Goal: Task Accomplishment & Management: Manage account settings

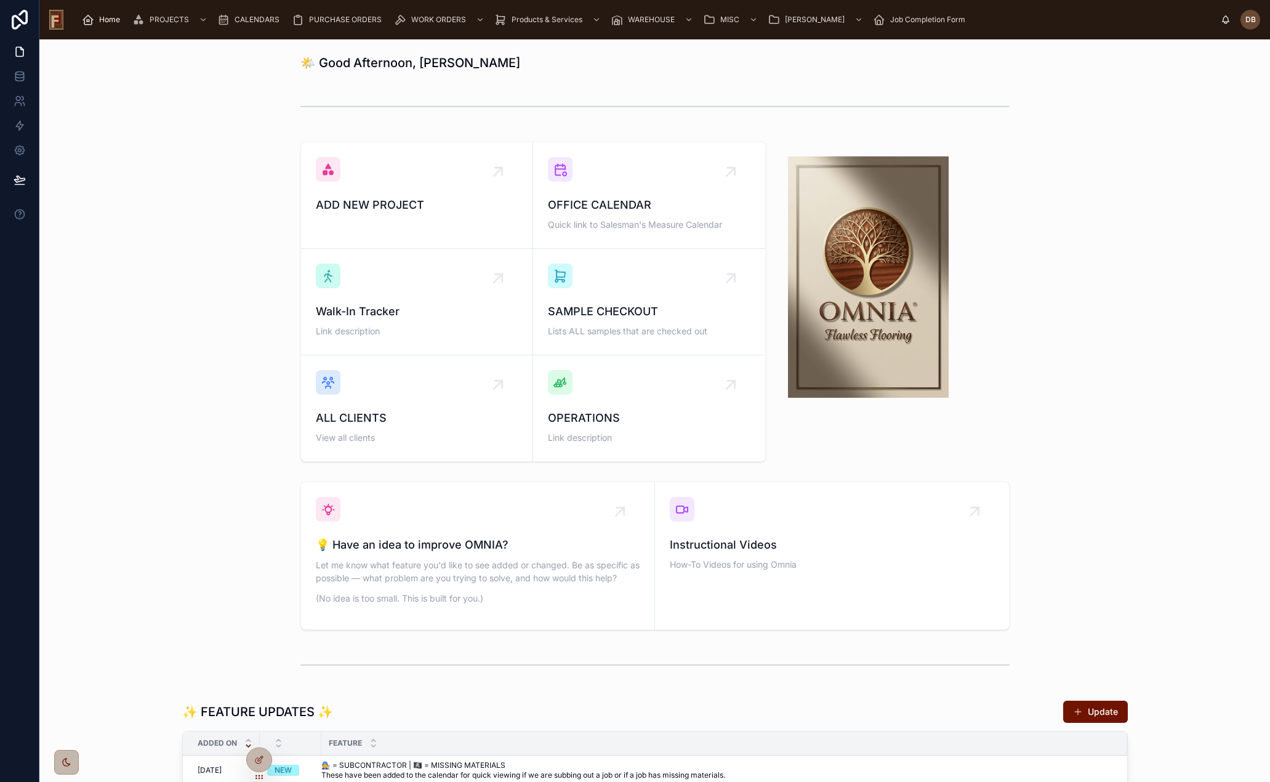
click at [105, 15] on span "Home" at bounding box center [109, 20] width 21 height 10
drag, startPoint x: 625, startPoint y: 190, endPoint x: 490, endPoint y: 223, distance: 139.0
click at [625, 189] on div "OFFICE CALENDAR Quick link to Salesman's Measure Calendar" at bounding box center [649, 195] width 203 height 76
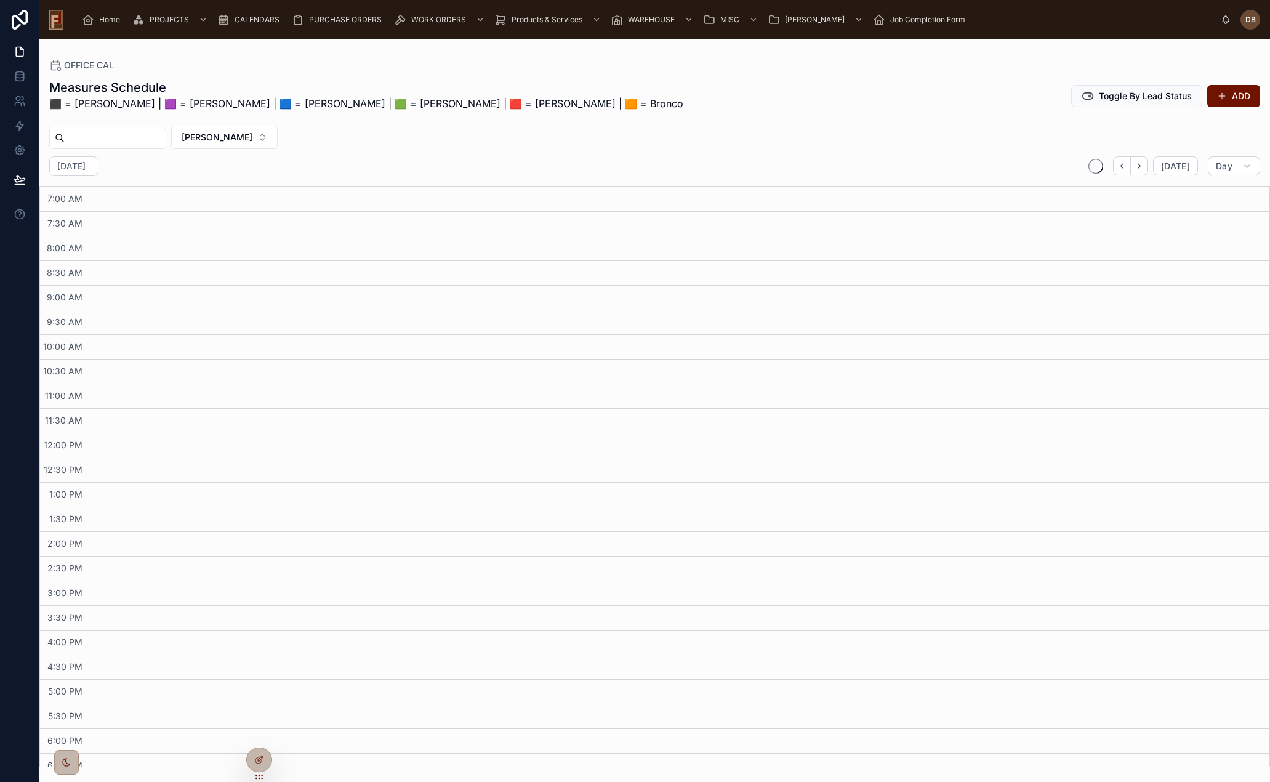
scroll to position [12, 0]
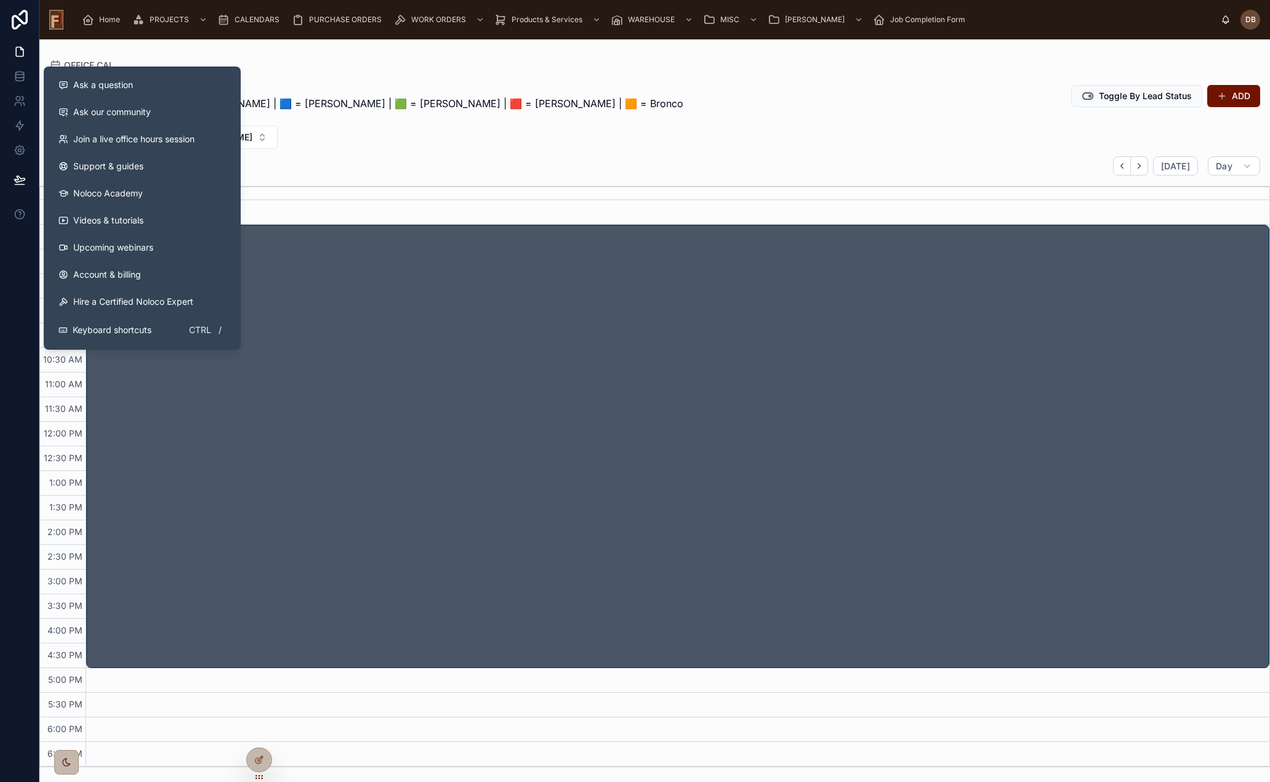
click at [130, 86] on span "Ask a question" at bounding box center [103, 85] width 60 height 12
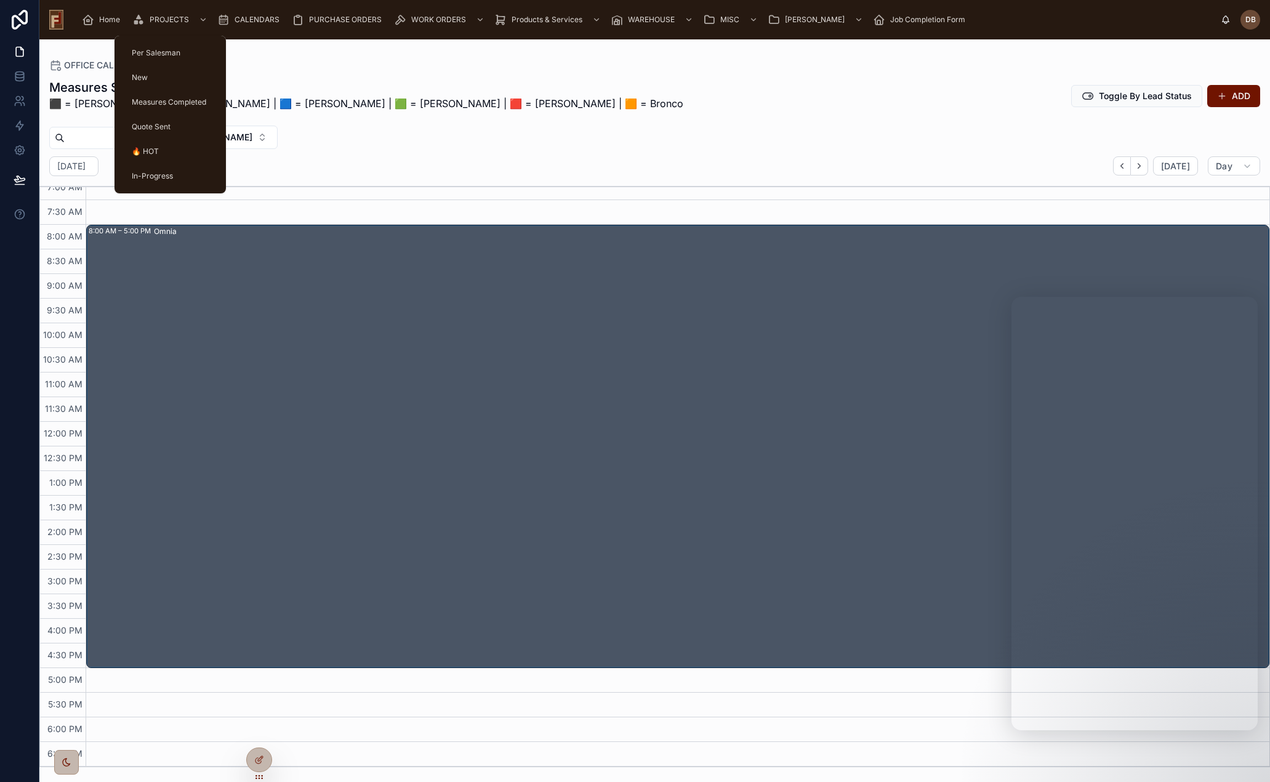
click at [161, 120] on div "Quote Sent" at bounding box center [170, 127] width 82 height 20
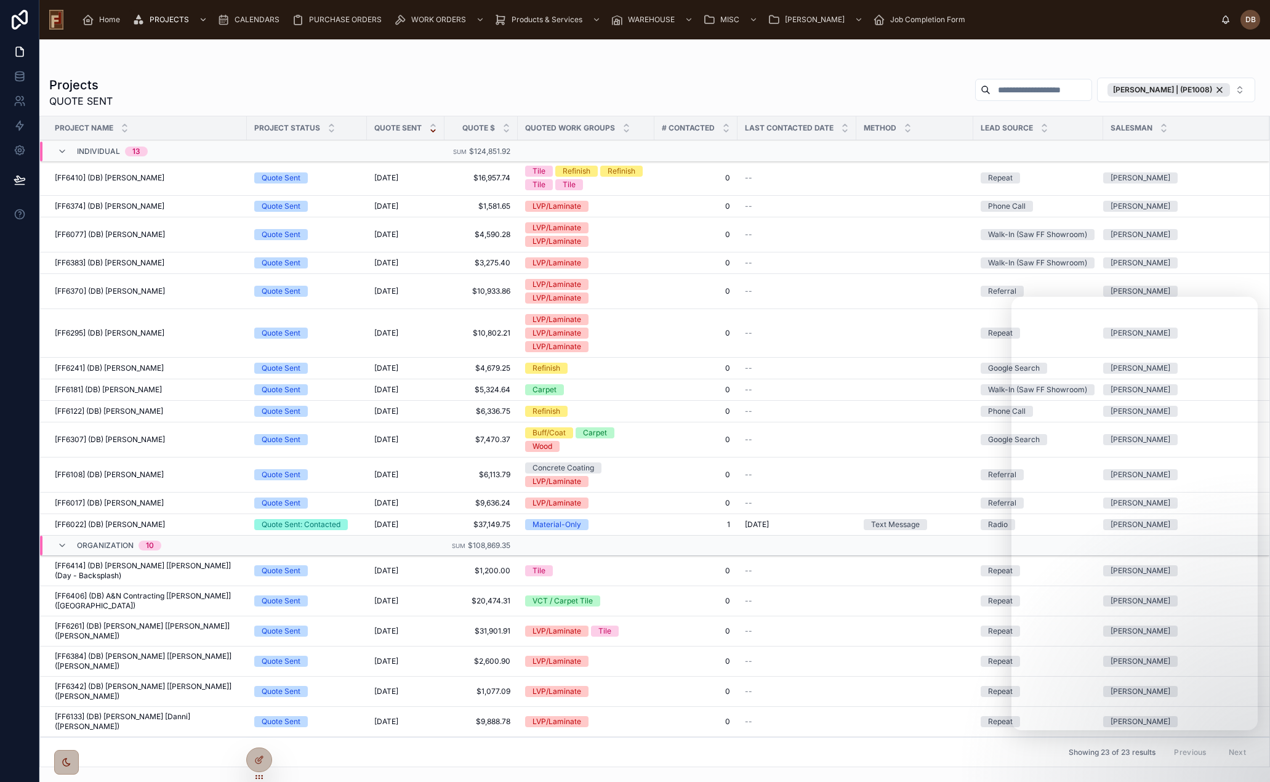
click at [126, 332] on span "[FF6295] (DB) [PERSON_NAME]" at bounding box center [110, 333] width 110 height 10
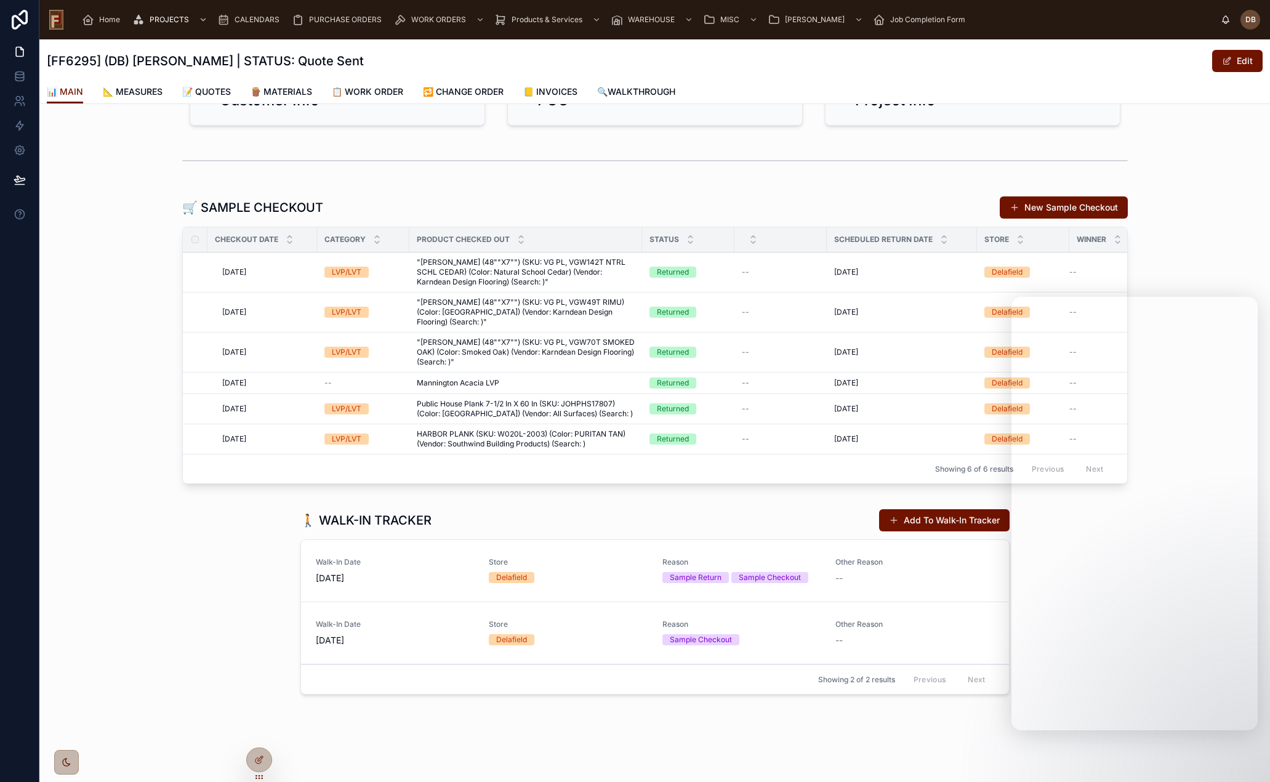
scroll to position [336, 0]
click at [790, 278] on td "--" at bounding box center [780, 272] width 92 height 40
click at [762, 276] on td "--" at bounding box center [780, 272] width 92 height 40
click at [411, 170] on div at bounding box center [654, 160] width 945 height 31
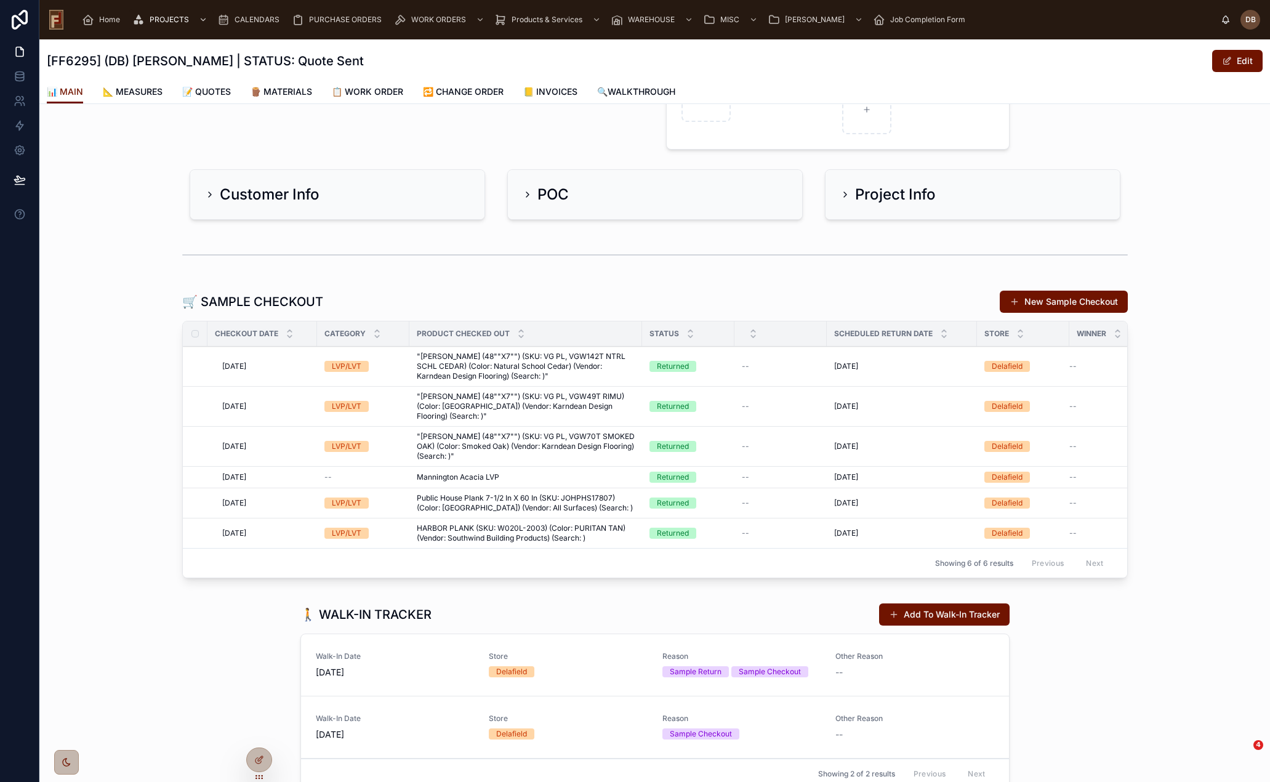
scroll to position [90, 0]
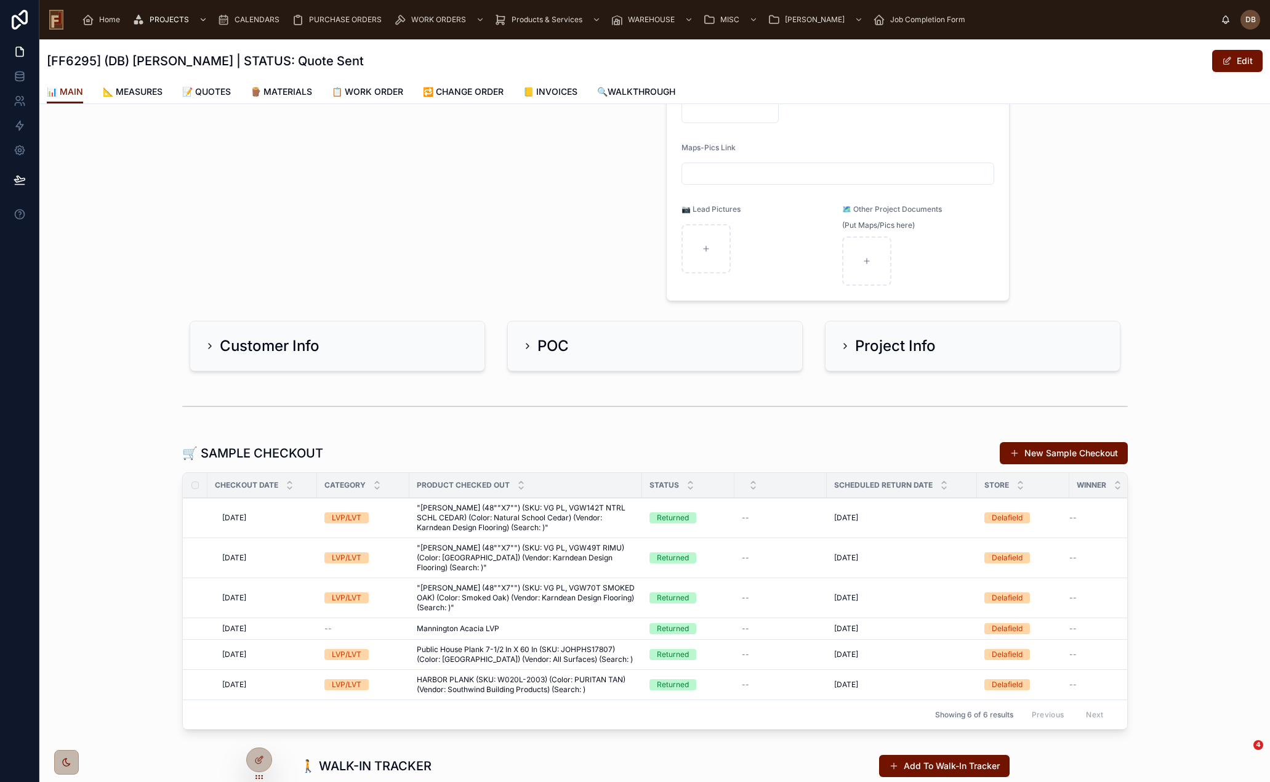
click at [217, 88] on span "📝 QUOTES" at bounding box center [206, 92] width 49 height 12
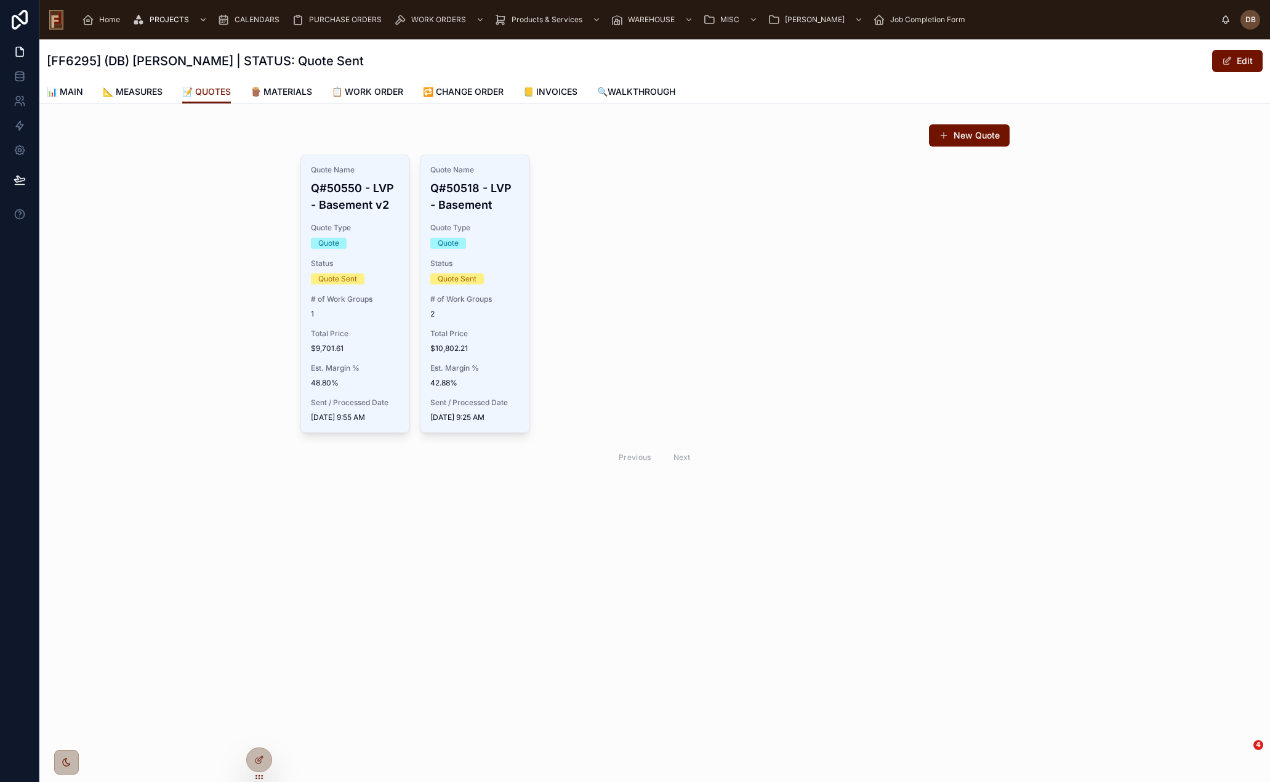
click at [385, 378] on span "48.80%" at bounding box center [355, 383] width 89 height 10
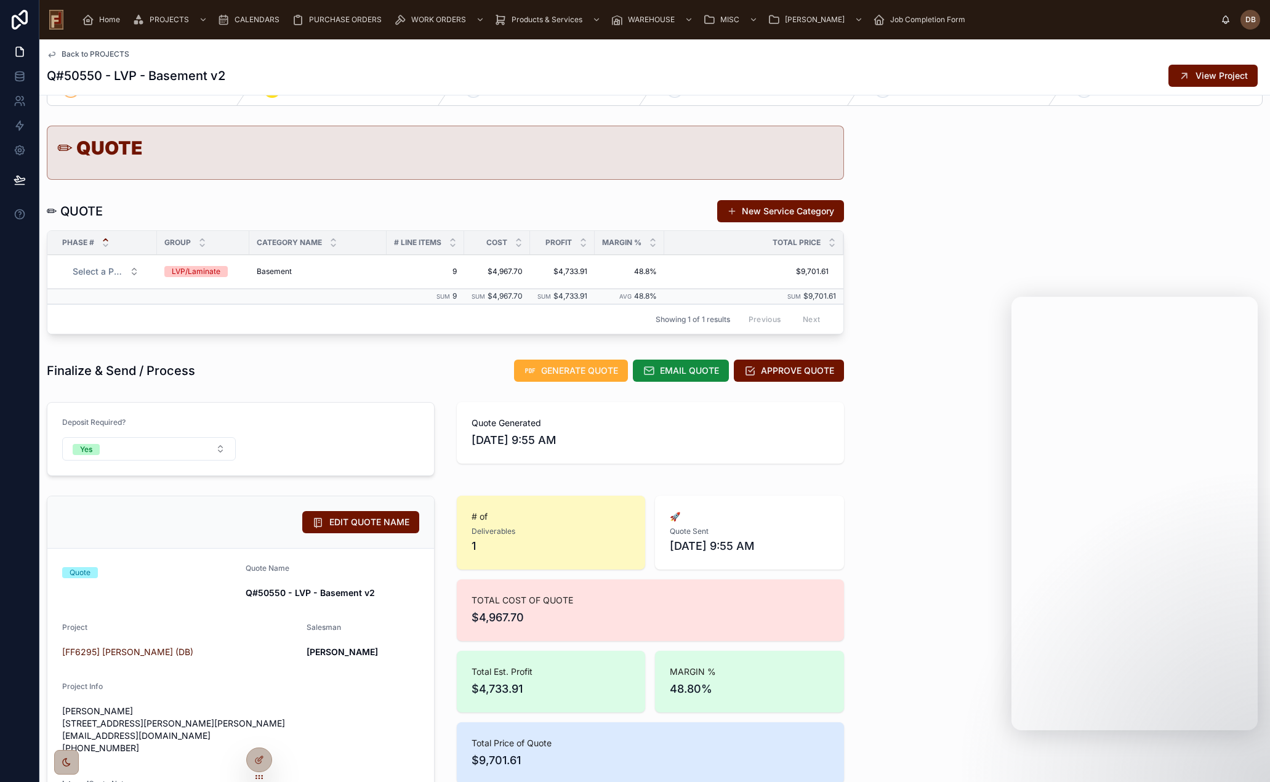
scroll to position [62, 0]
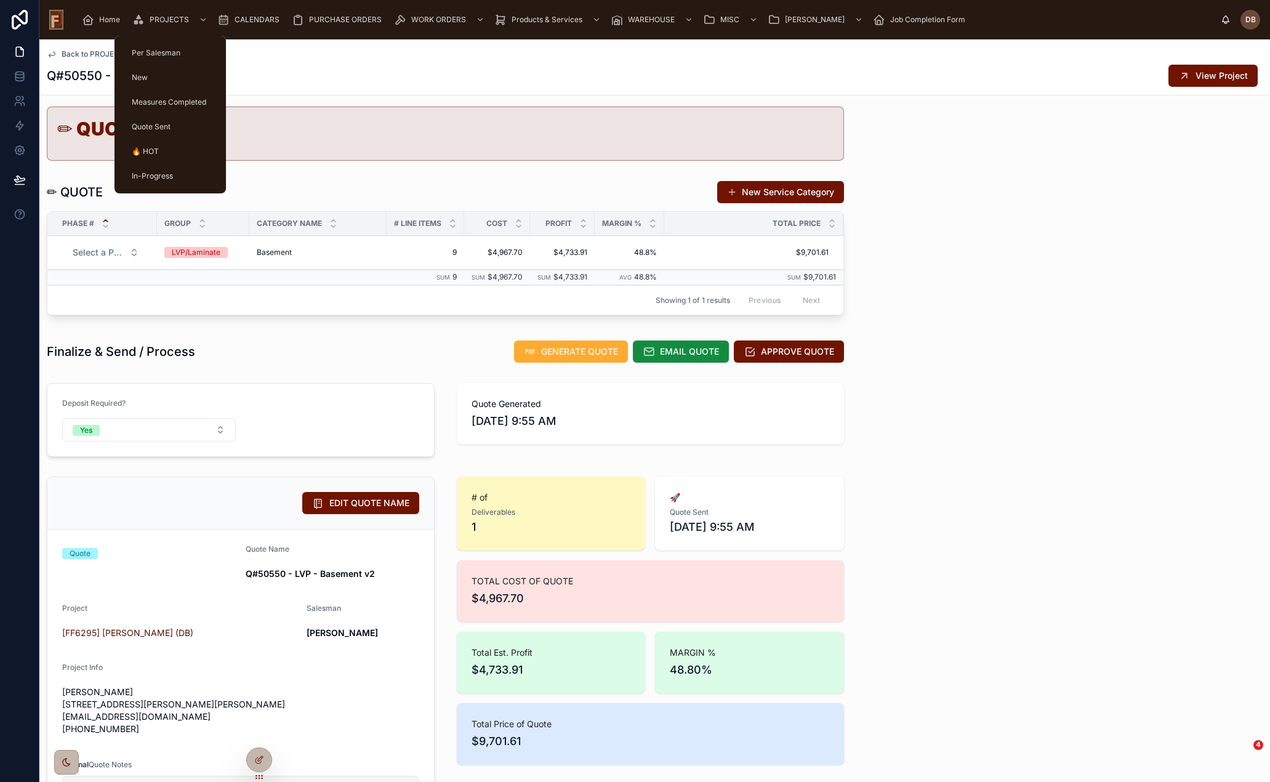
drag, startPoint x: 160, startPoint y: 16, endPoint x: 201, endPoint y: 83, distance: 78.4
click at [161, 16] on span "PROJECTS" at bounding box center [169, 20] width 39 height 10
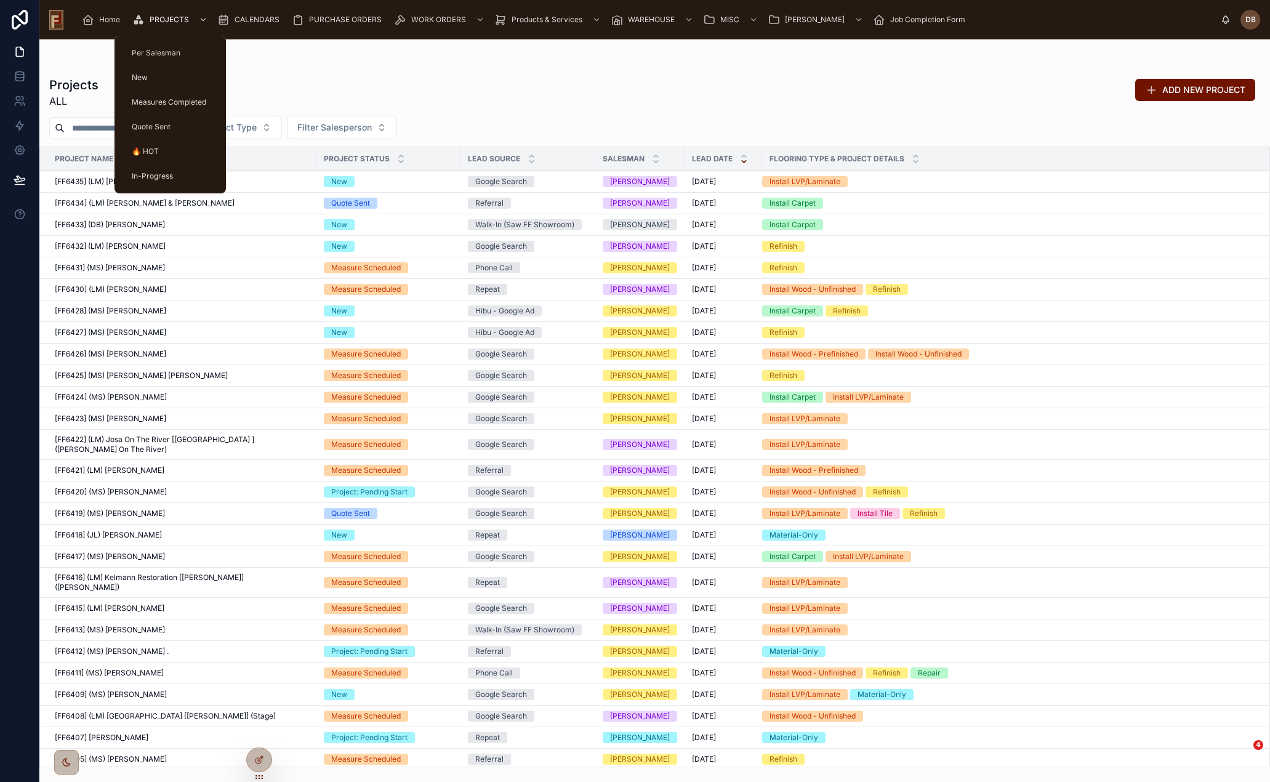
drag, startPoint x: 154, startPoint y: 21, endPoint x: 137, endPoint y: 102, distance: 82.6
click at [154, 21] on span "PROJECTS" at bounding box center [169, 20] width 39 height 10
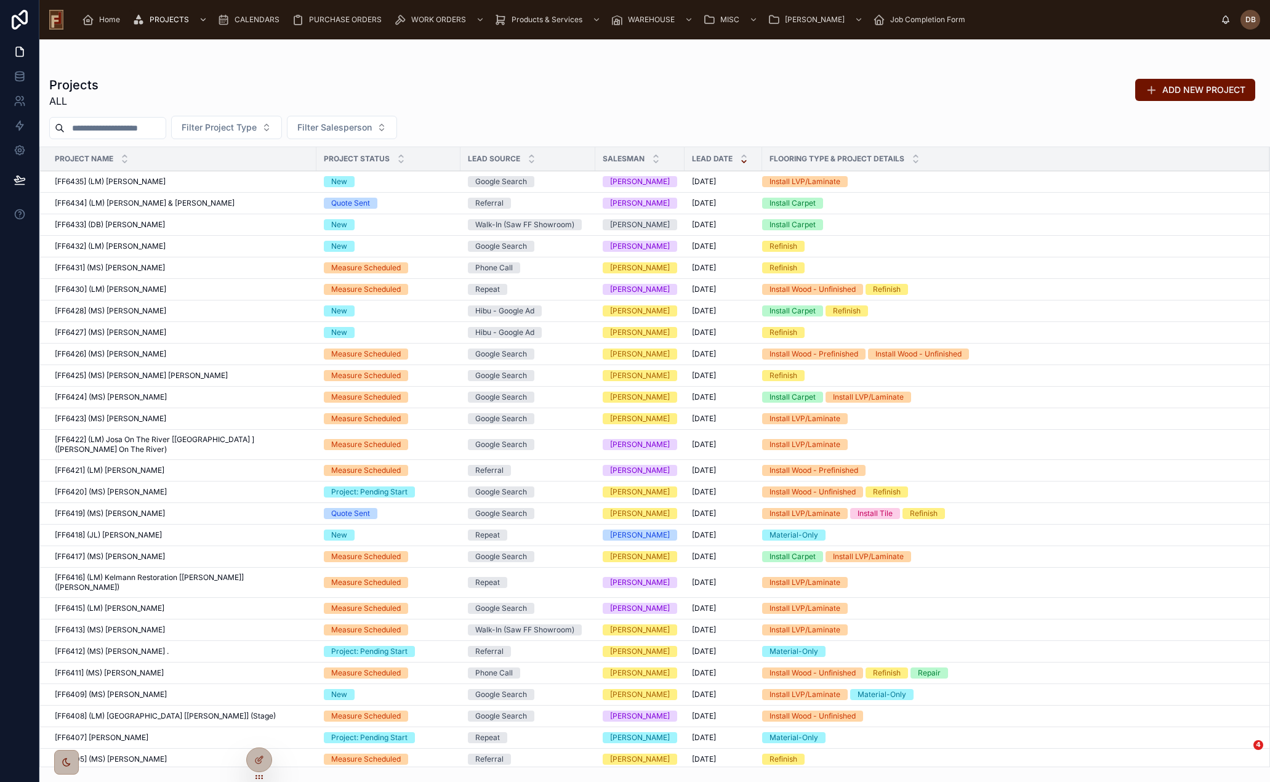
click at [91, 130] on input "text" at bounding box center [115, 127] width 101 height 17
paste input "****"
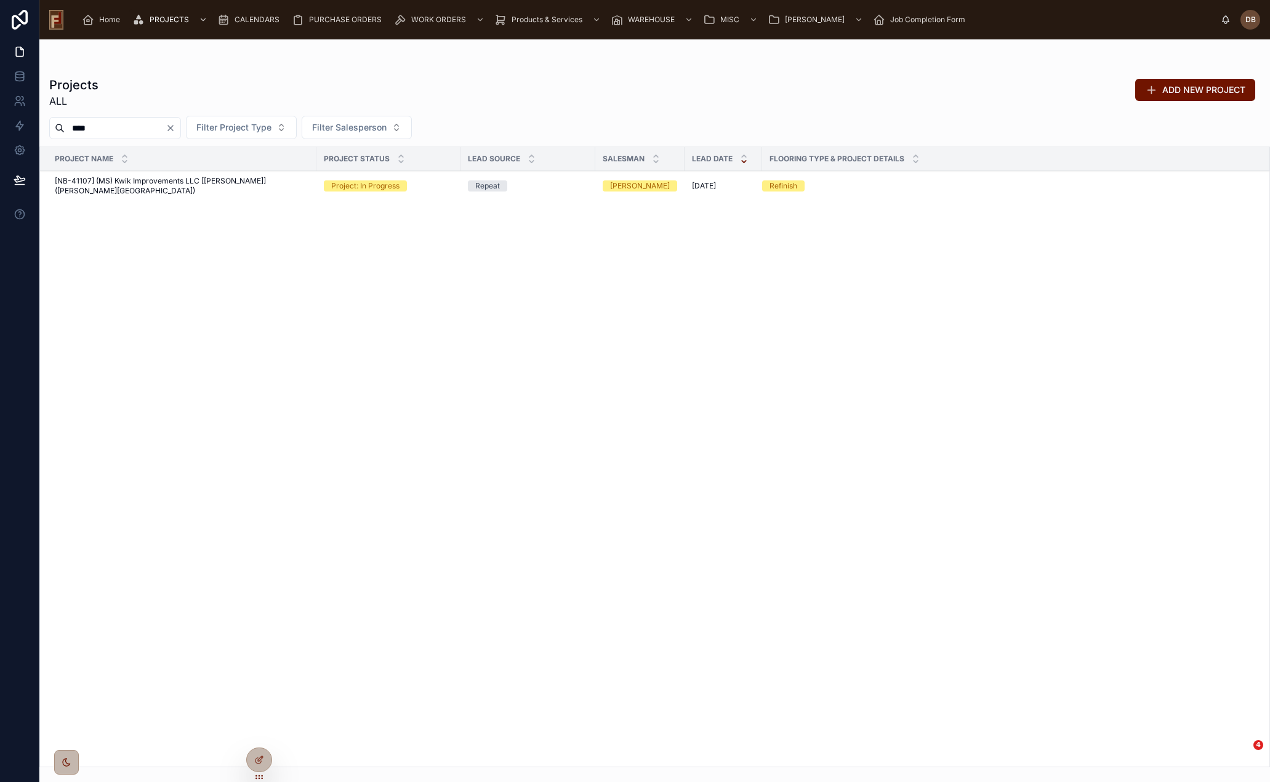
type input "****"
click at [152, 181] on span "[NB-41107] (MS) Kwik Improvements LLC [Dominic] (Fox Ridge)" at bounding box center [182, 186] width 254 height 20
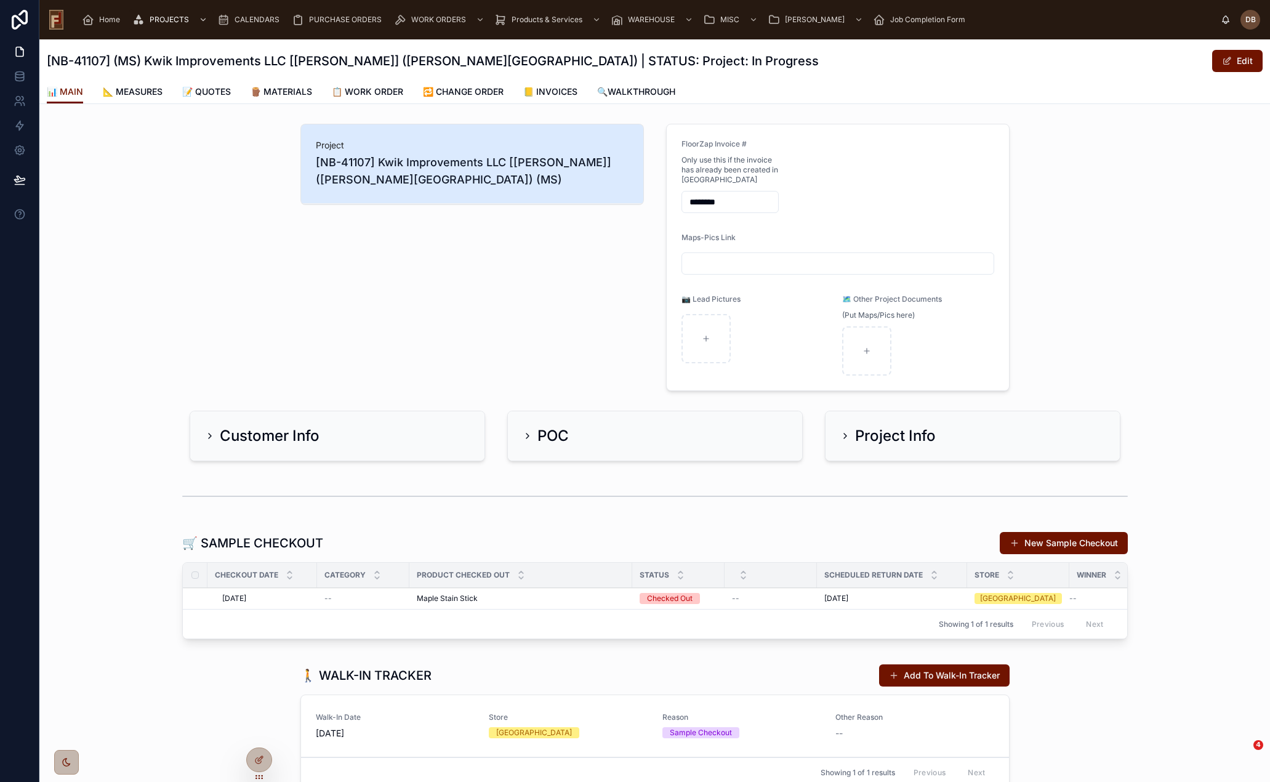
drag, startPoint x: 380, startPoint y: 95, endPoint x: 449, endPoint y: 113, distance: 71.4
click at [380, 95] on span "📋 WORK ORDER" at bounding box center [367, 92] width 71 height 12
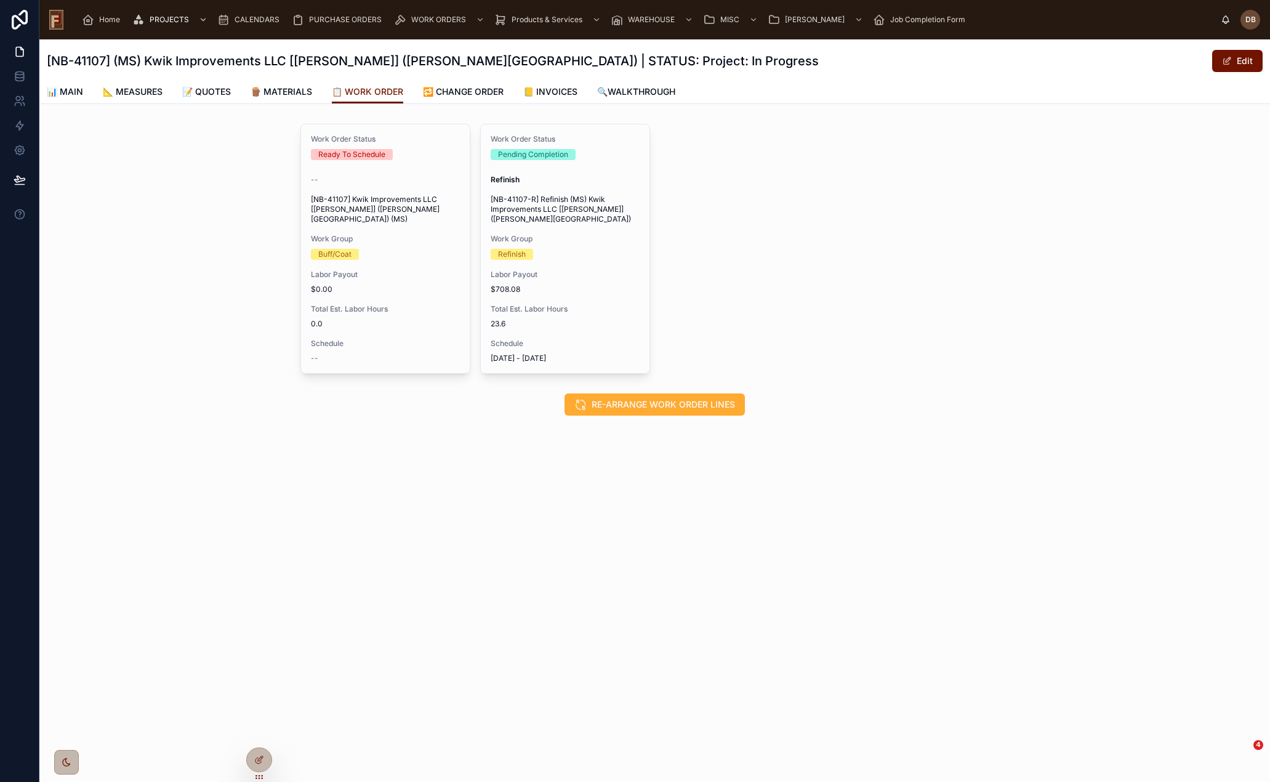
click at [676, 398] on span "RE-ARRANGE WORK ORDER LINES" at bounding box center [663, 404] width 143 height 12
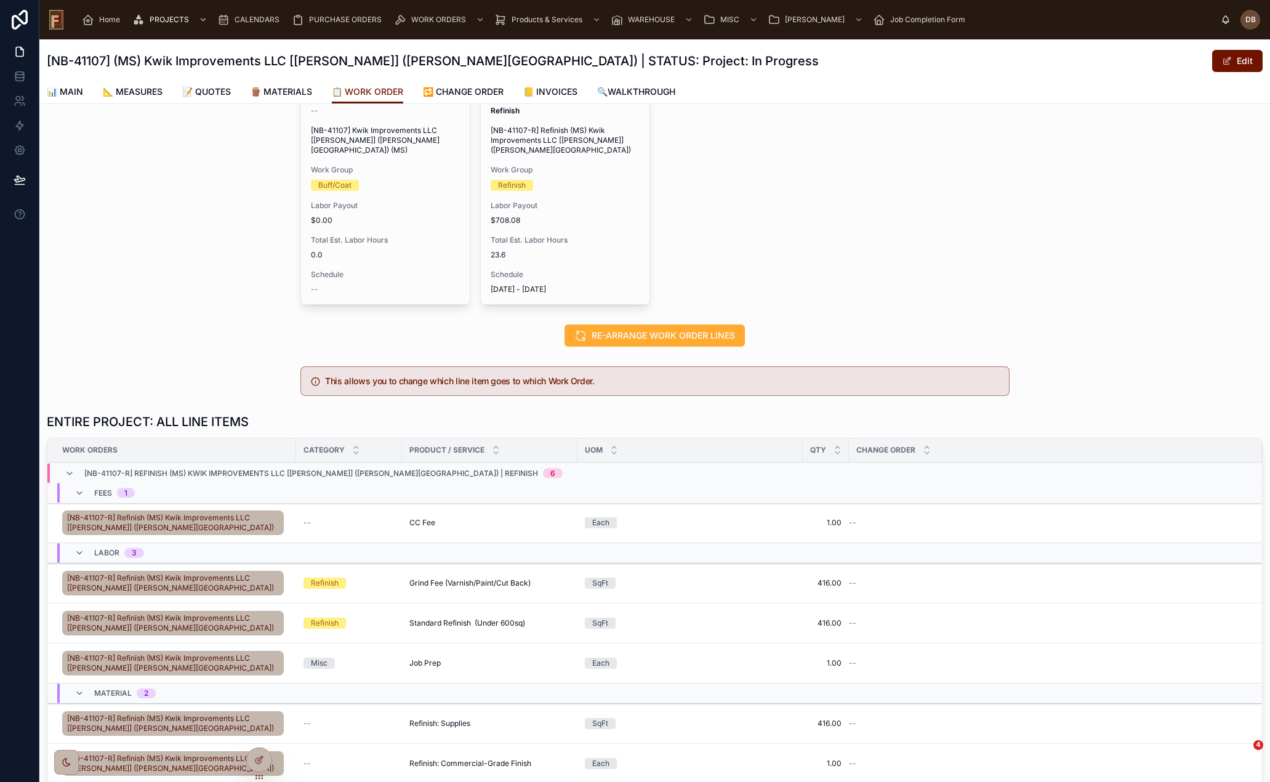
scroll to position [169, 0]
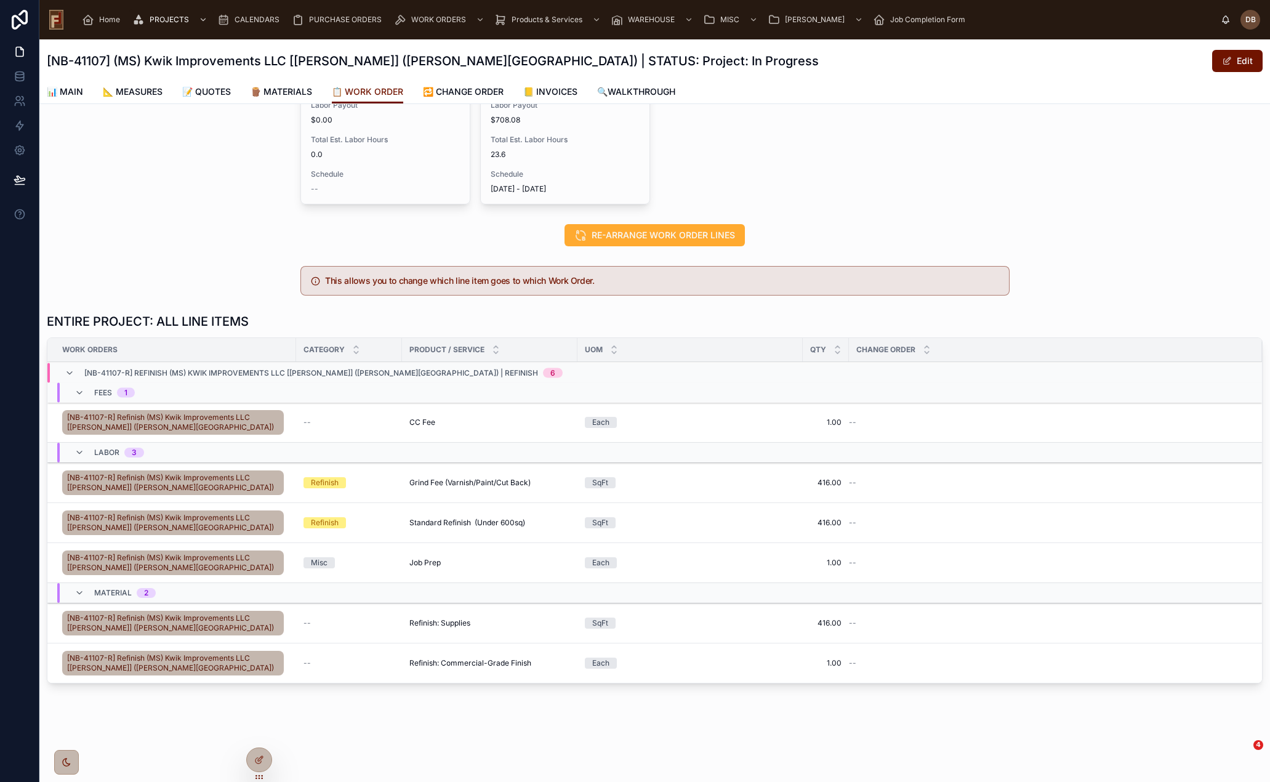
click at [0, 0] on icon at bounding box center [0, 0] width 0 height 0
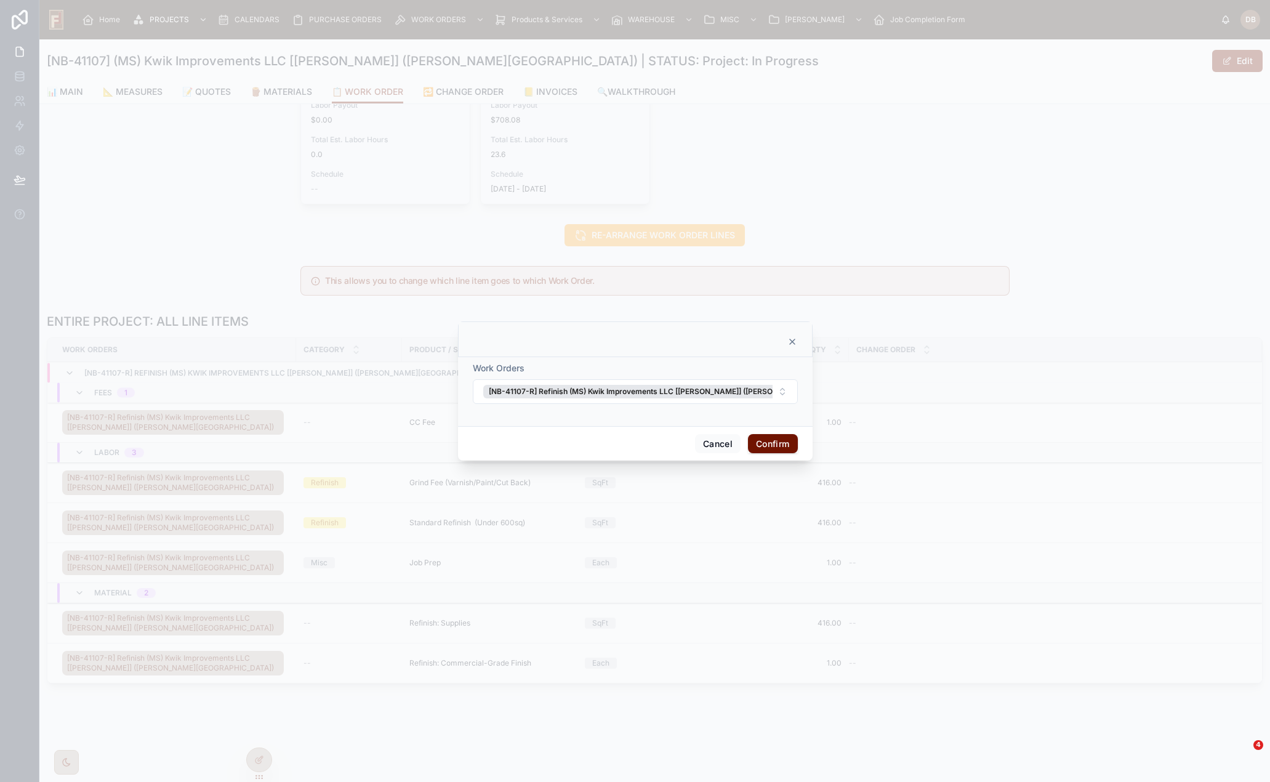
click at [772, 392] on button "[NB-41107-R] Refinish (MS) Kwik Improvements LLC [Dominic] (Fox Ridge)" at bounding box center [635, 391] width 325 height 25
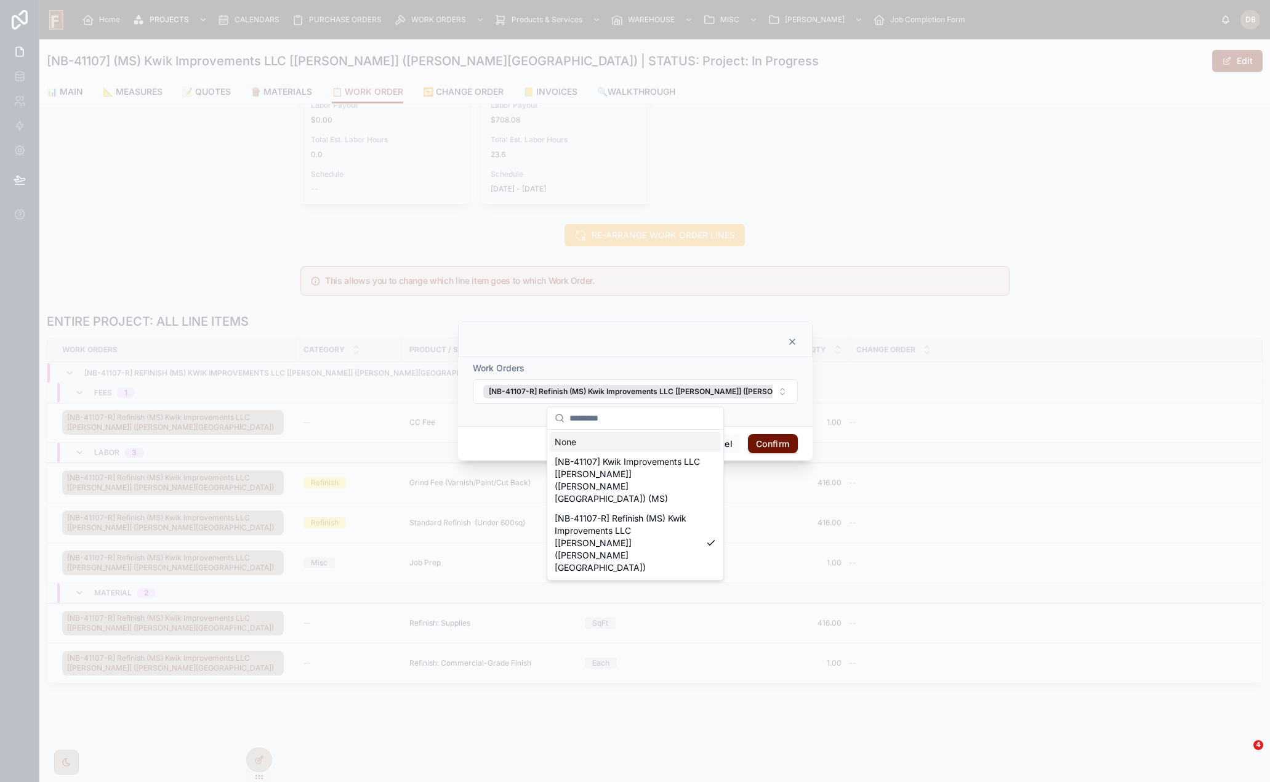
click at [793, 342] on icon at bounding box center [792, 342] width 10 height 10
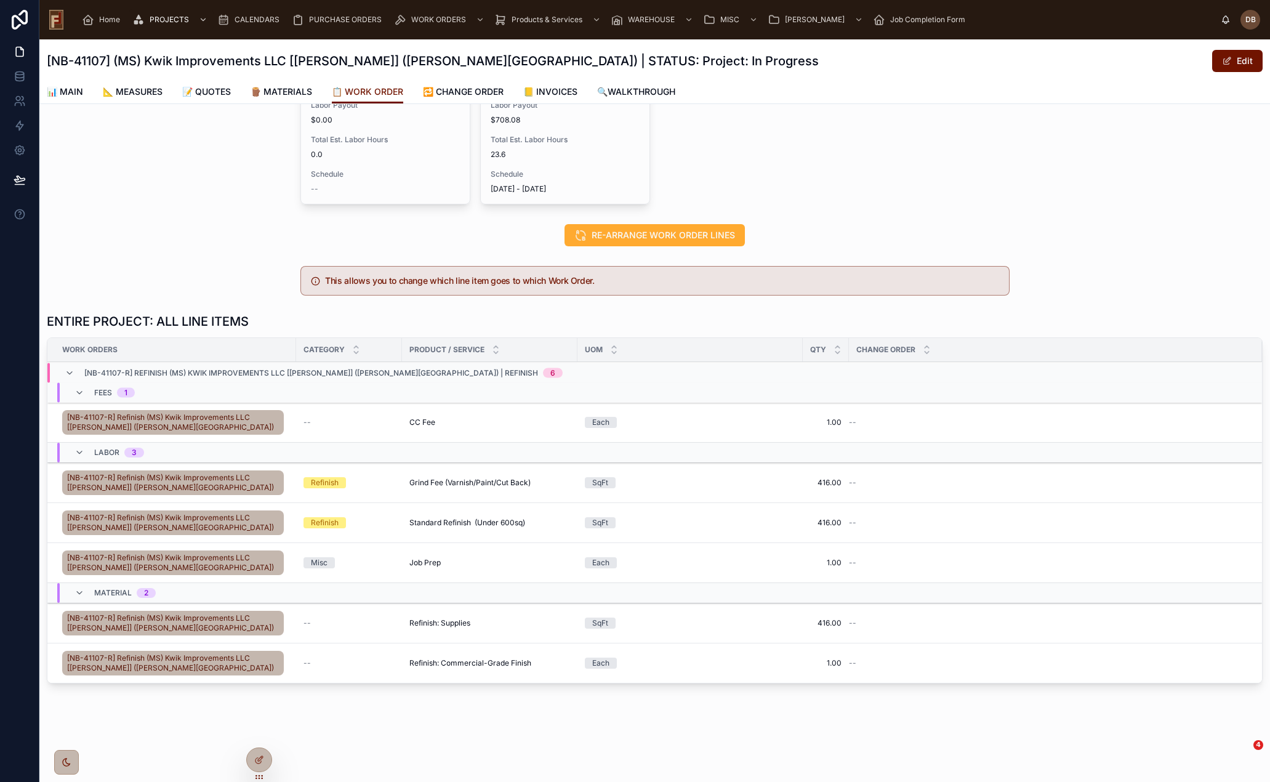
click at [0, 0] on span "Edit Work Order" at bounding box center [0, 0] width 0 height 0
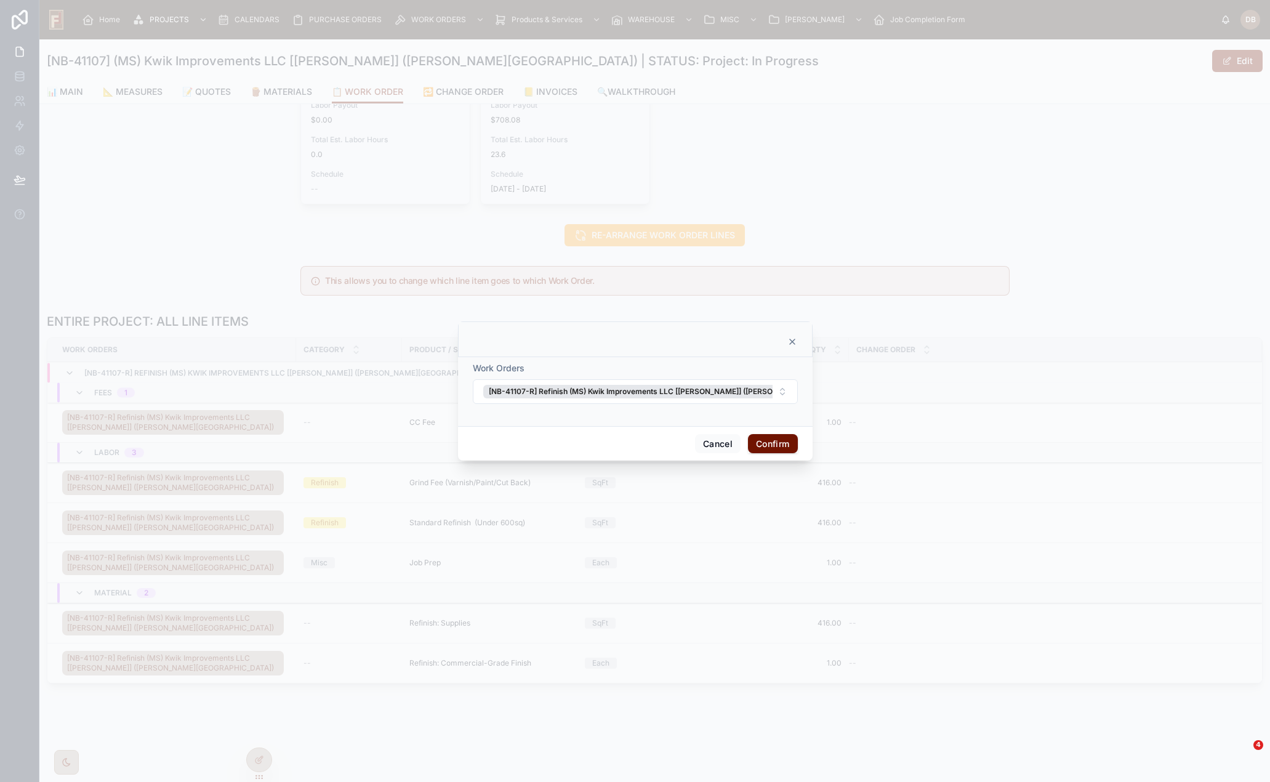
click at [791, 343] on icon at bounding box center [792, 341] width 5 height 5
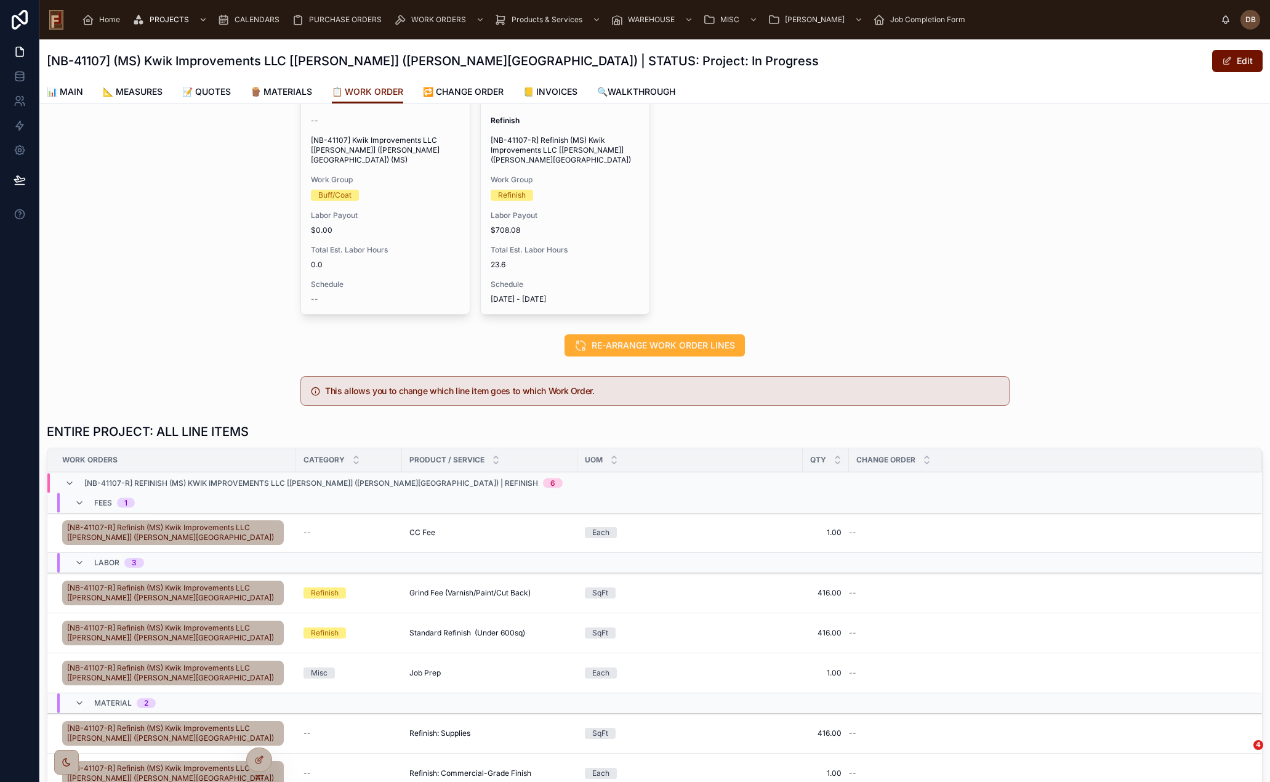
scroll to position [0, 0]
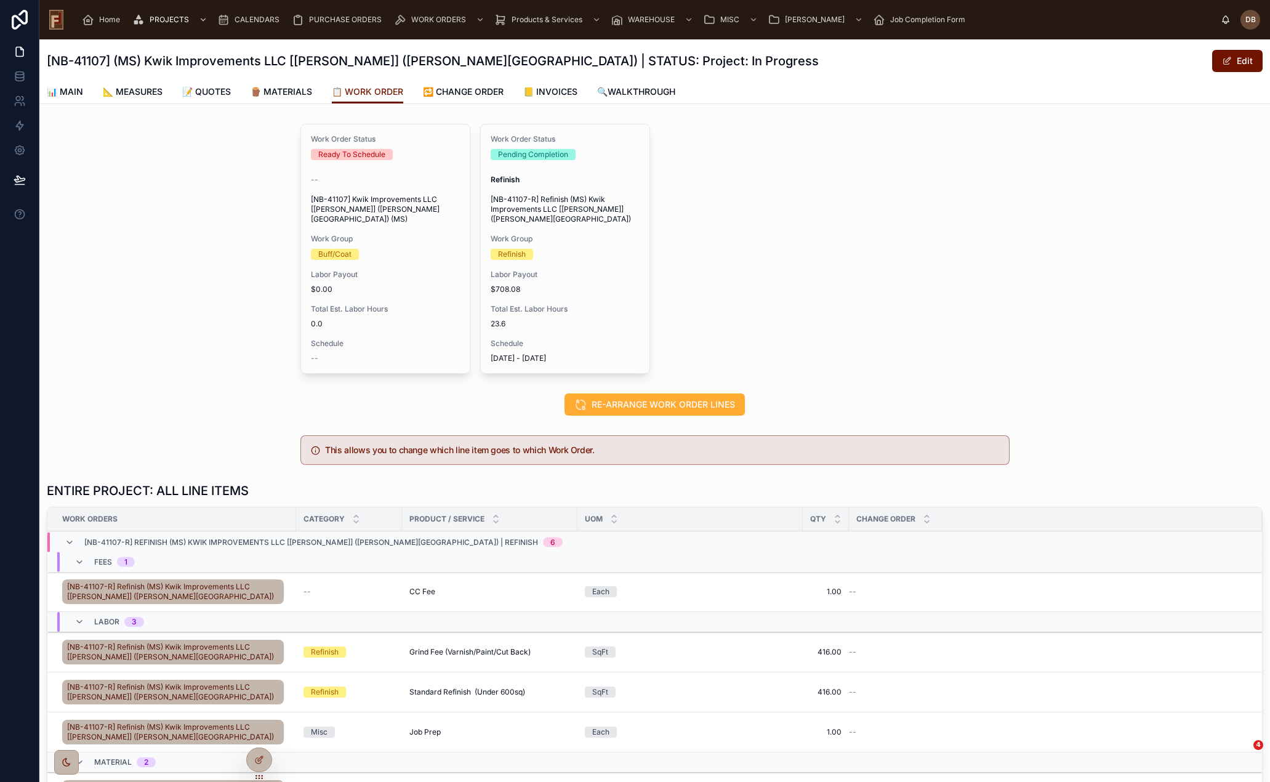
click at [0, 0] on span "UPDATE WORK GROUP" at bounding box center [0, 0] width 0 height 0
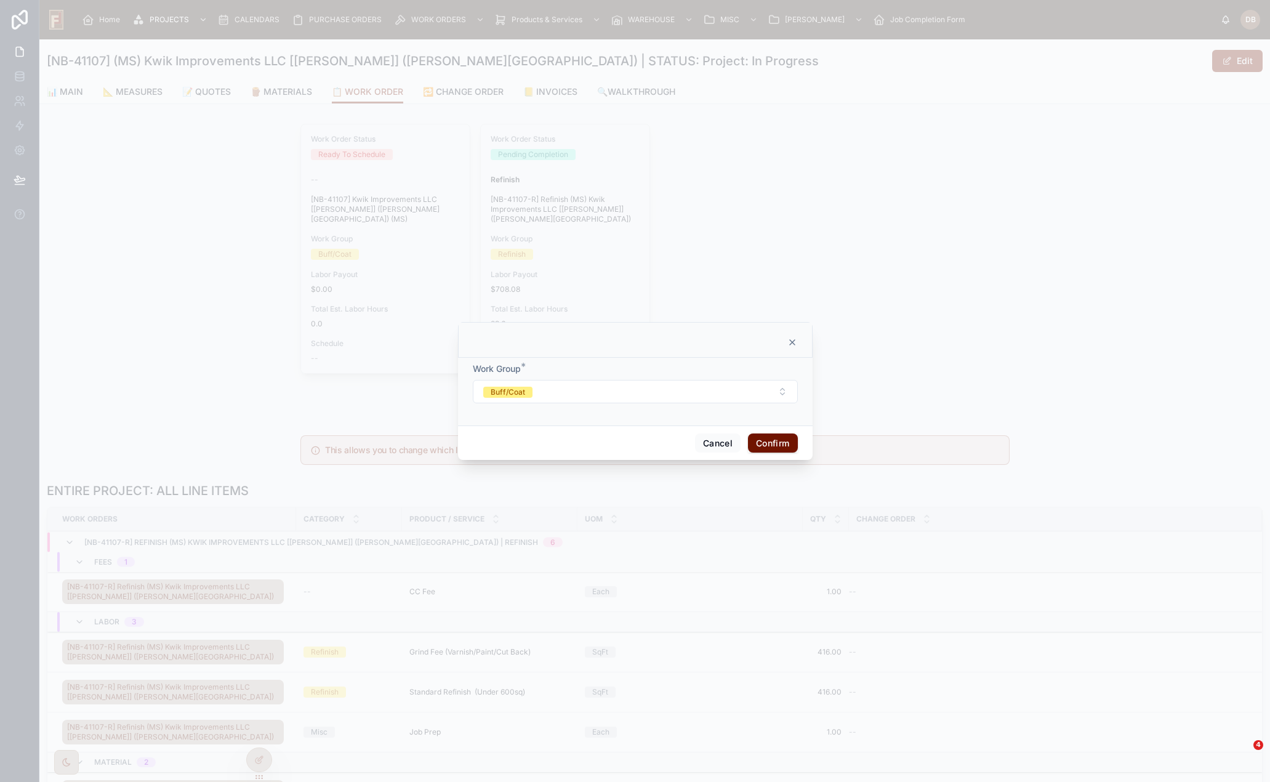
click at [793, 345] on icon at bounding box center [792, 342] width 10 height 10
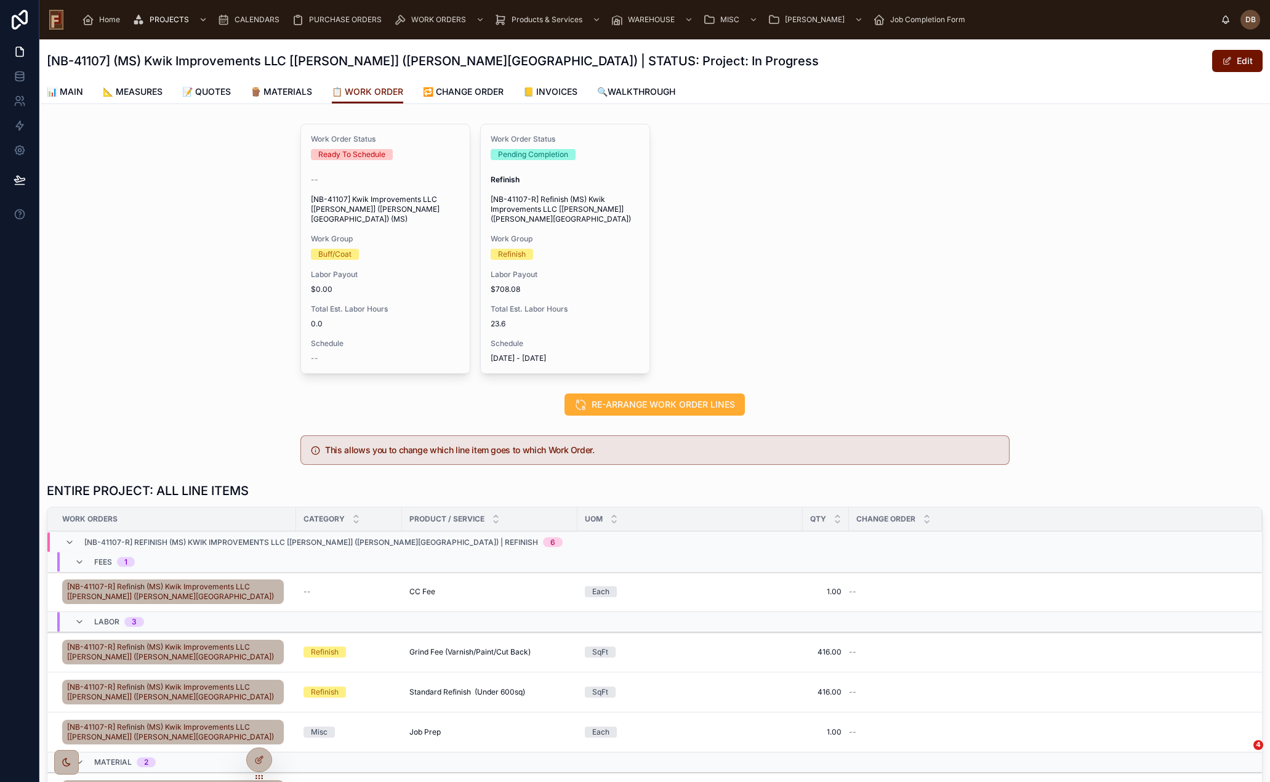
click at [894, 223] on div "Work Order Status Ready To Schedule -- [NB-41107] Kwik Improvements LLC [Domini…" at bounding box center [654, 249] width 709 height 250
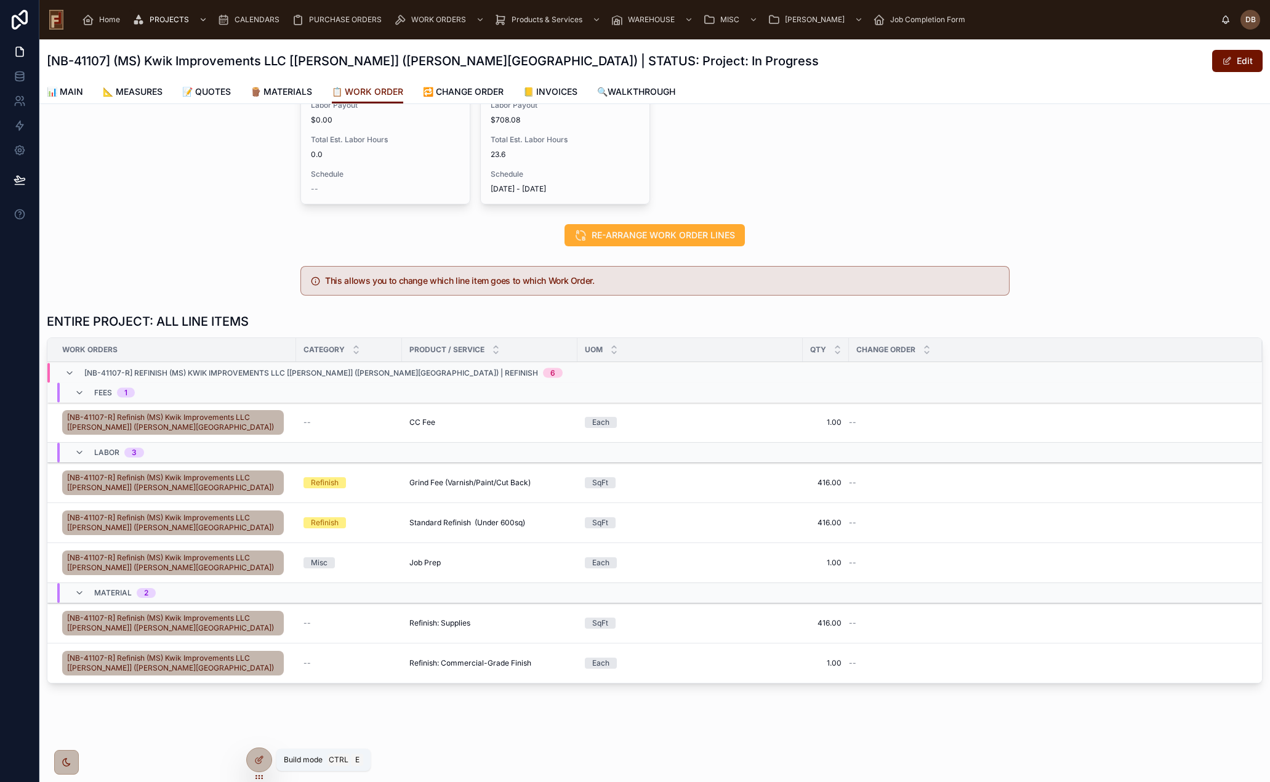
click at [260, 760] on icon at bounding box center [260, 758] width 5 height 5
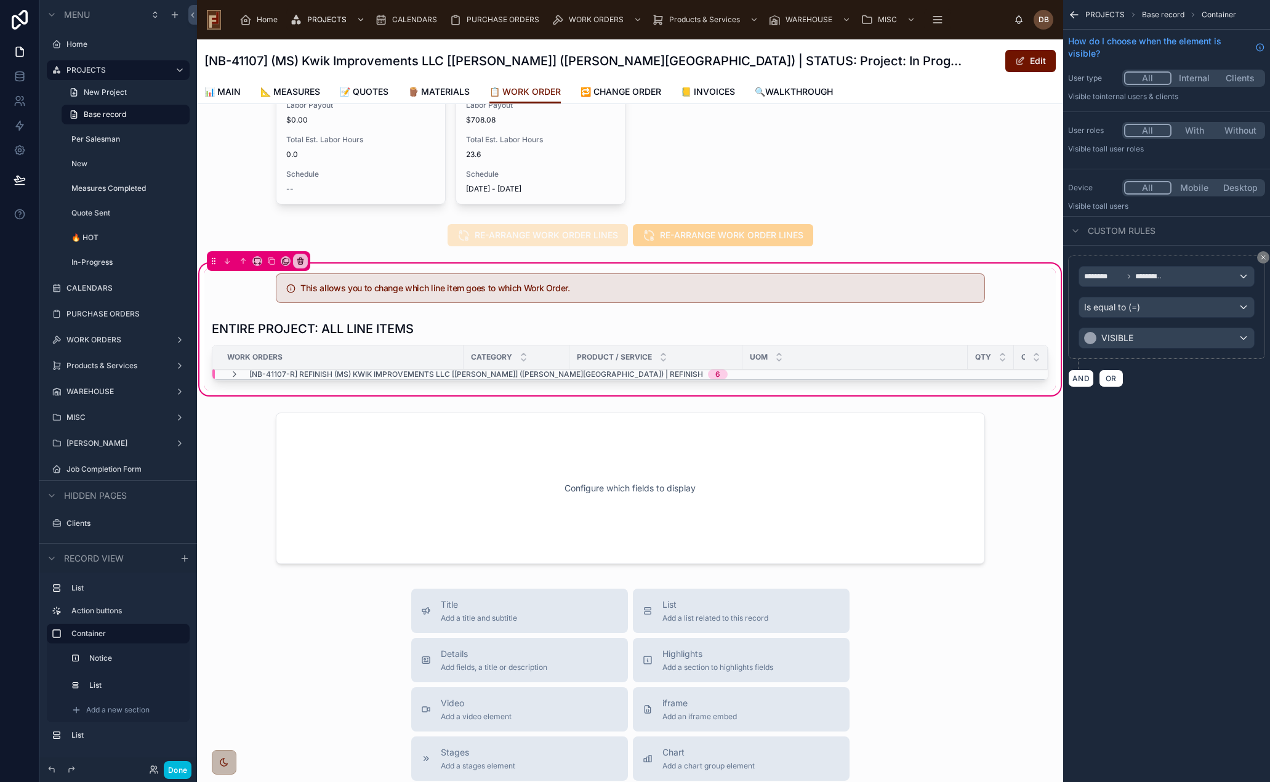
click at [522, 317] on div at bounding box center [629, 352] width 851 height 75
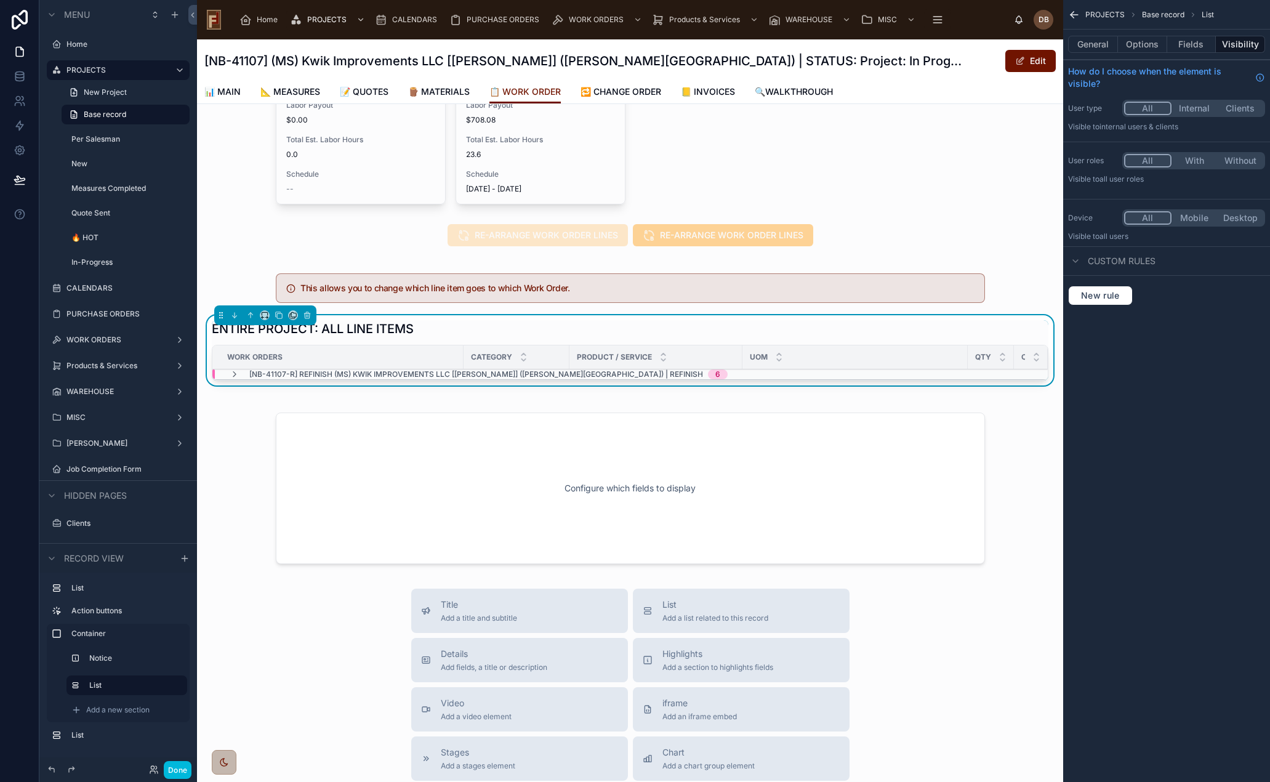
click at [233, 369] on icon at bounding box center [235, 374] width 10 height 10
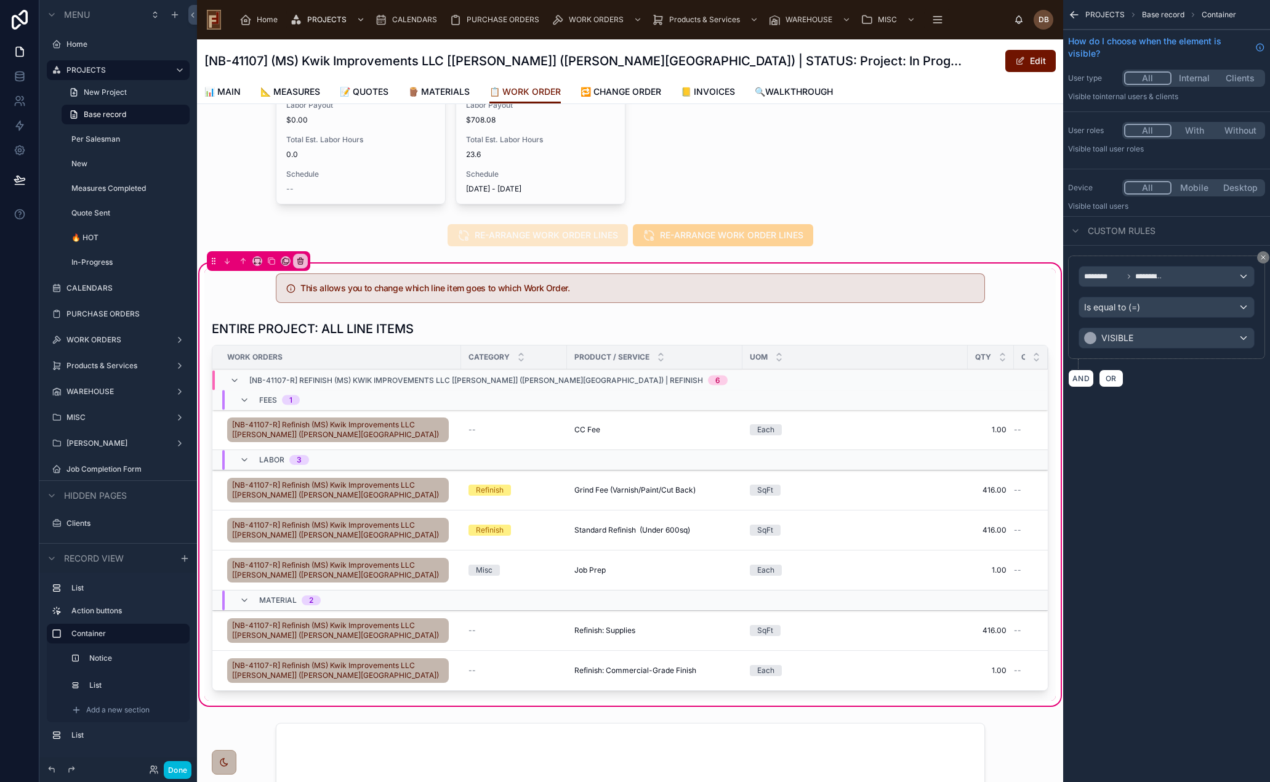
click at [835, 315] on div at bounding box center [629, 507] width 851 height 385
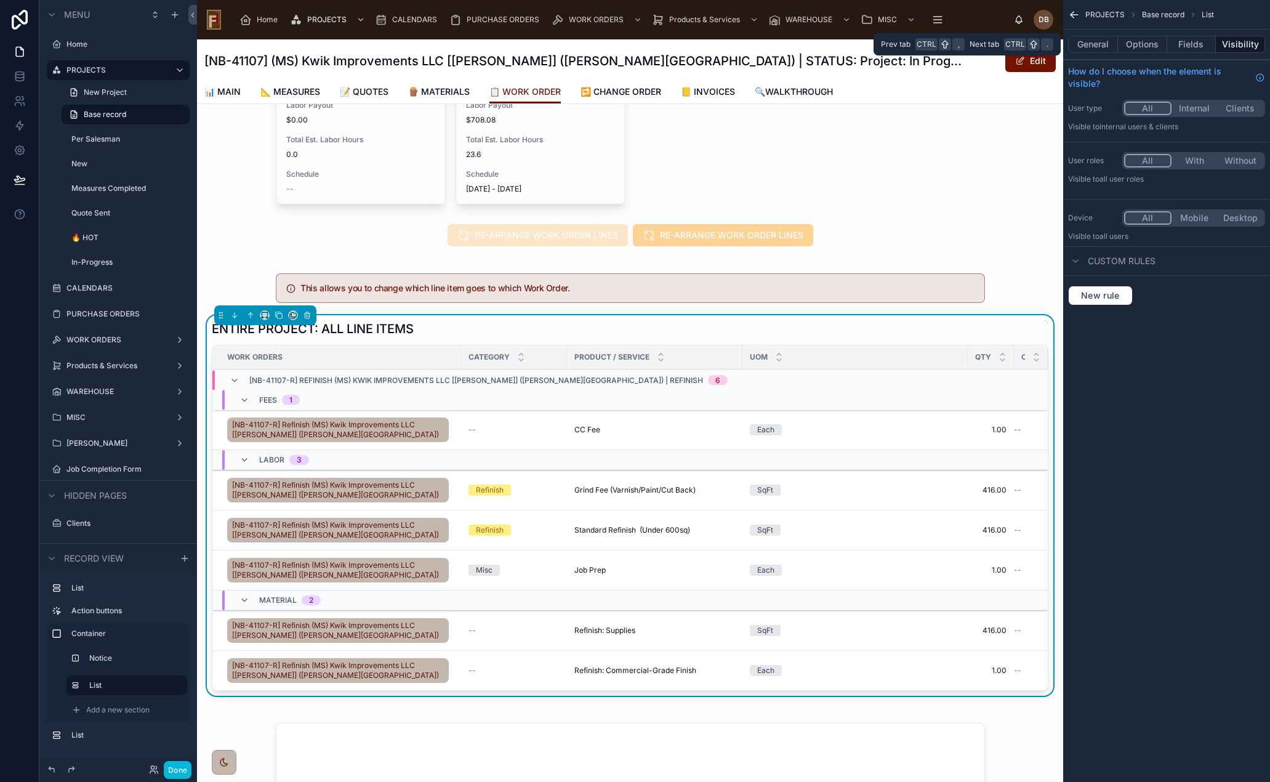
click at [1091, 46] on button "General" at bounding box center [1093, 44] width 50 height 17
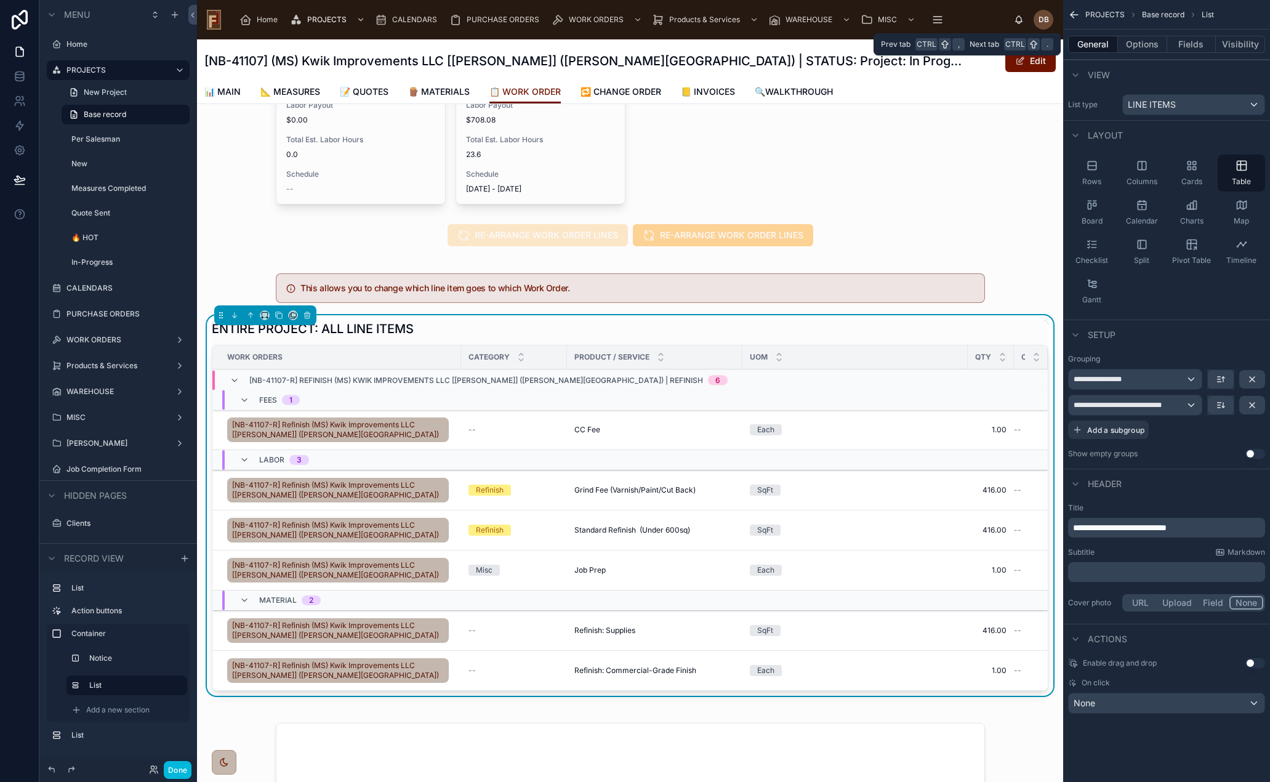
click at [1190, 47] on button "Fields" at bounding box center [1191, 44] width 49 height 17
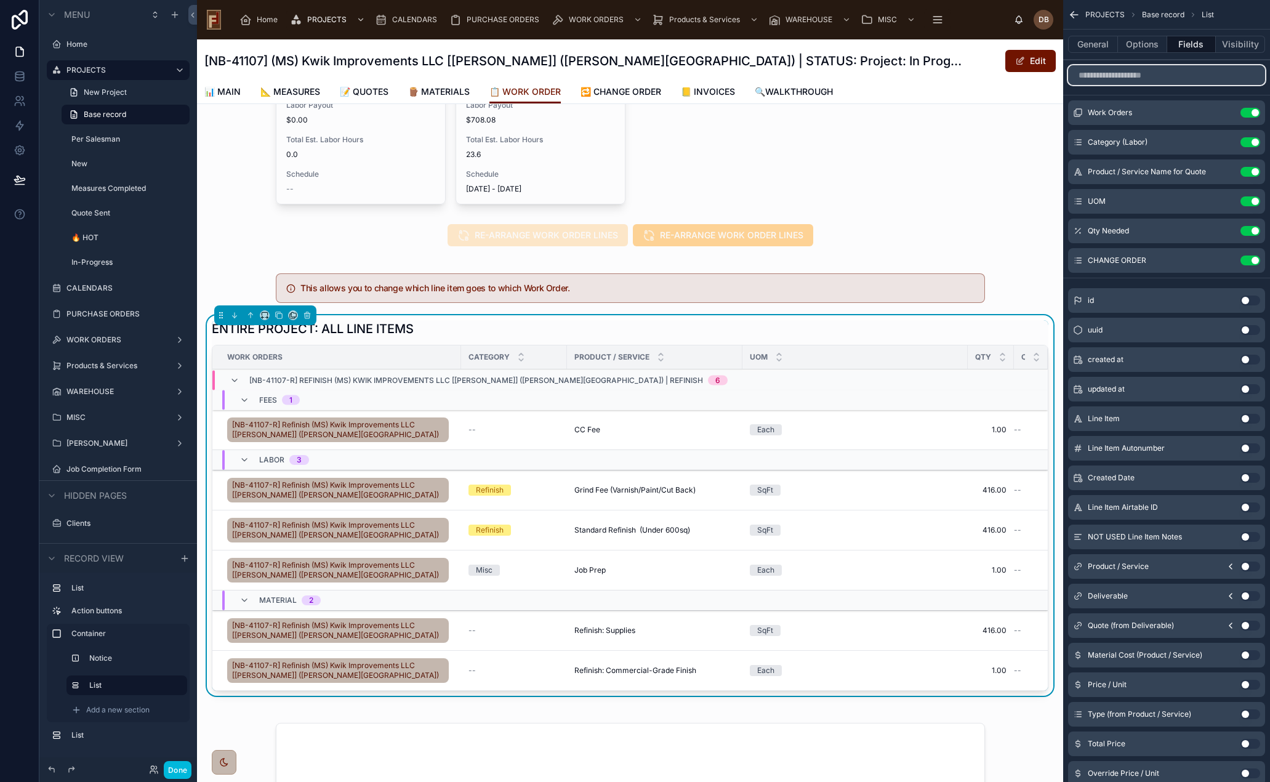
click at [1134, 73] on input "scrollable content" at bounding box center [1166, 75] width 197 height 20
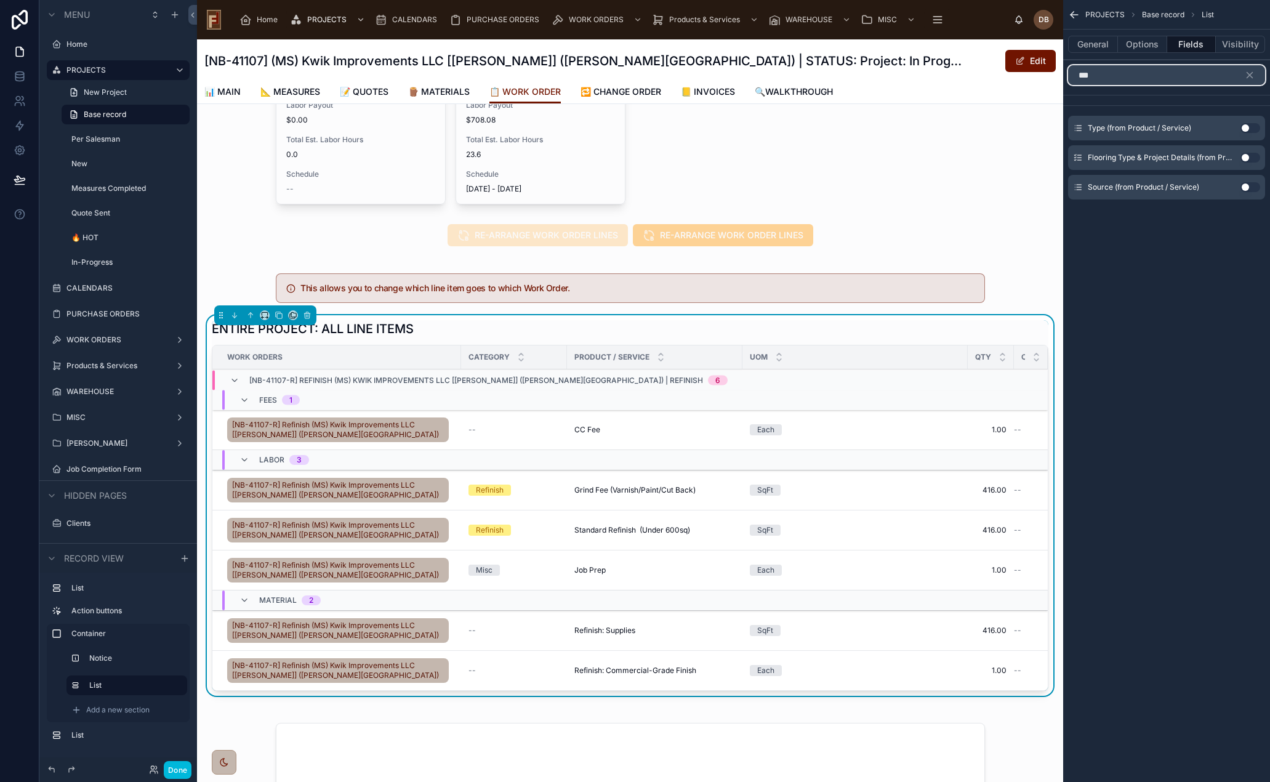
type input "***"
click at [1243, 124] on button "Use setting" at bounding box center [1250, 128] width 20 height 10
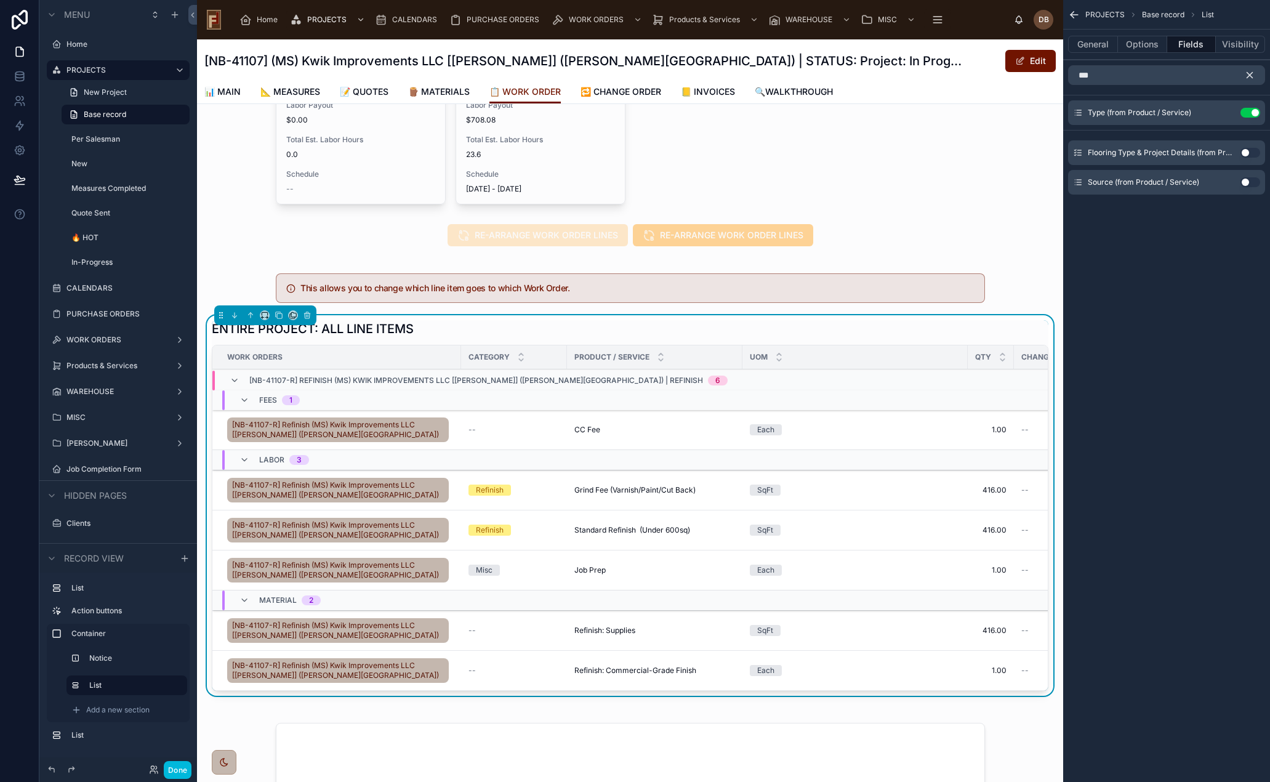
click at [1248, 72] on icon "scrollable content" at bounding box center [1249, 75] width 11 height 11
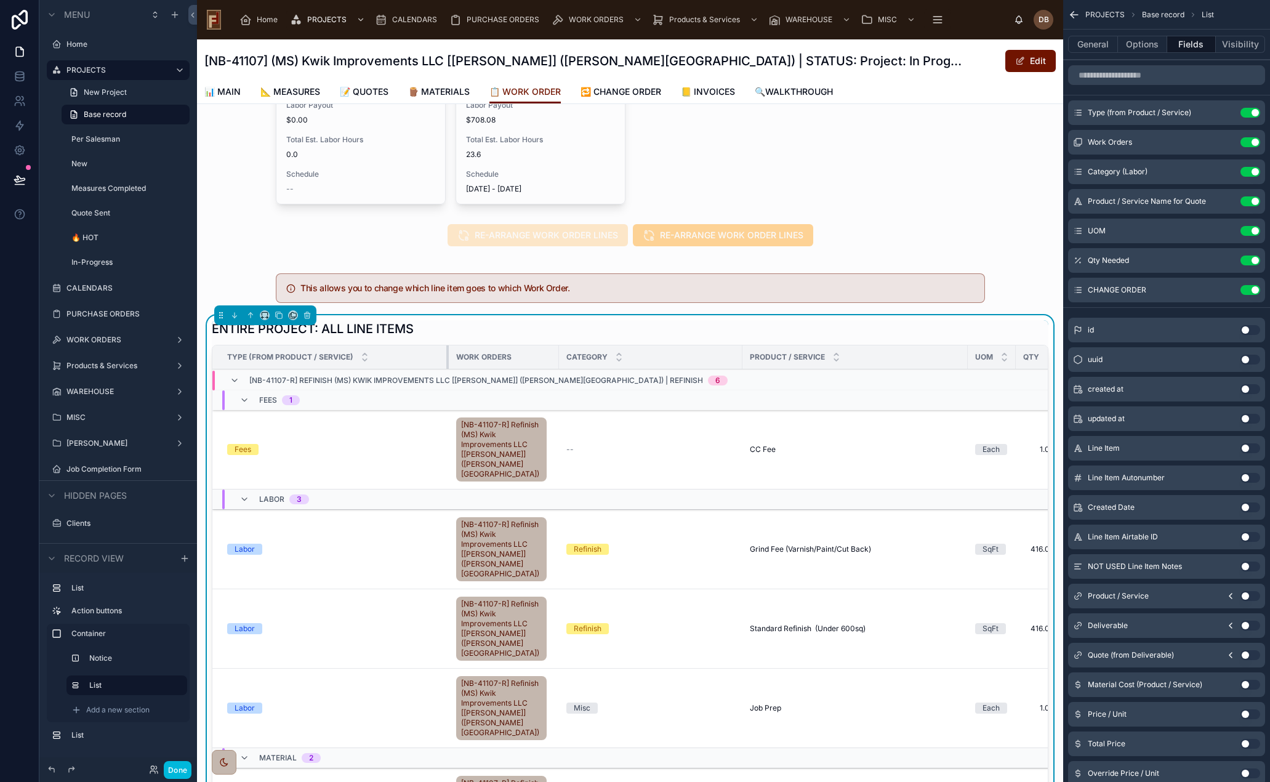
drag, startPoint x: 399, startPoint y: 345, endPoint x: 275, endPoint y: 366, distance: 126.1
click at [275, 366] on table "Type (from Product / Service) Work Orders Category Product / Service UOM Qty CH…" at bounding box center [670, 635] width 917 height 581
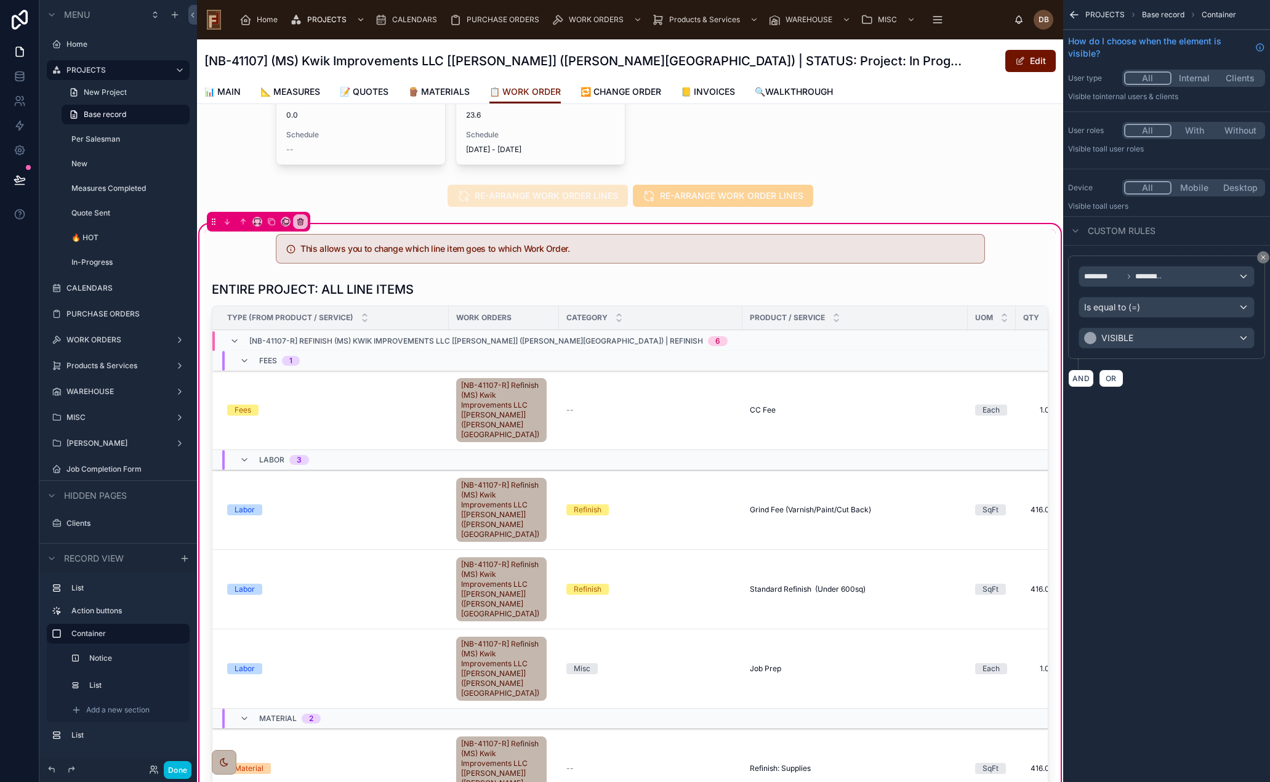
scroll to position [231, 0]
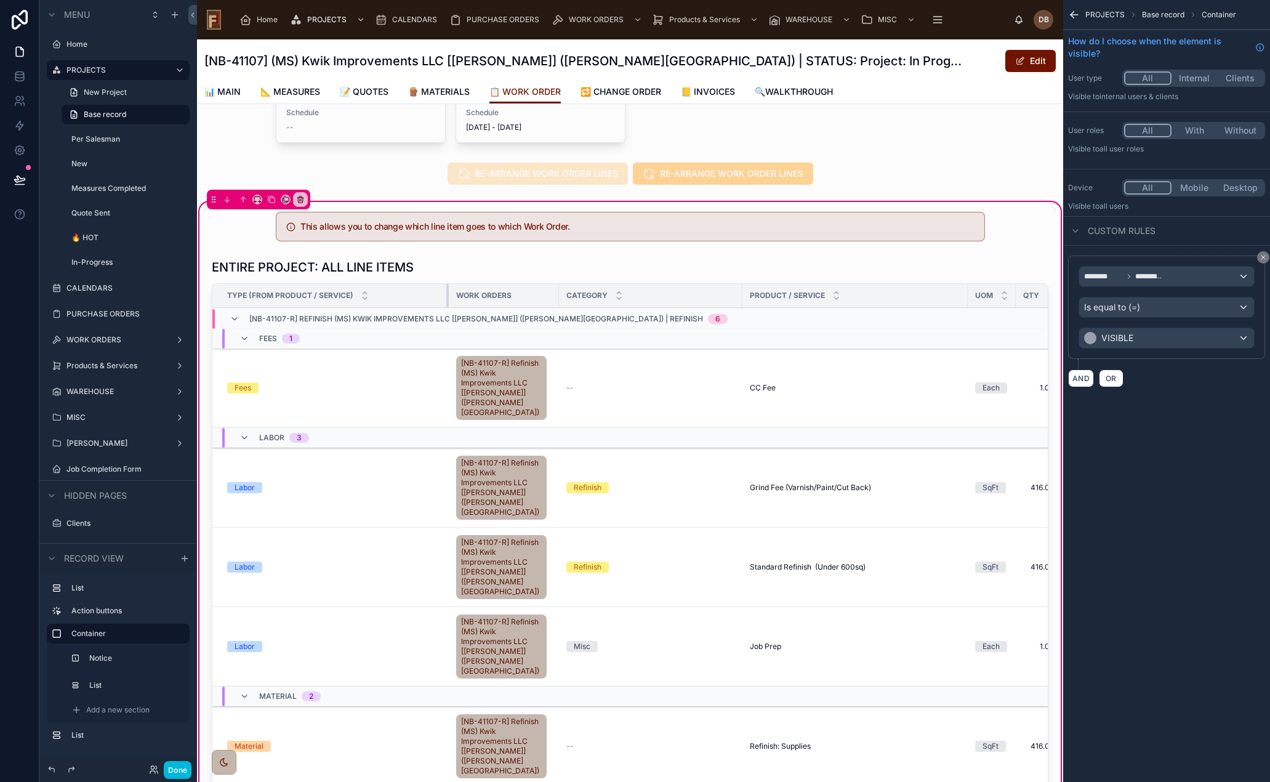
drag, startPoint x: 390, startPoint y: 287, endPoint x: 260, endPoint y: 310, distance: 131.3
click at [260, 310] on table "Type (from Product / Service) Work Orders Category Product / Service UOM Qty CH…" at bounding box center [670, 574] width 917 height 581
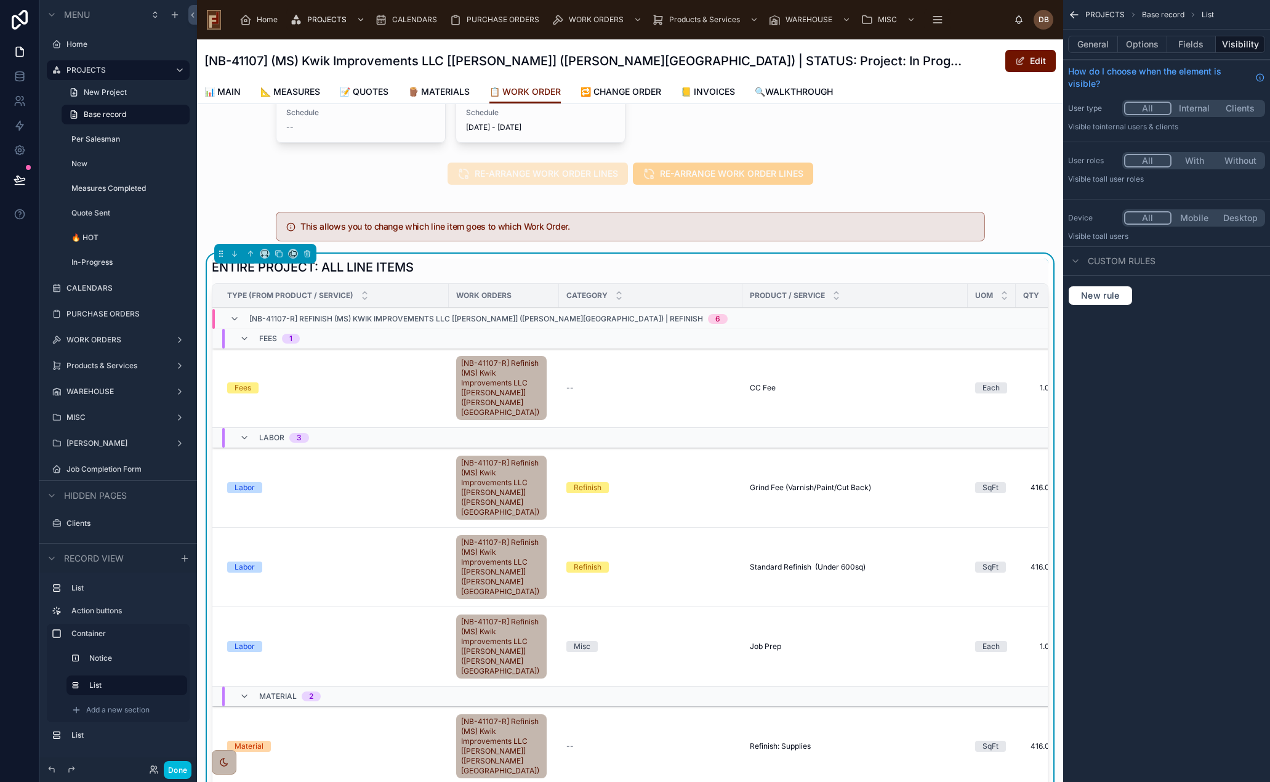
click at [1095, 40] on button "General" at bounding box center [1093, 44] width 50 height 17
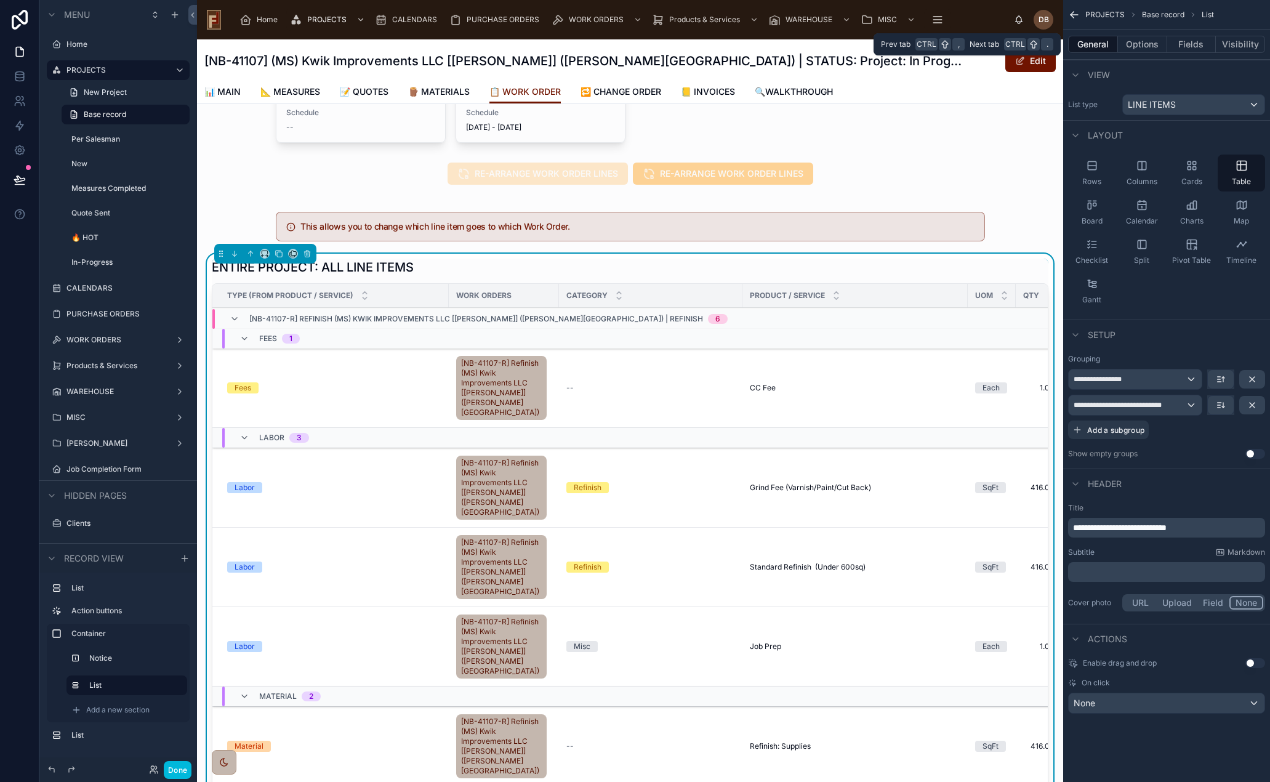
click at [1200, 41] on button "Fields" at bounding box center [1191, 44] width 49 height 17
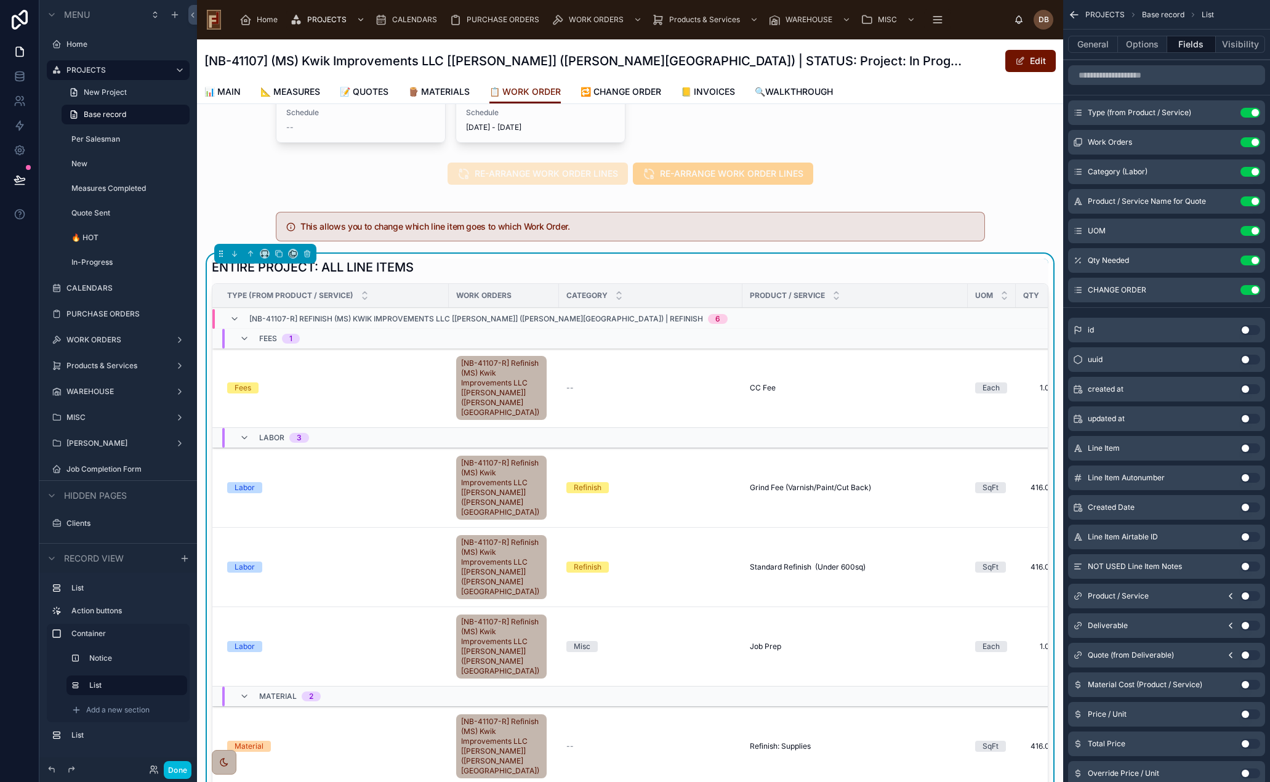
click at [0, 0] on icon "scrollable content" at bounding box center [0, 0] width 0 height 0
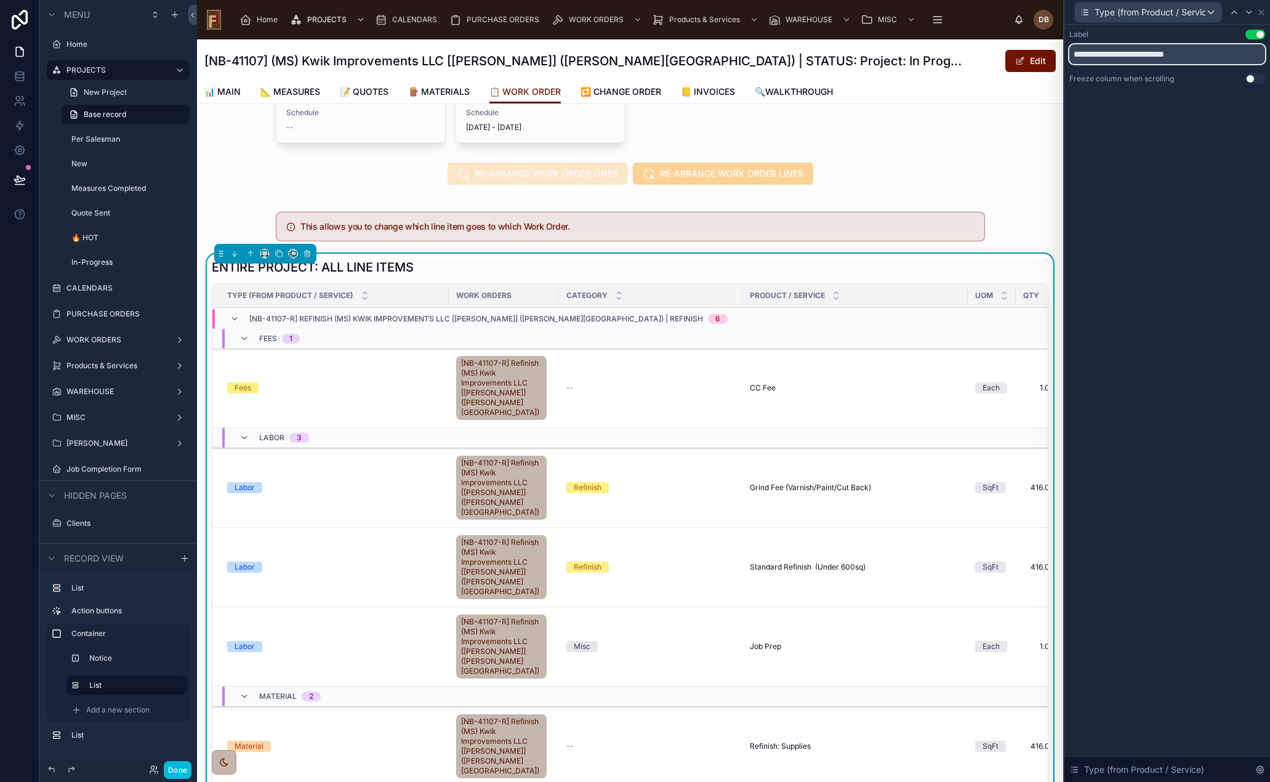
drag, startPoint x: 1093, startPoint y: 58, endPoint x: 1206, endPoint y: 60, distance: 113.3
click at [1206, 60] on input "**********" at bounding box center [1167, 54] width 196 height 20
type input "****"
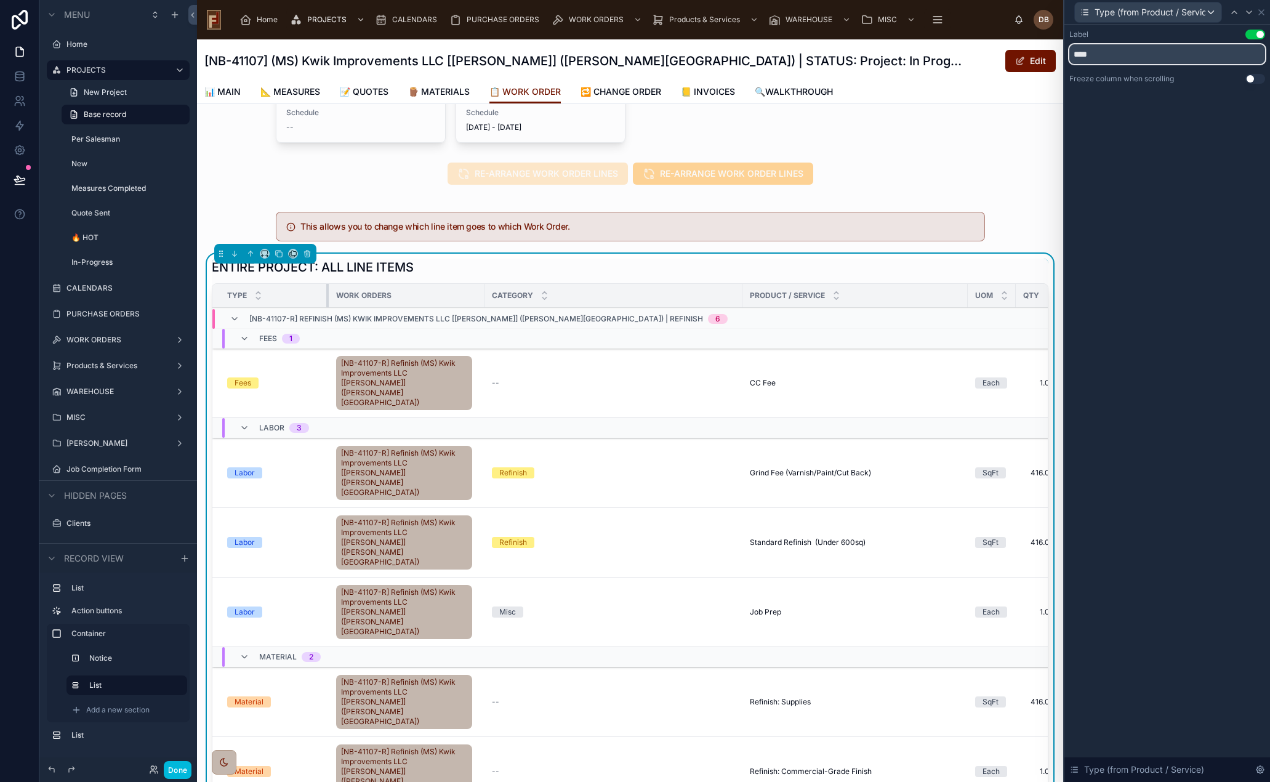
drag, startPoint x: 299, startPoint y: 283, endPoint x: 281, endPoint y: 287, distance: 18.5
click at [281, 287] on th "Type" at bounding box center [270, 296] width 116 height 24
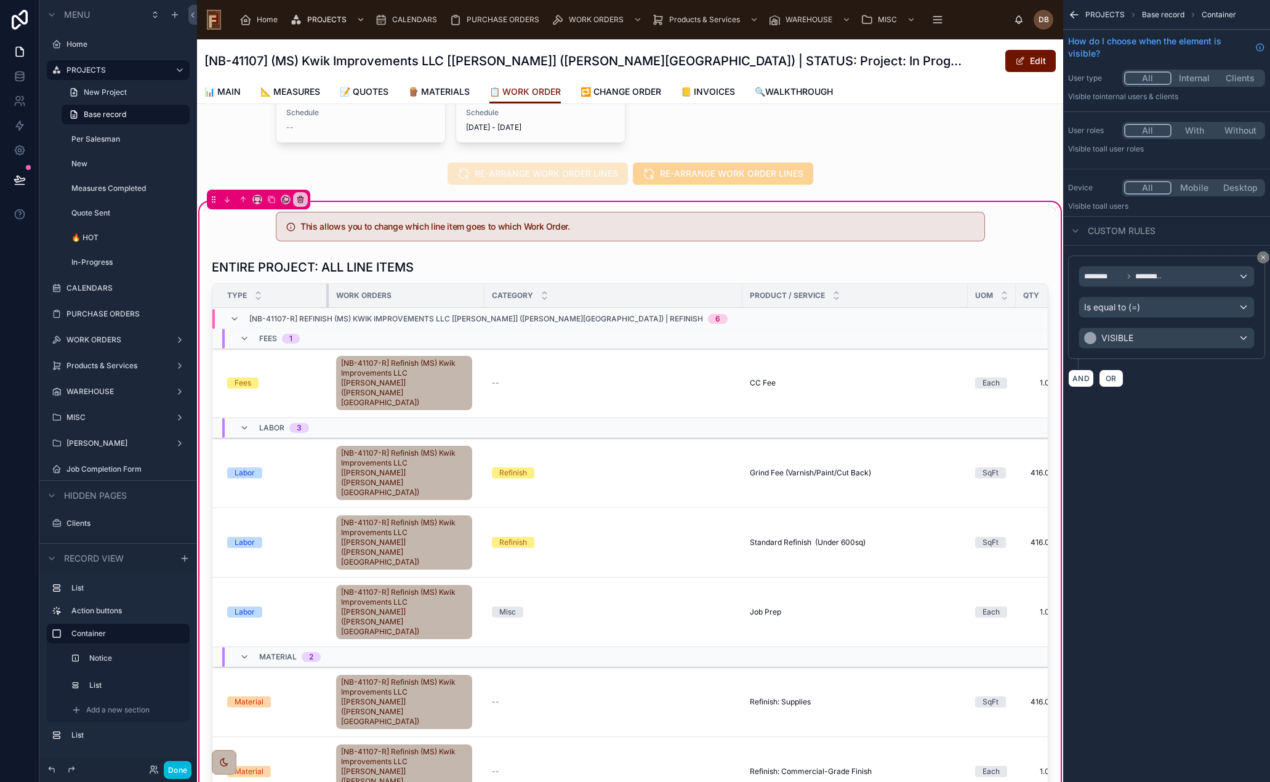
drag, startPoint x: 300, startPoint y: 287, endPoint x: 221, endPoint y: 300, distance: 79.8
click at [221, 300] on table "Type Work Orders Category Product / Service UOM Qty CHANGE ORDER [NB-41107-R] R…" at bounding box center [670, 545] width 917 height 522
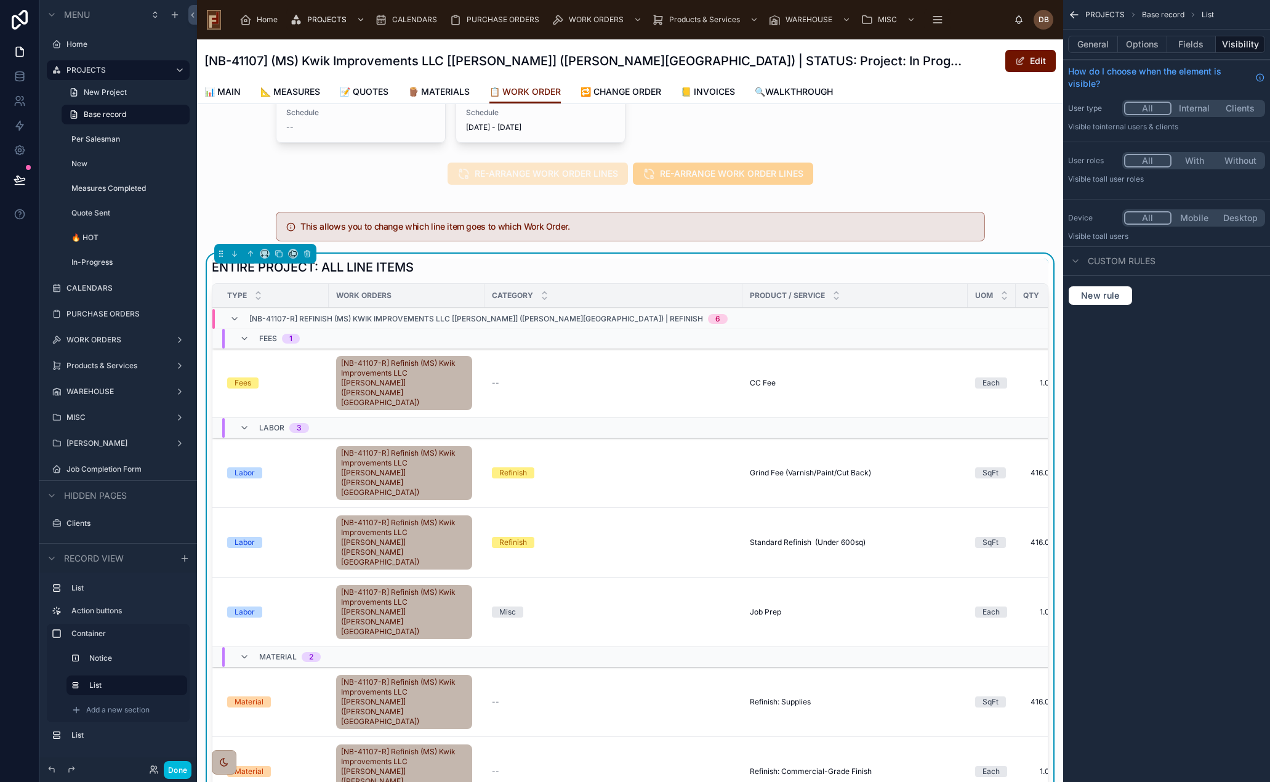
scroll to position [169, 0]
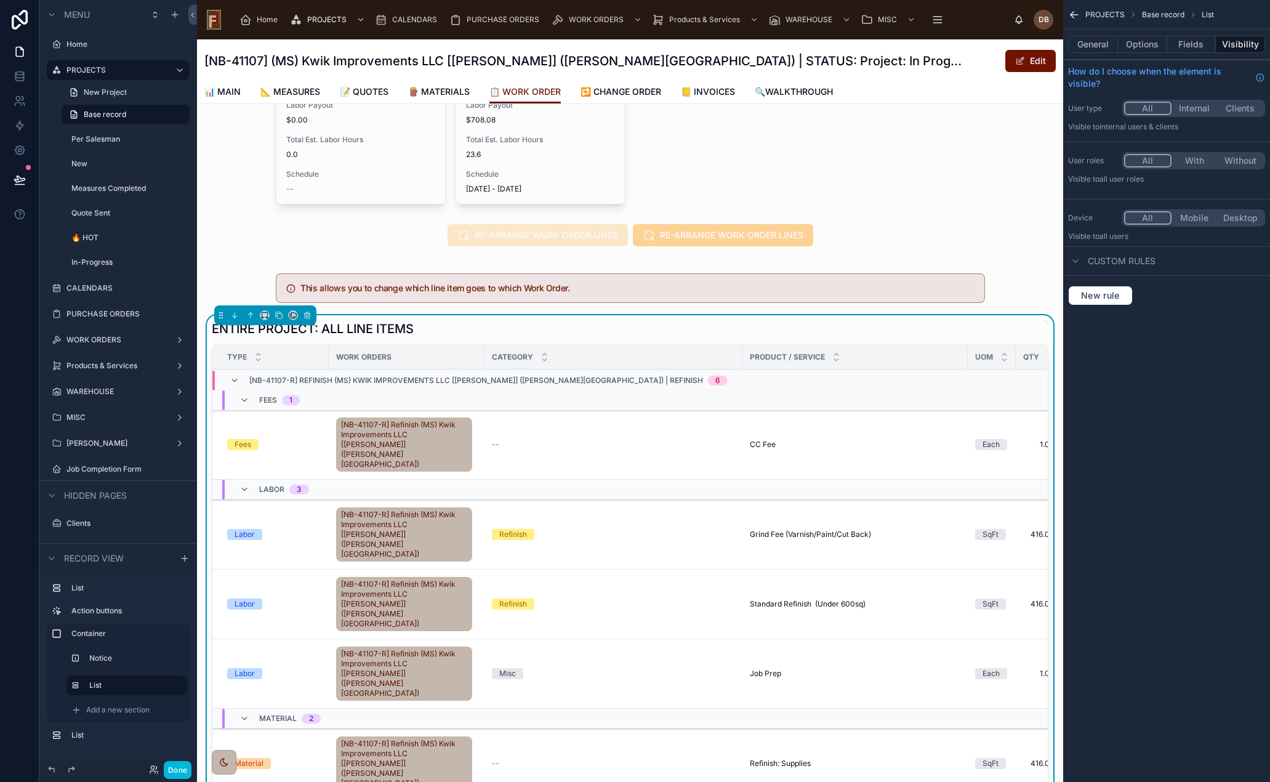
click at [1199, 40] on button "Fields" at bounding box center [1191, 44] width 49 height 17
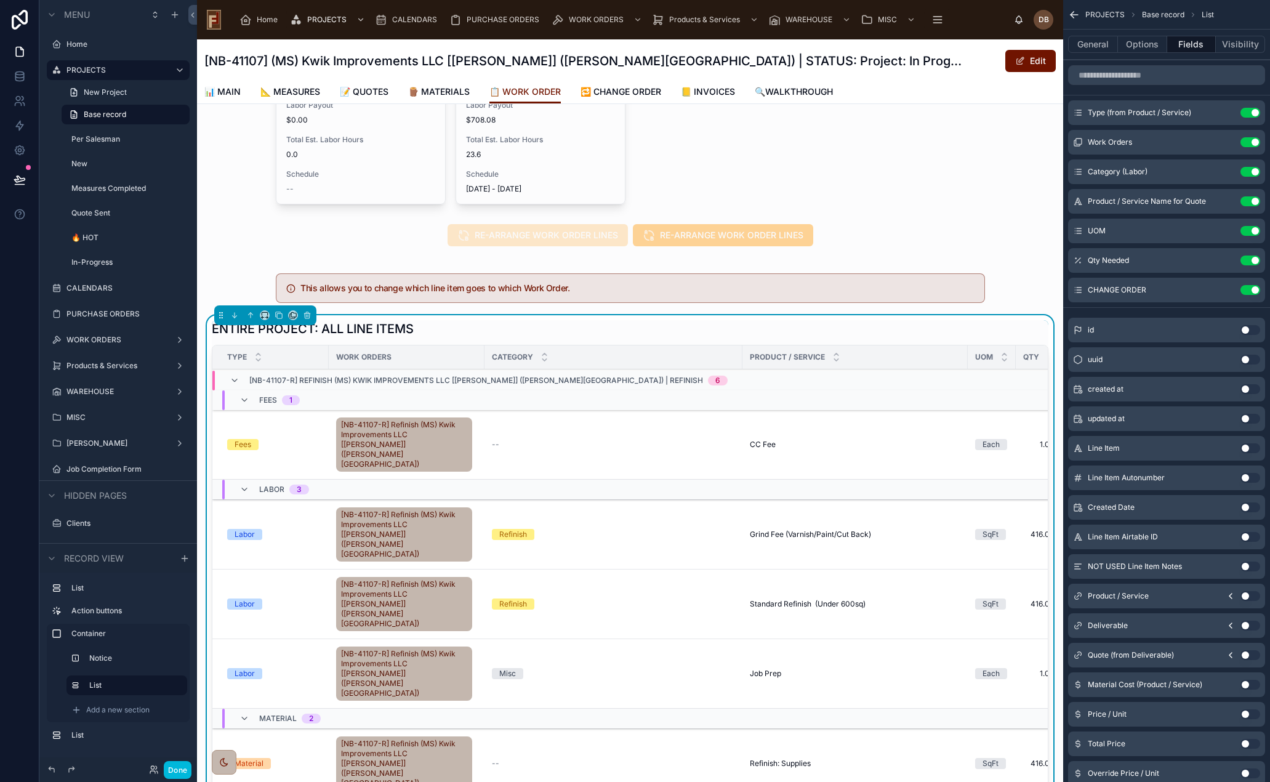
click at [1251, 142] on button "Use setting" at bounding box center [1250, 142] width 20 height 10
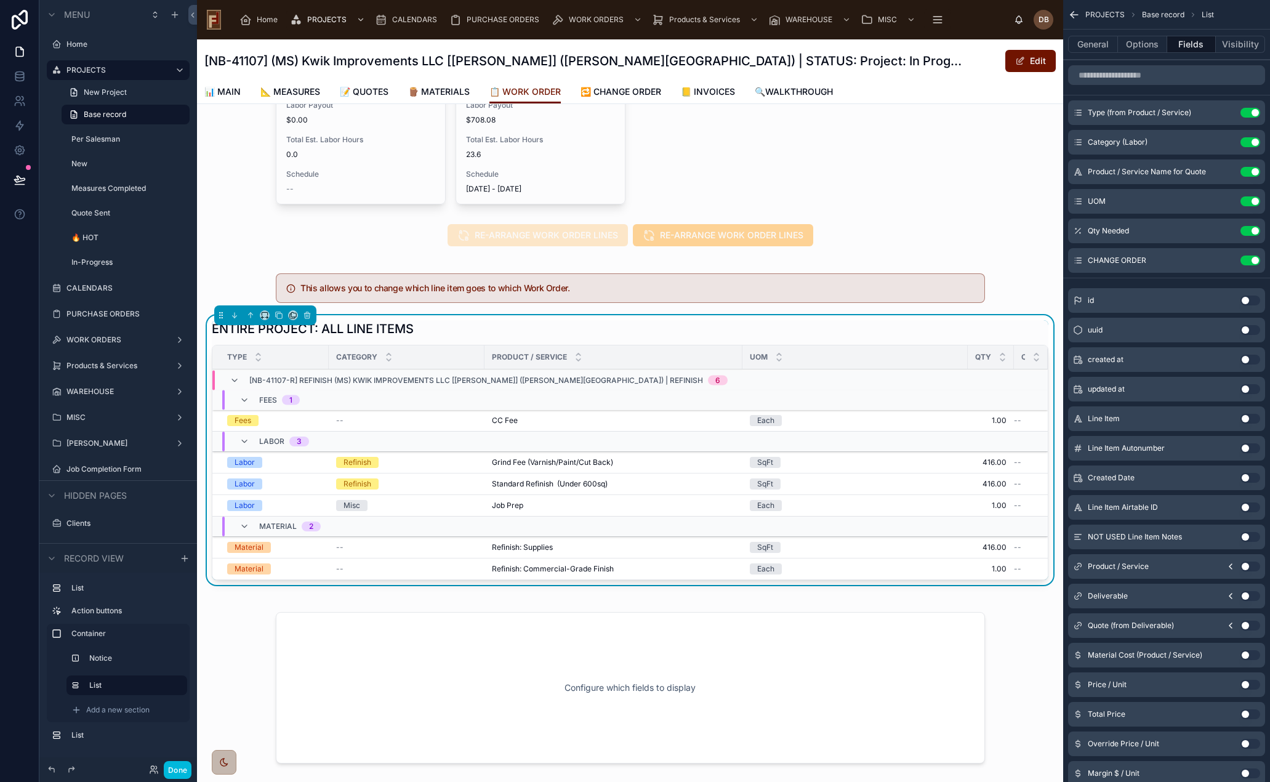
click at [1147, 44] on button "Options" at bounding box center [1142, 44] width 49 height 17
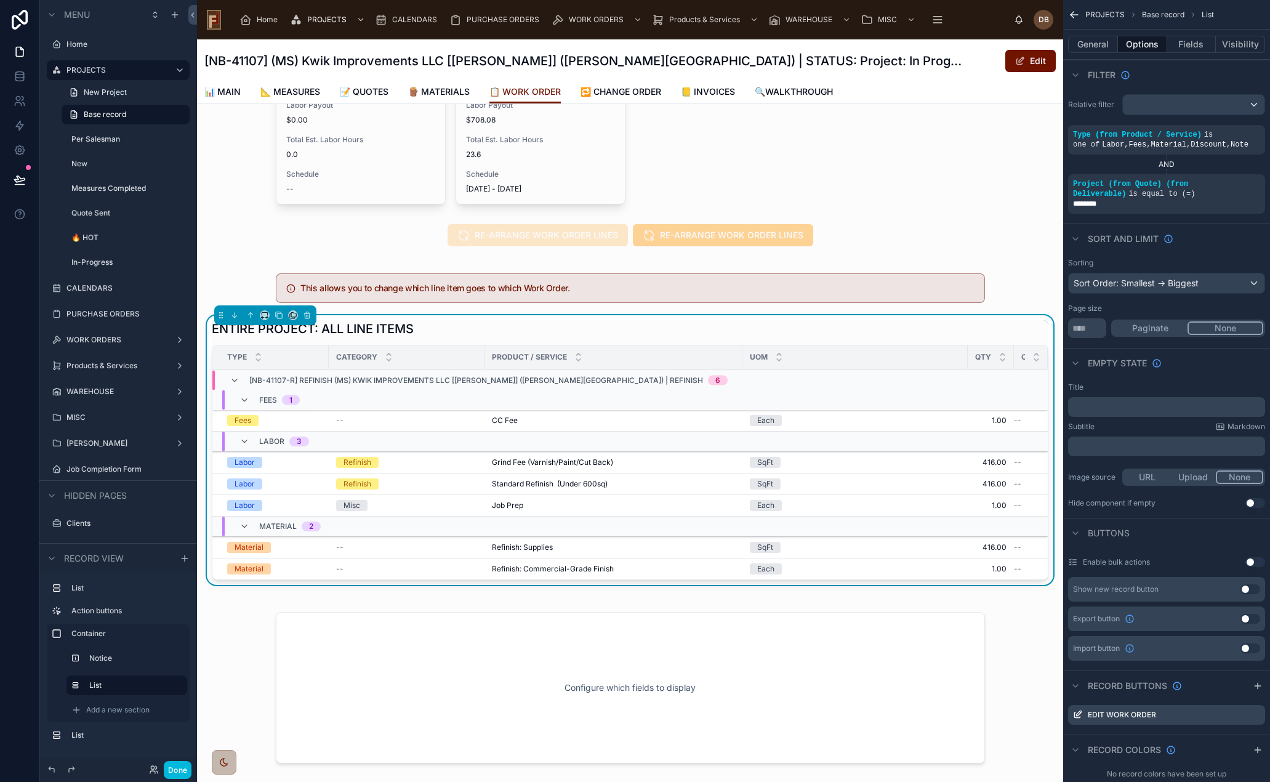
click at [1093, 44] on button "General" at bounding box center [1093, 44] width 50 height 17
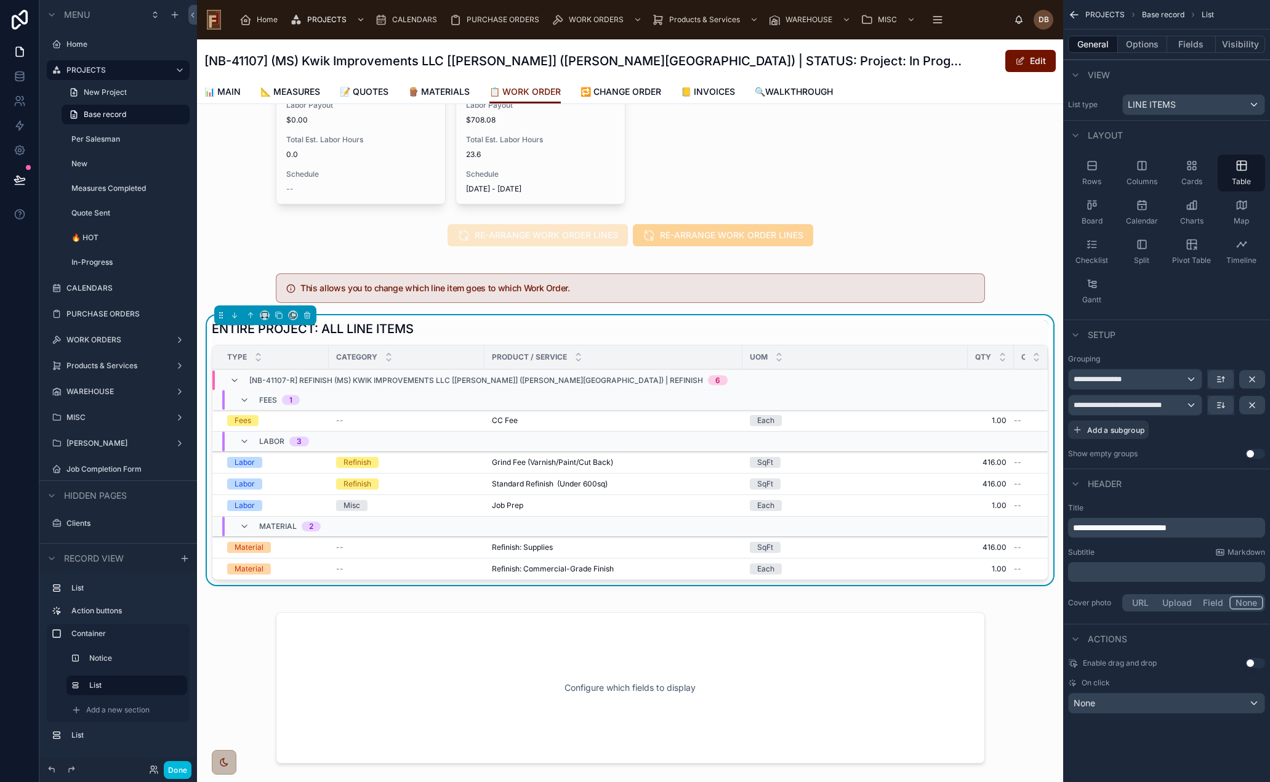
click at [1254, 404] on icon "scrollable content" at bounding box center [1252, 405] width 10 height 10
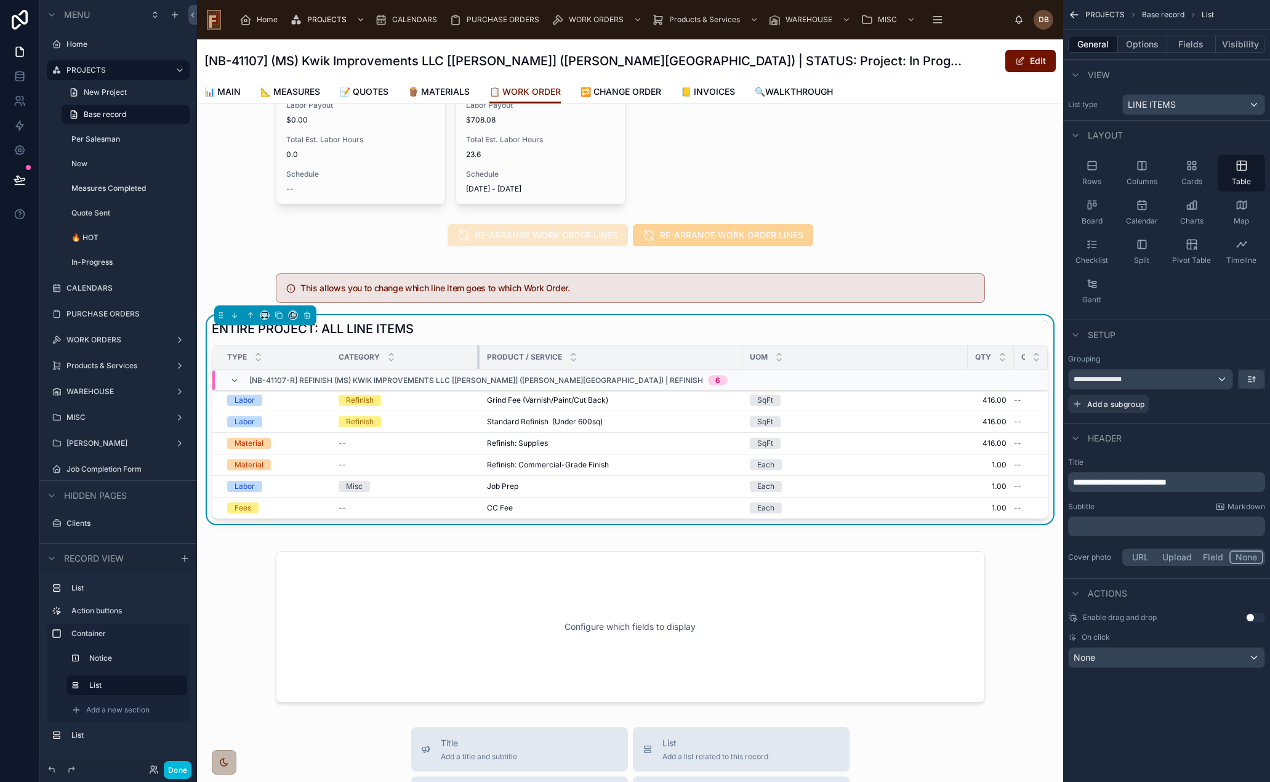
drag, startPoint x: 416, startPoint y: 347, endPoint x: 316, endPoint y: 359, distance: 100.5
click at [347, 355] on th "Category" at bounding box center [405, 357] width 148 height 24
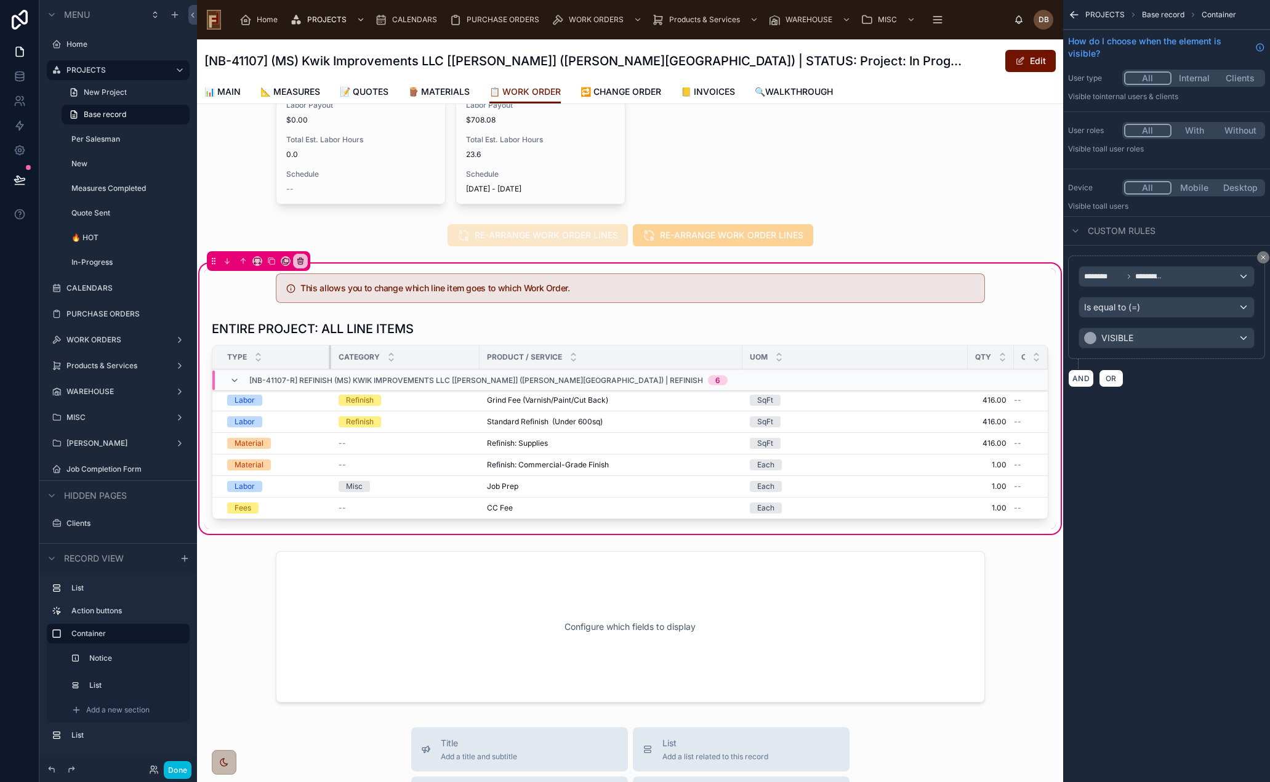
drag, startPoint x: 302, startPoint y: 345, endPoint x: 271, endPoint y: 352, distance: 30.9
click at [271, 352] on th "Type" at bounding box center [271, 357] width 119 height 24
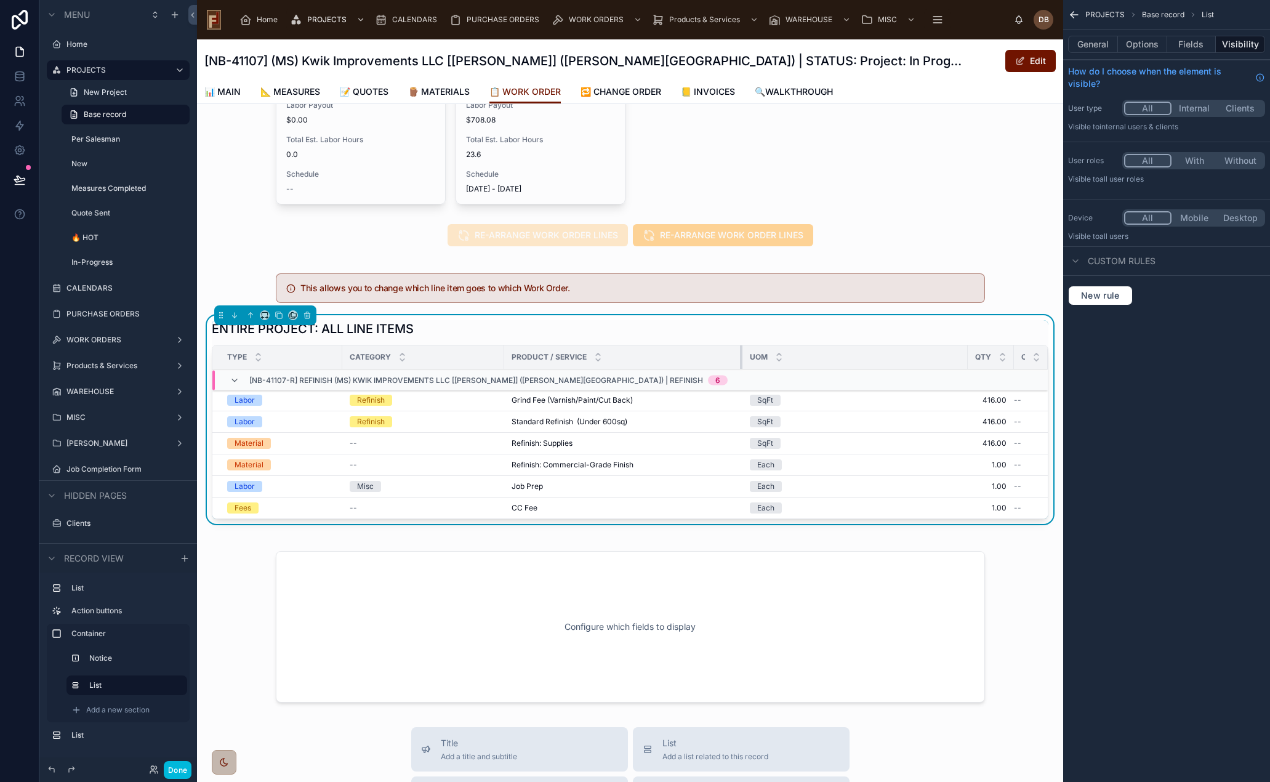
drag, startPoint x: 614, startPoint y: 347, endPoint x: 518, endPoint y: 355, distance: 96.4
click at [518, 355] on th "Product / Service" at bounding box center [623, 357] width 238 height 24
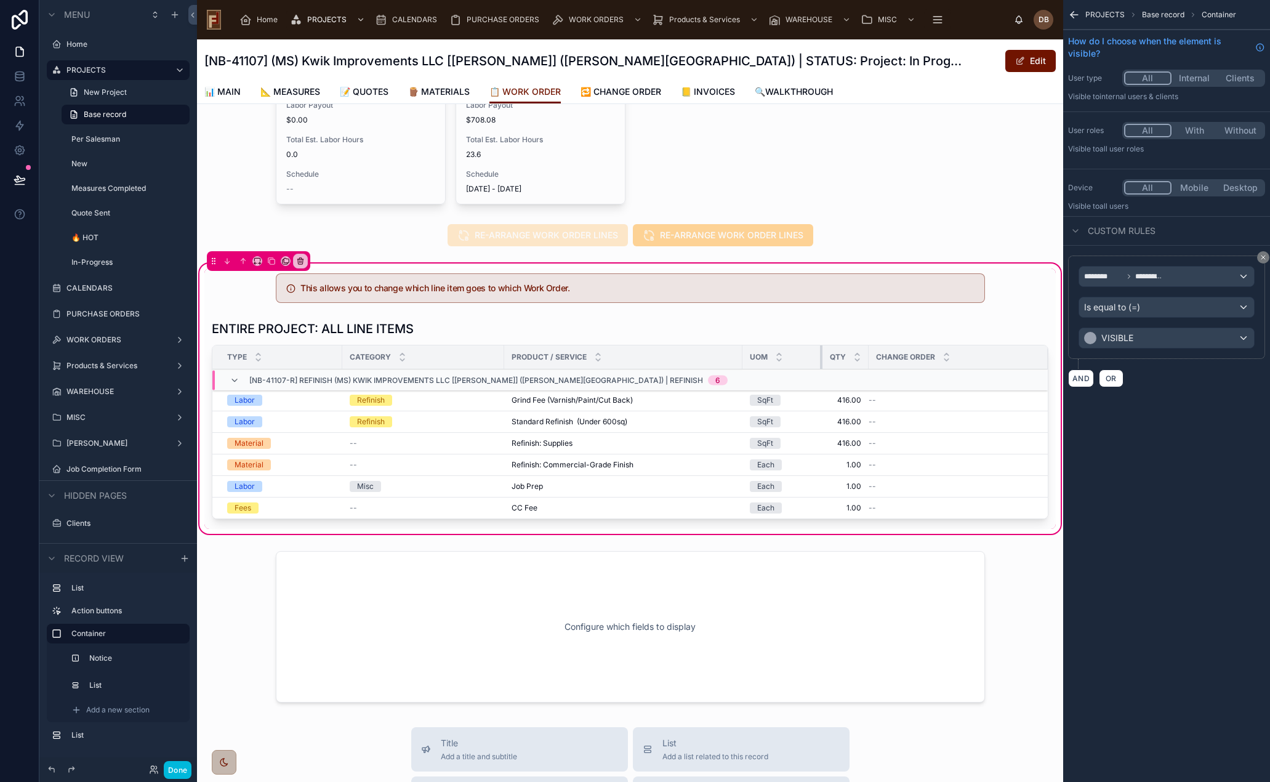
drag, startPoint x: 840, startPoint y: 347, endPoint x: 683, endPoint y: 353, distance: 157.1
click at [742, 353] on th "UOM" at bounding box center [782, 357] width 80 height 24
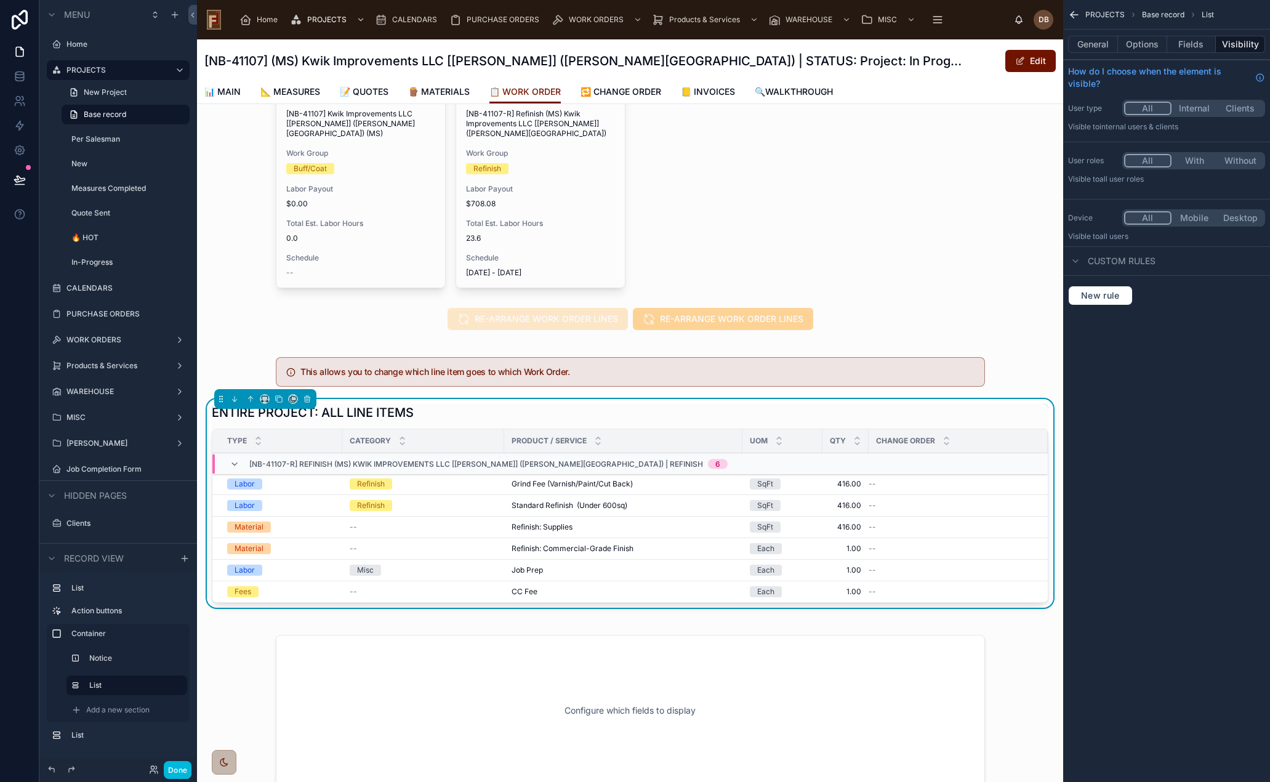
scroll to position [0, 0]
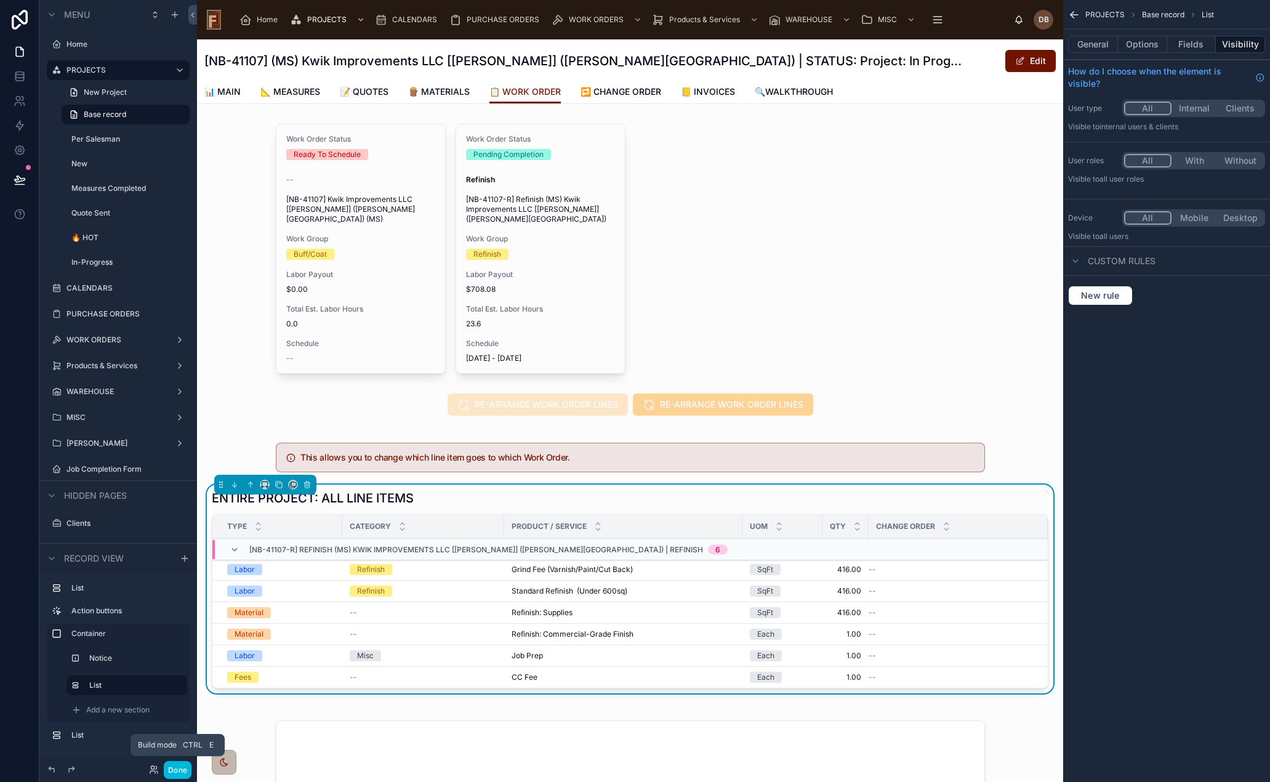
click at [185, 765] on button "Done" at bounding box center [178, 770] width 28 height 18
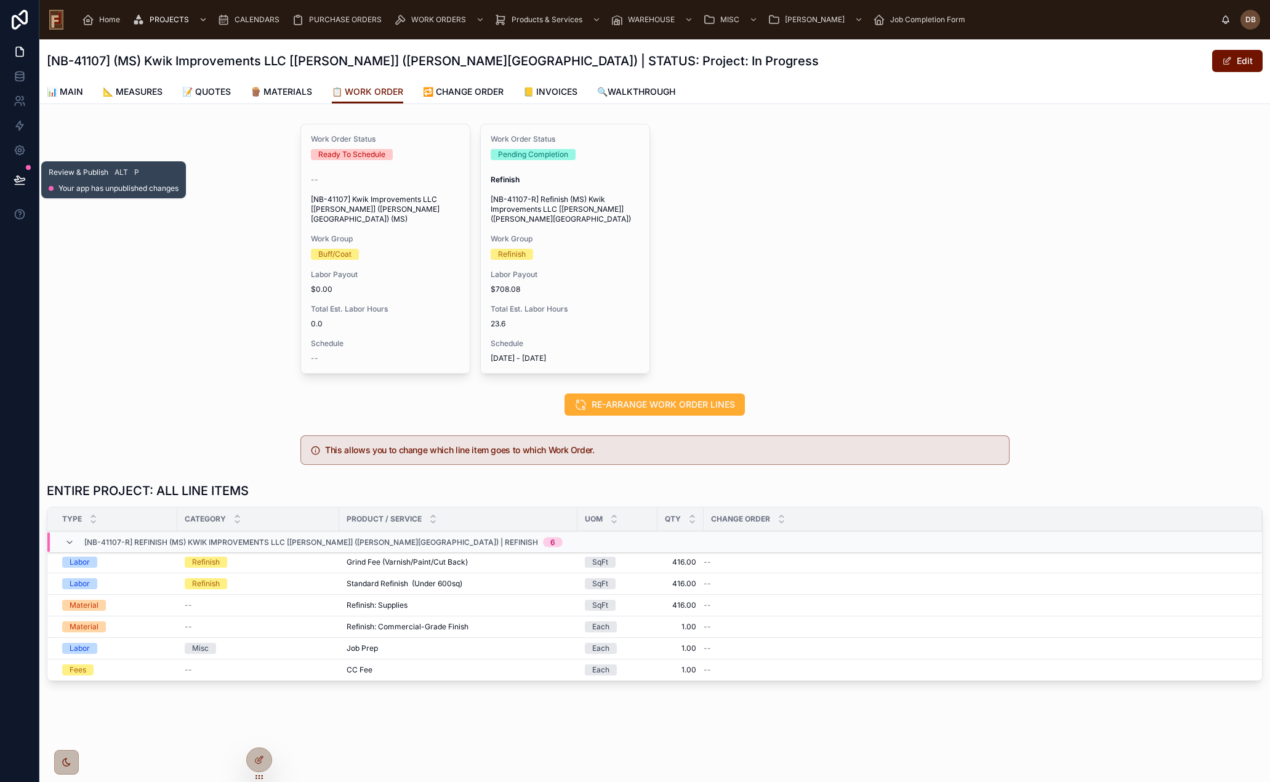
click at [22, 179] on icon at bounding box center [19, 179] width 10 height 6
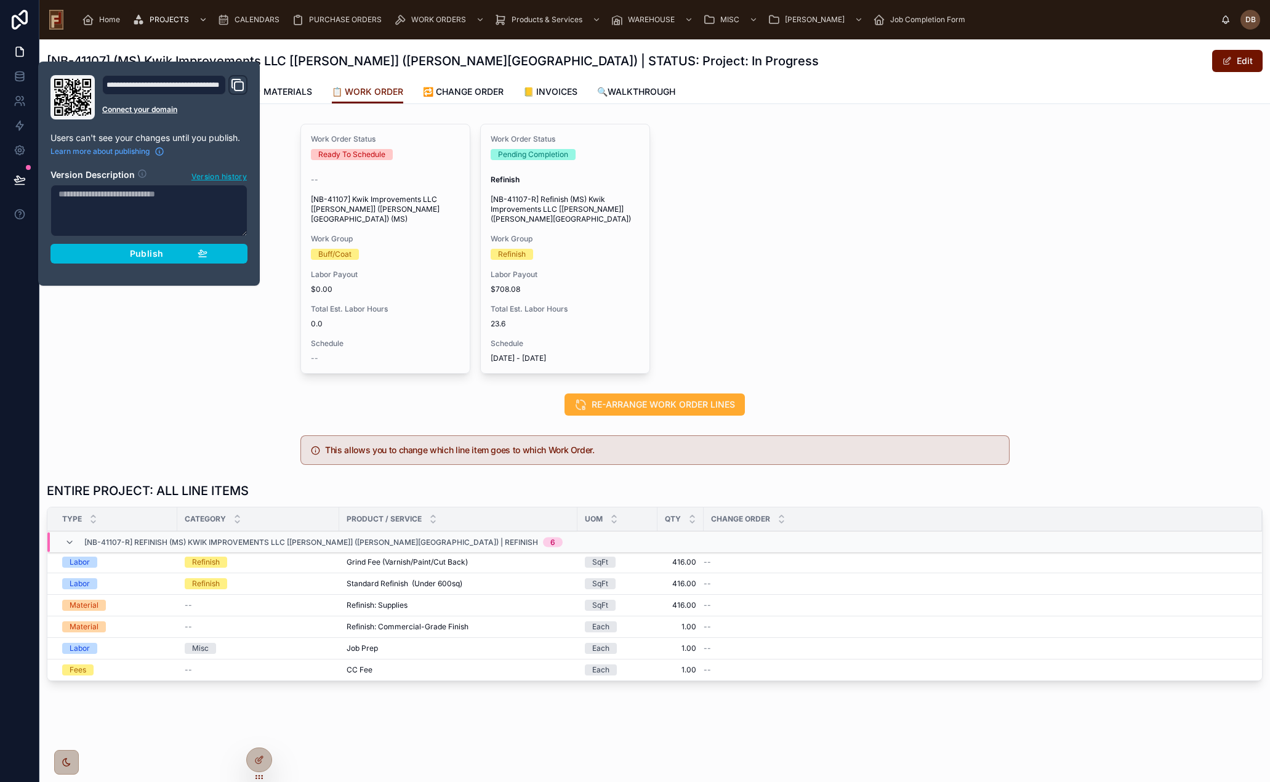
click at [143, 259] on button "Publish" at bounding box center [148, 254] width 197 height 20
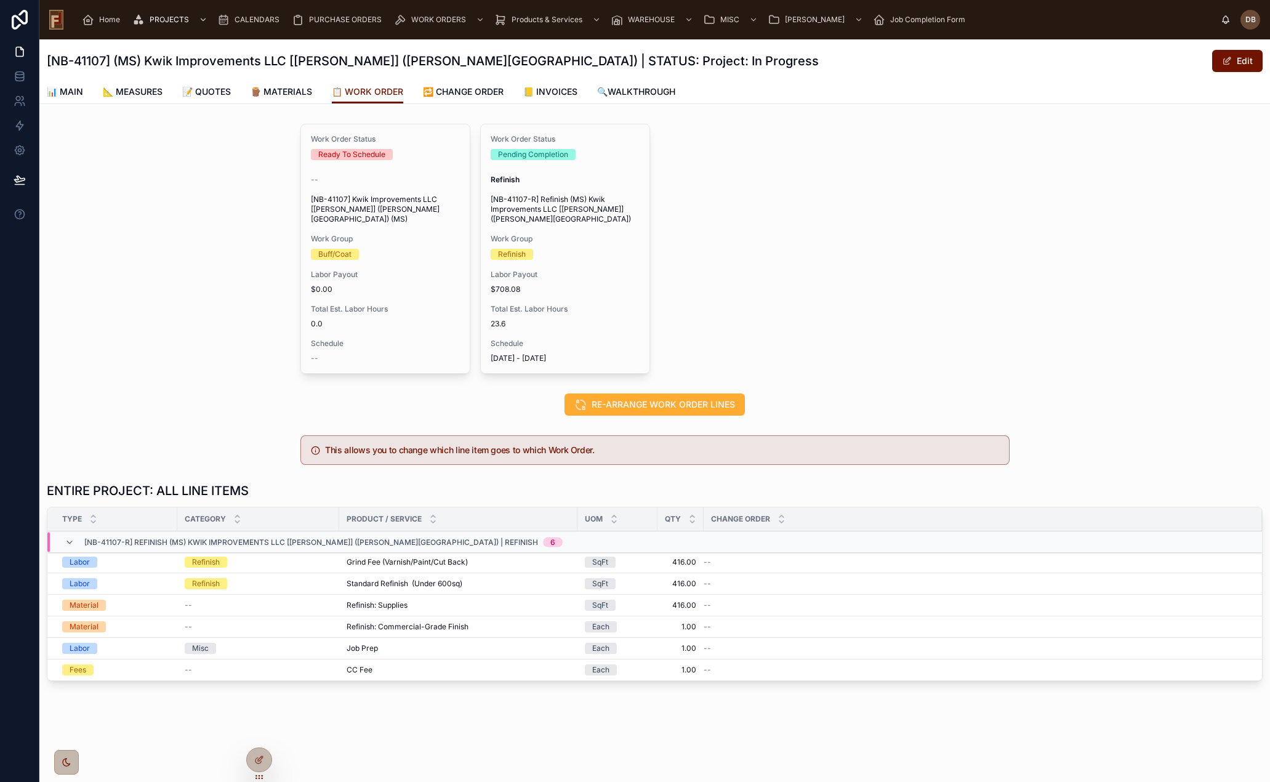
click at [406, 307] on div "Total Est. Labor Hours 0.0" at bounding box center [385, 316] width 149 height 25
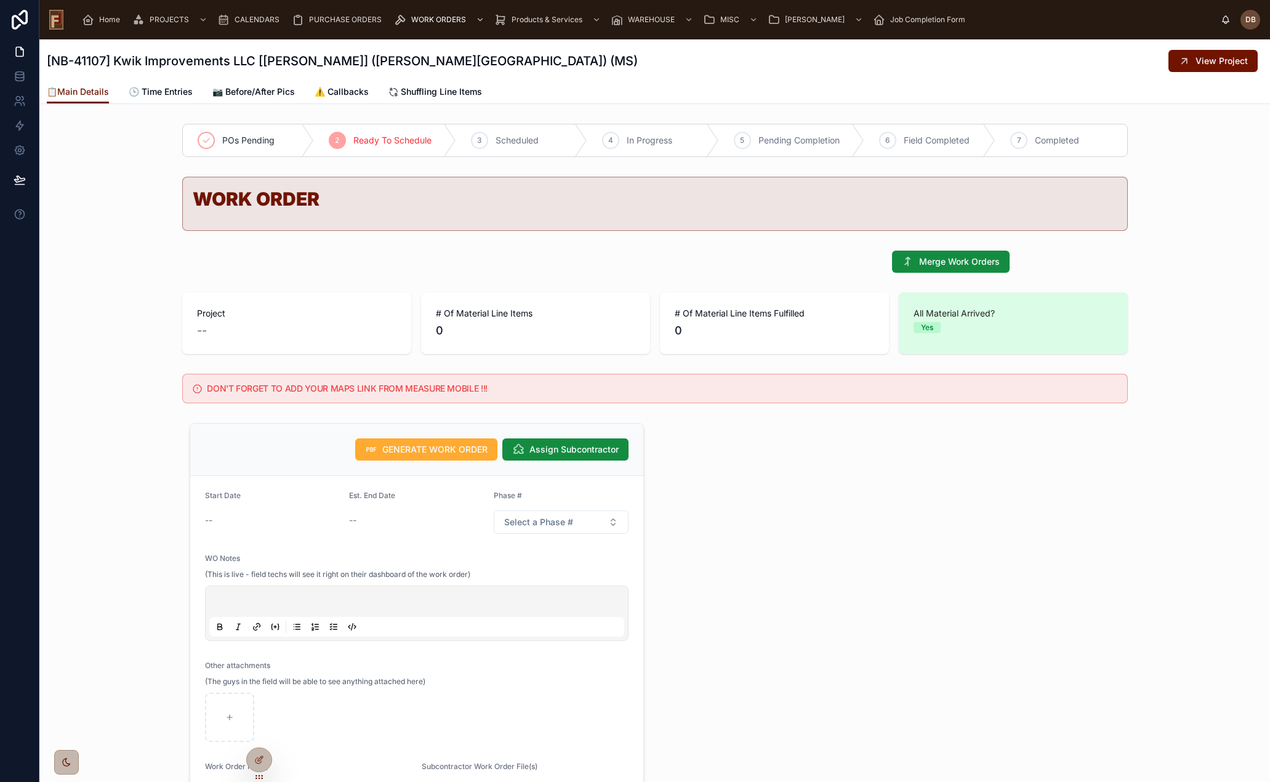
click at [451, 92] on span "Shuffling Line Items" at bounding box center [441, 92] width 81 height 12
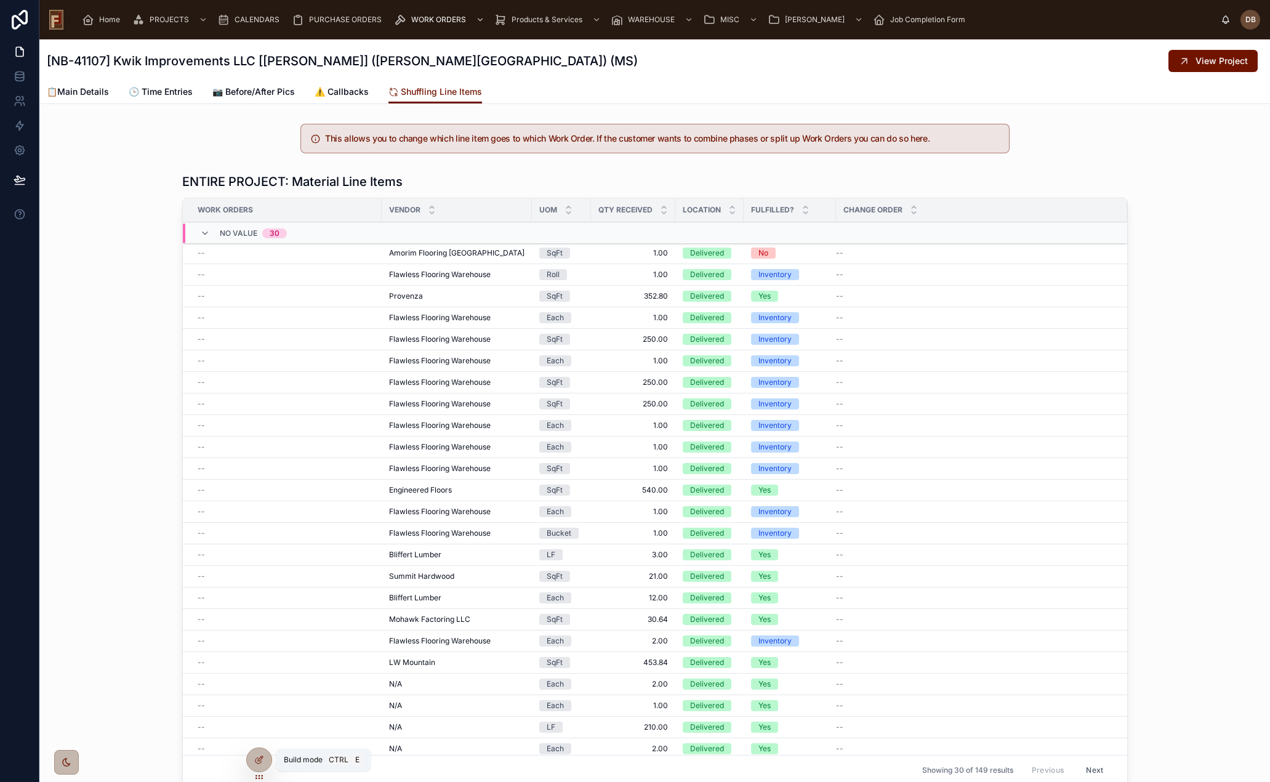
click at [263, 757] on icon at bounding box center [260, 758] width 5 height 5
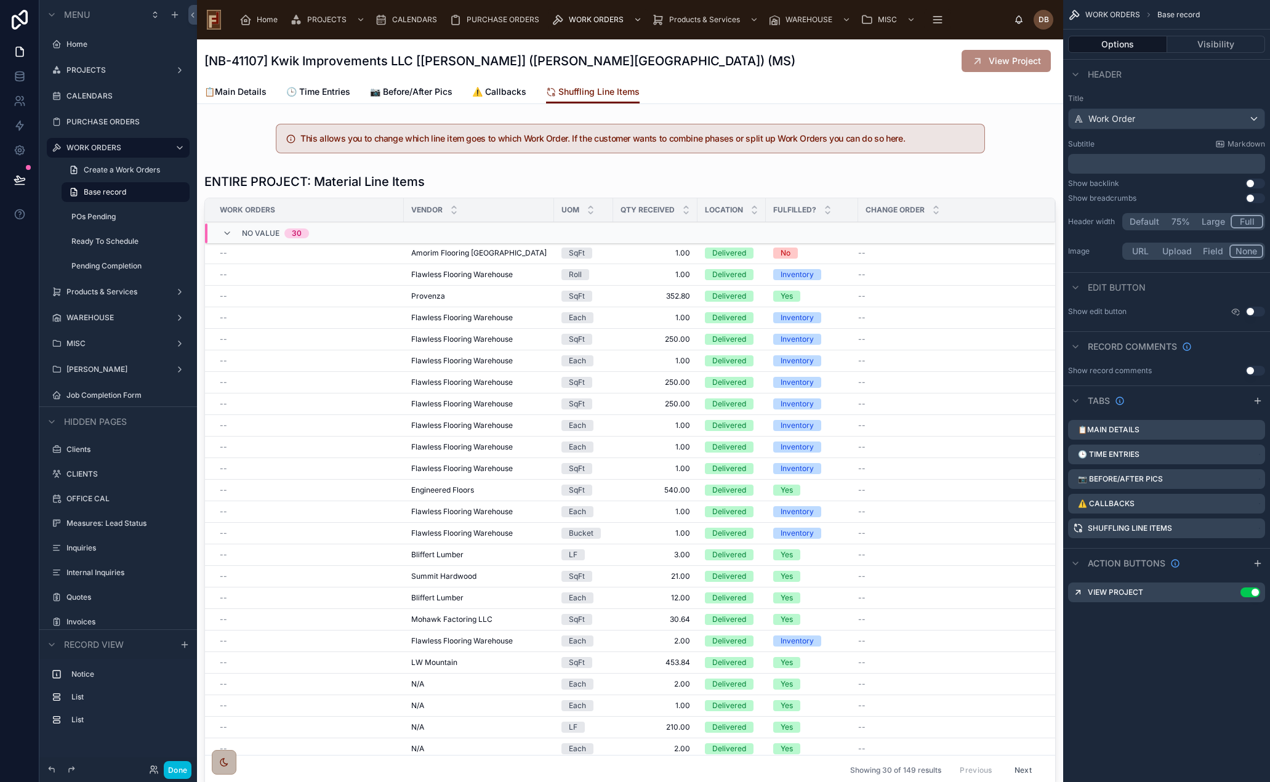
click at [1096, 14] on span "WORK ORDERS" at bounding box center [1112, 15] width 55 height 10
click at [614, 72] on div "[NB-41107] Kwik Improvements LLC [Dominic] (Fox Ridge) (MS) View Project" at bounding box center [629, 60] width 851 height 23
click at [1194, 14] on span "Base record" at bounding box center [1178, 15] width 42 height 10
click at [1075, 12] on icon "scrollable content" at bounding box center [1074, 15] width 12 height 12
click at [1106, 10] on span "WORK ORDERS" at bounding box center [1112, 15] width 55 height 10
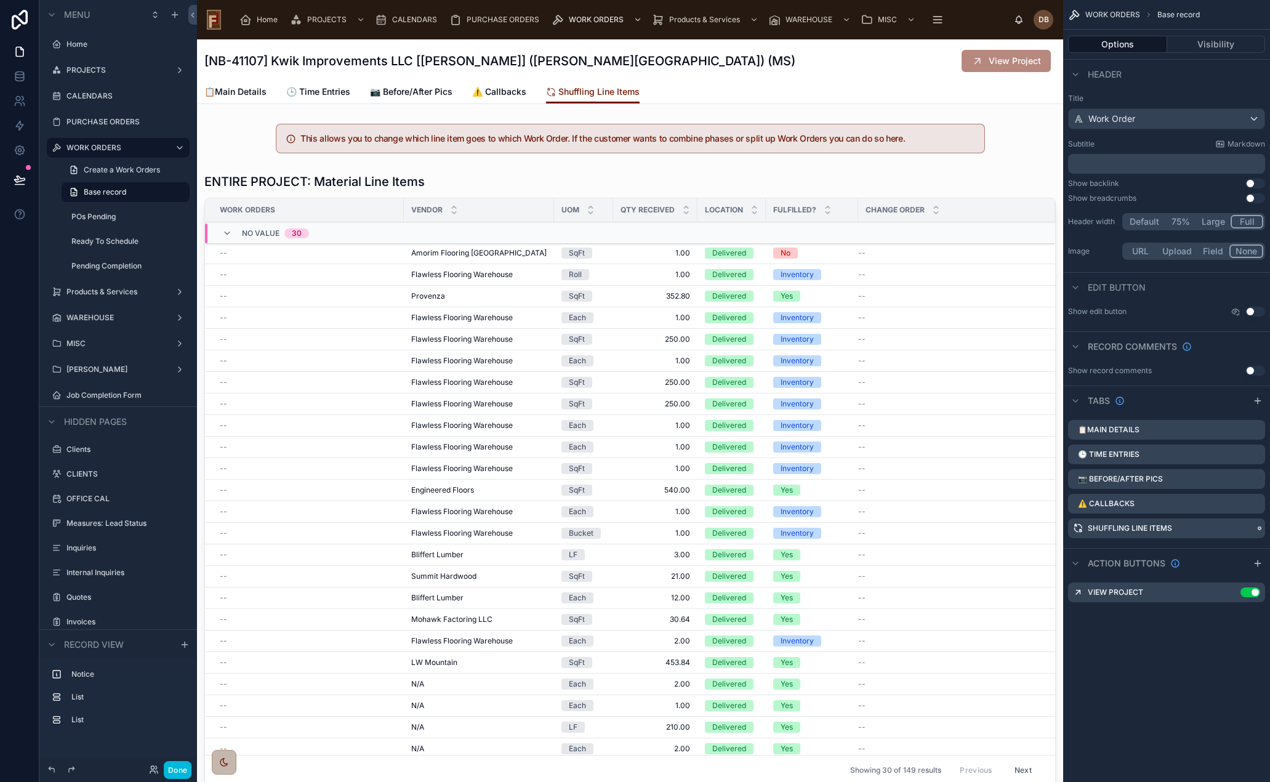
click at [0, 0] on icon "scrollable content" at bounding box center [0, 0] width 0 height 0
click at [1176, 551] on span "Remove tab and contents" at bounding box center [1188, 552] width 104 height 15
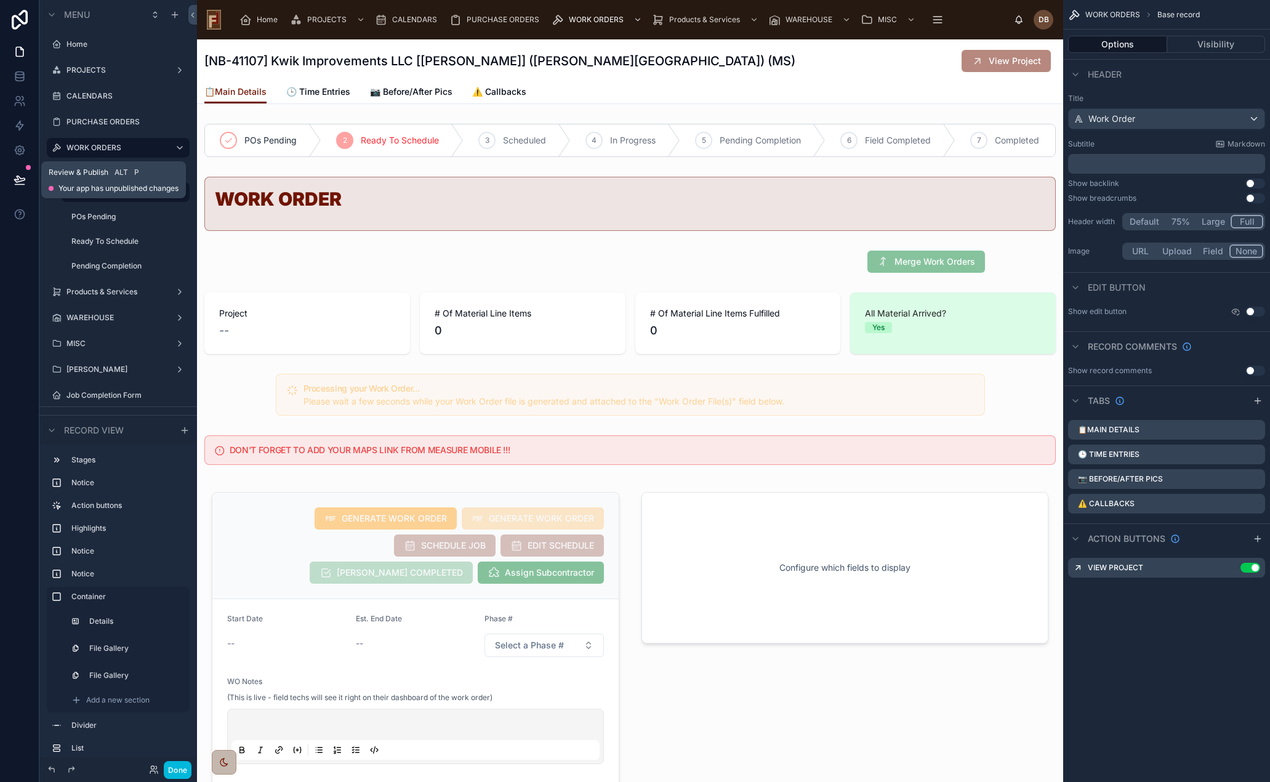
click at [15, 178] on icon at bounding box center [20, 180] width 12 height 12
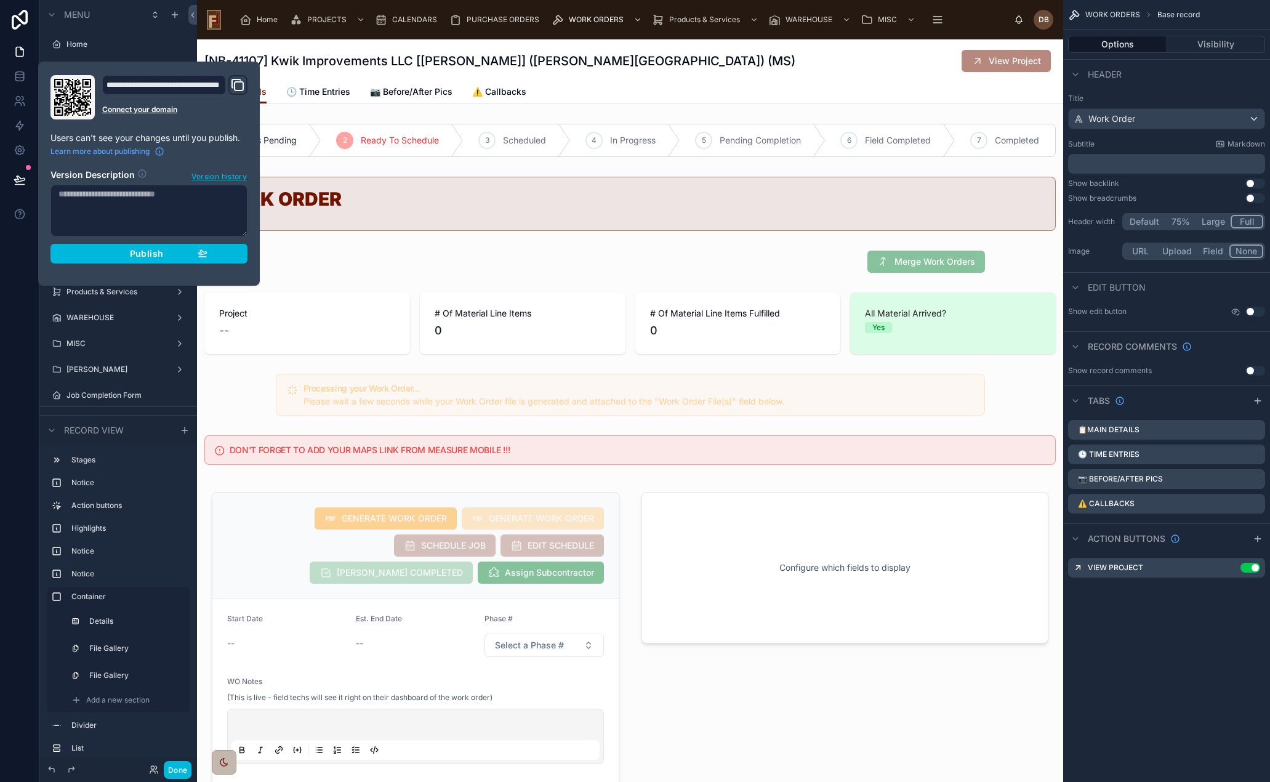
click at [142, 251] on span "Publish" at bounding box center [146, 253] width 33 height 11
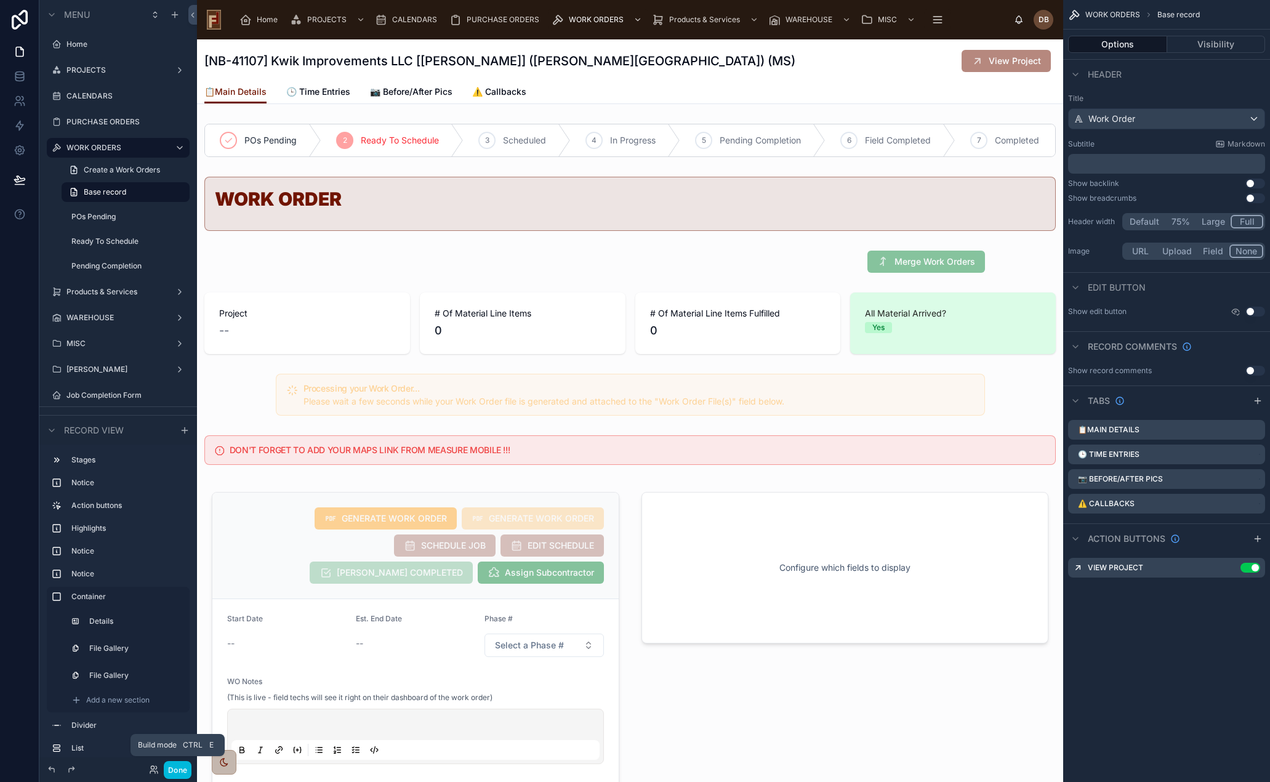
click at [183, 773] on button "Done" at bounding box center [178, 770] width 28 height 18
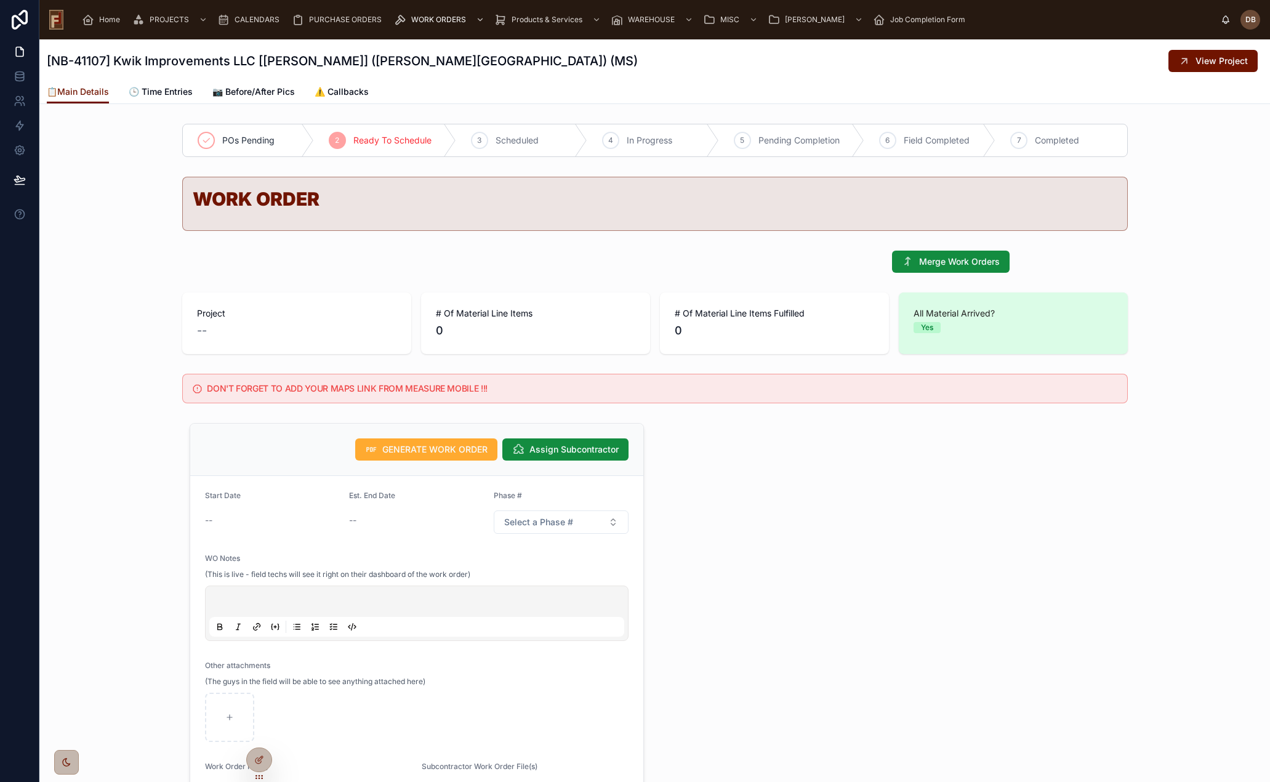
click at [247, 20] on span "CALENDARS" at bounding box center [257, 20] width 45 height 10
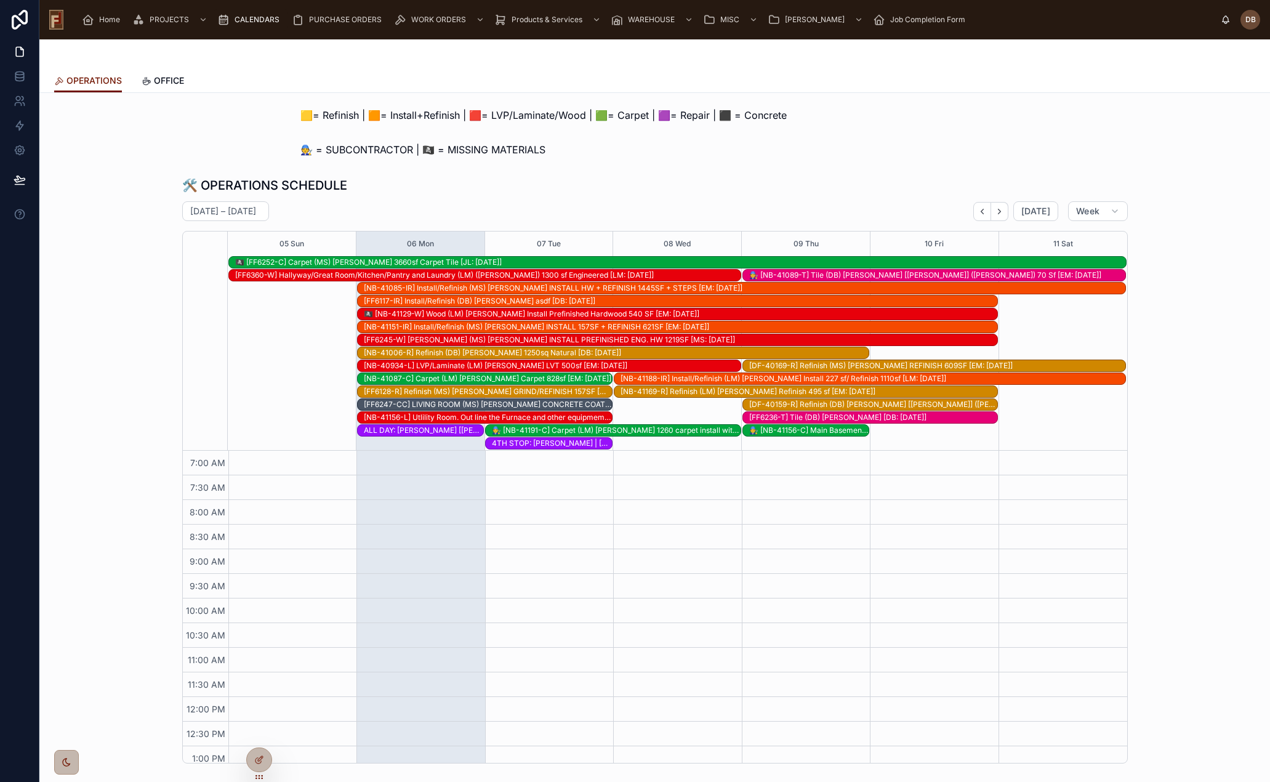
click at [90, 81] on span "OPERATIONS" at bounding box center [93, 80] width 55 height 12
drag, startPoint x: 422, startPoint y: 150, endPoint x: 428, endPoint y: 148, distance: 6.3
click at [428, 148] on span "🧑‍🔧 = SUBCONTRACTOR | 🏴‍☠️ = MISSING MATERIALS" at bounding box center [422, 149] width 245 height 15
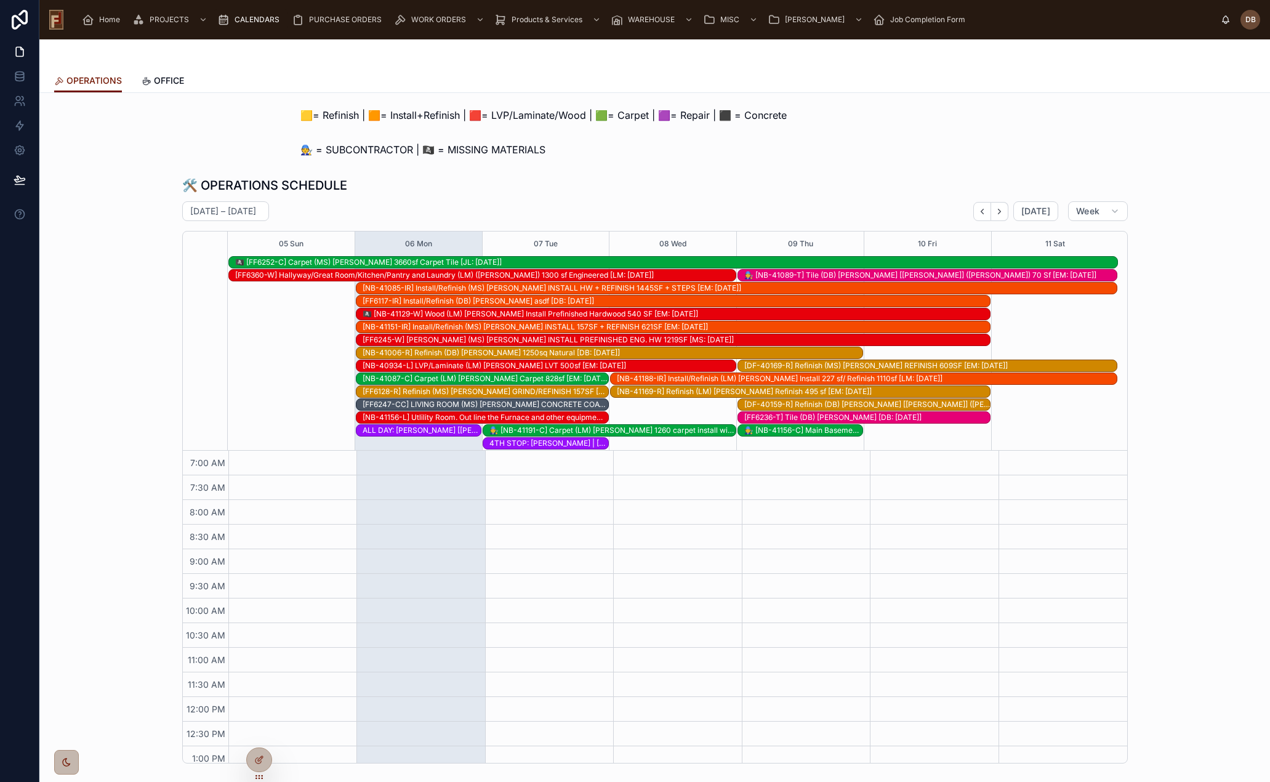
click at [116, 324] on div "🛠️ OPERATIONS SCHEDULE October 05 – 11 Today Week 05 Sun 06 Mon 07 Tue 08 Wed 0…" at bounding box center [654, 470] width 1211 height 596
click at [553, 113] on span "🟨= Refinish | 🟧= Install+Refinish | 🟥= LVP/Laminate/Wood | 🟩= Carpet | 🟪= Repai…" at bounding box center [543, 115] width 486 height 15
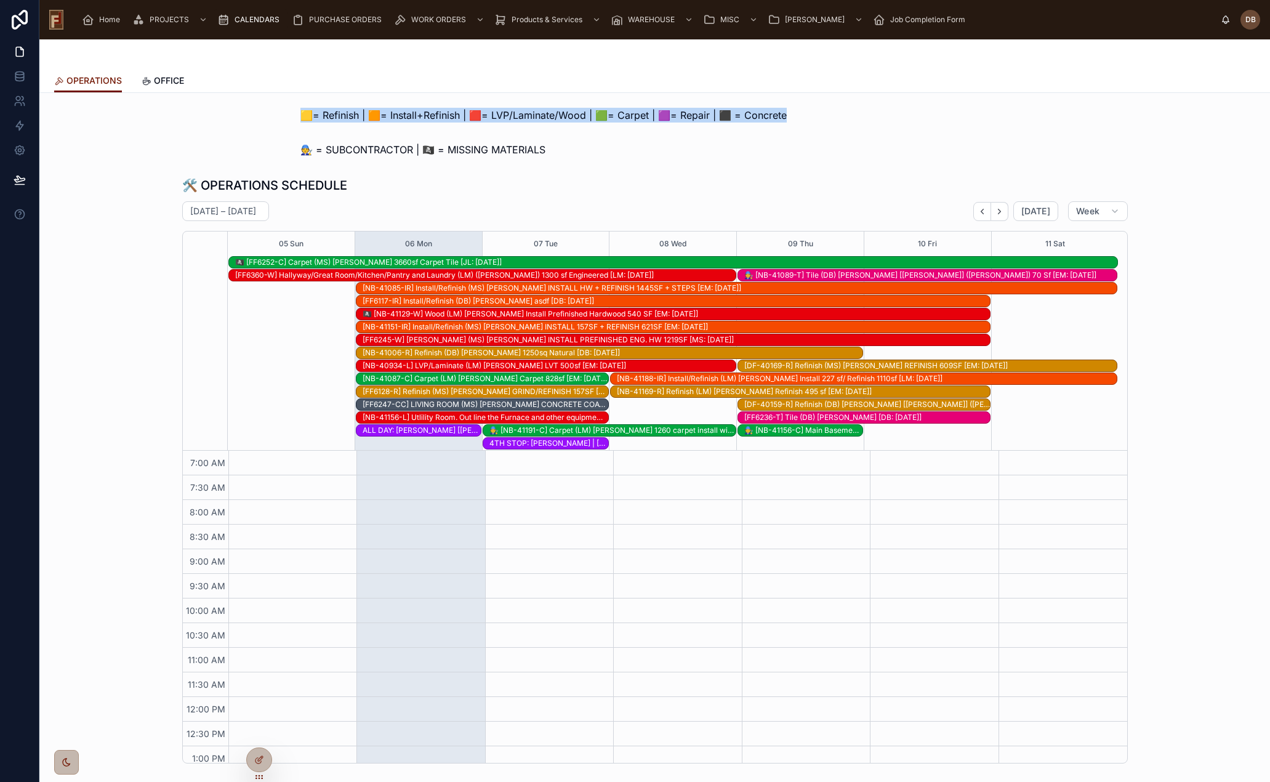
drag, startPoint x: 260, startPoint y: 108, endPoint x: 851, endPoint y: 102, distance: 590.3
click at [555, 125] on div "🟨= Refinish | 🟧= Install+Refinish | 🟥= LVP/Laminate/Wood | 🟩= Carpet | 🟪= Repai…" at bounding box center [654, 115] width 1211 height 25
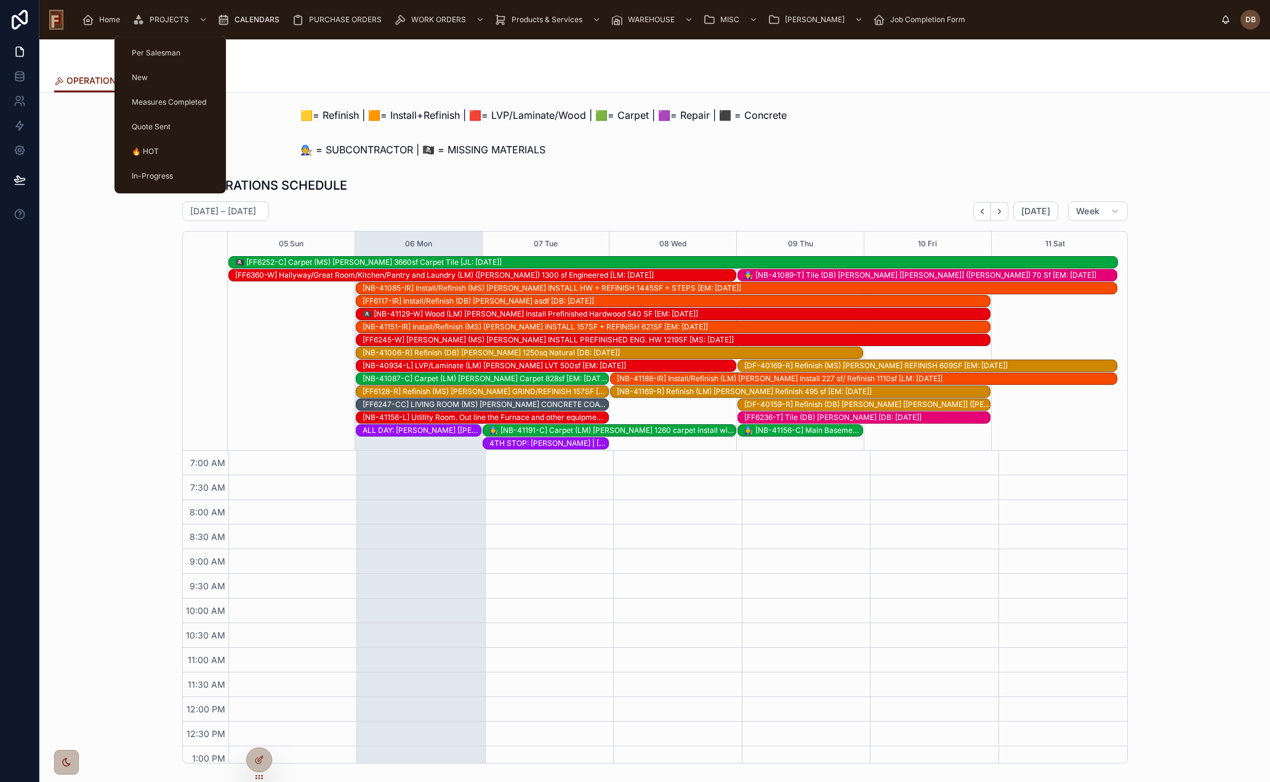
click at [170, 17] on span "PROJECTS" at bounding box center [169, 20] width 39 height 10
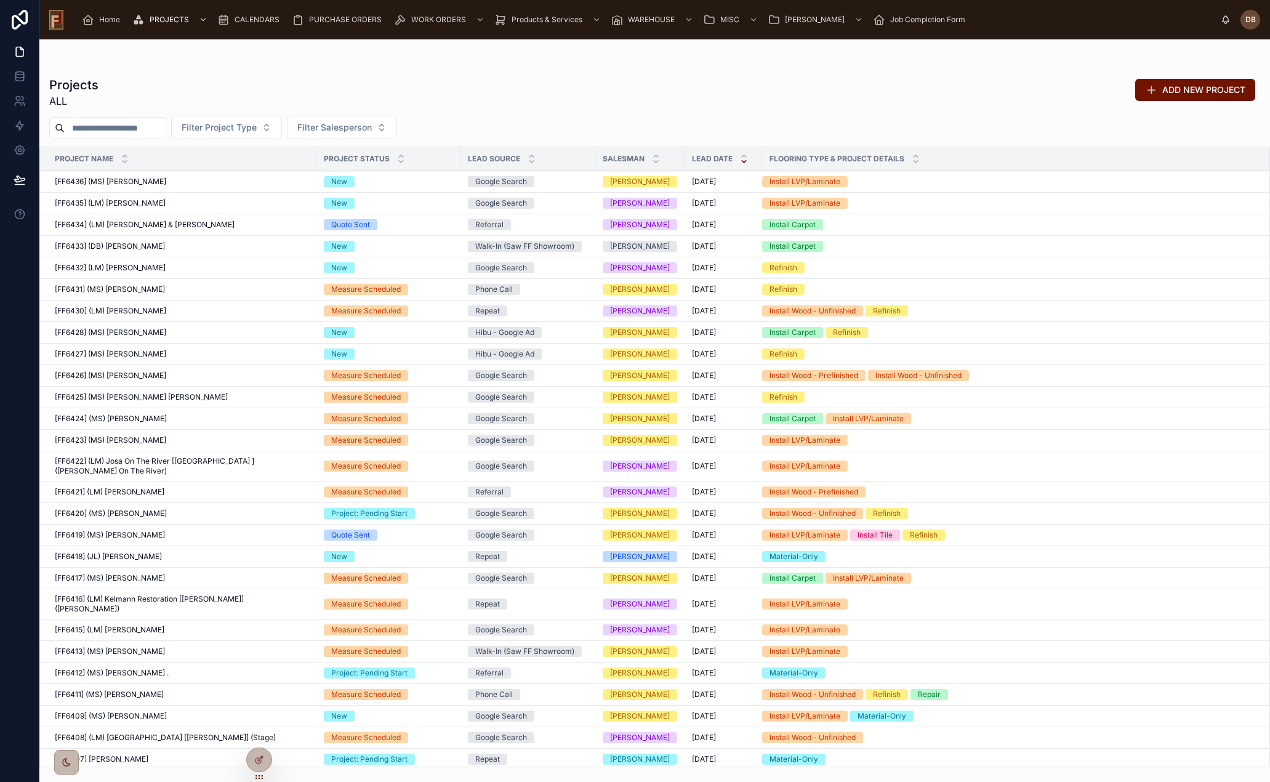
click at [97, 124] on input "text" at bounding box center [115, 127] width 101 height 17
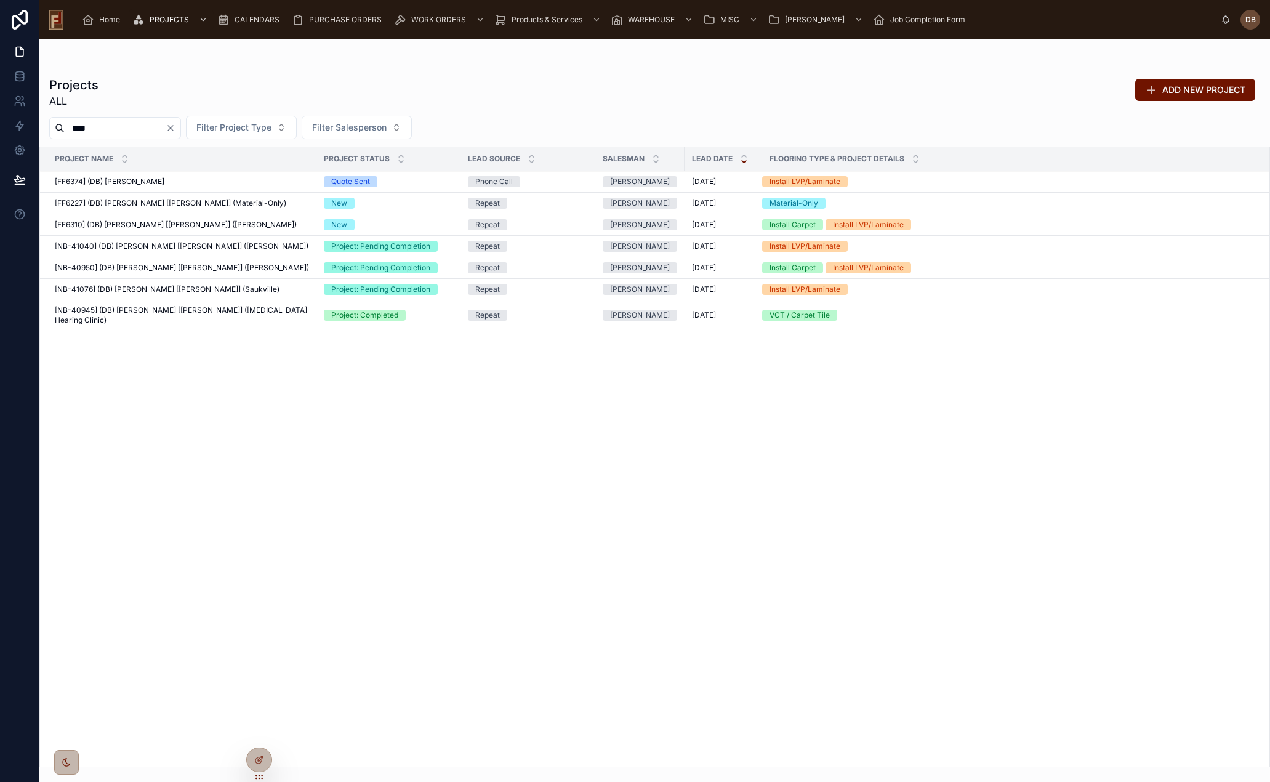
type input "****"
click at [149, 183] on div "[FF6374] (DB) Sue Rink [FF6374] (DB) Sue Rink" at bounding box center [182, 182] width 254 height 10
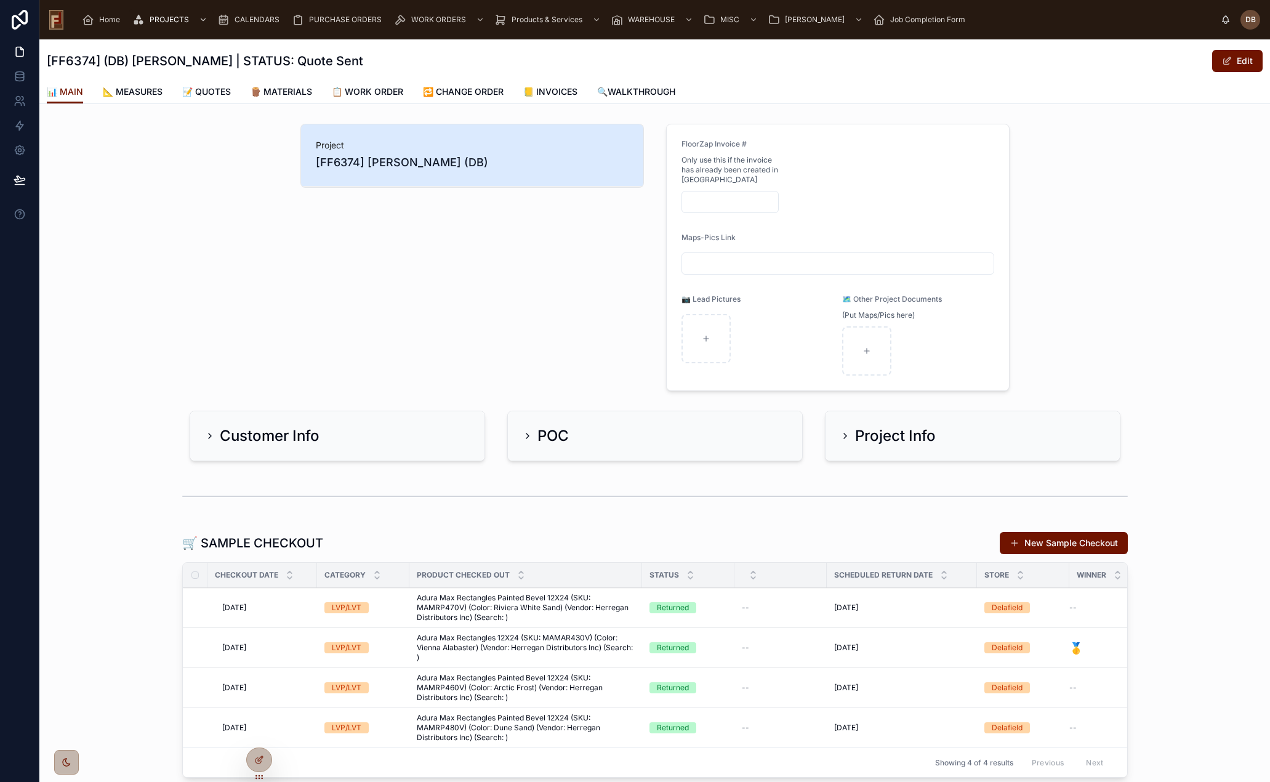
click at [847, 438] on div "Project Info" at bounding box center [887, 436] width 95 height 20
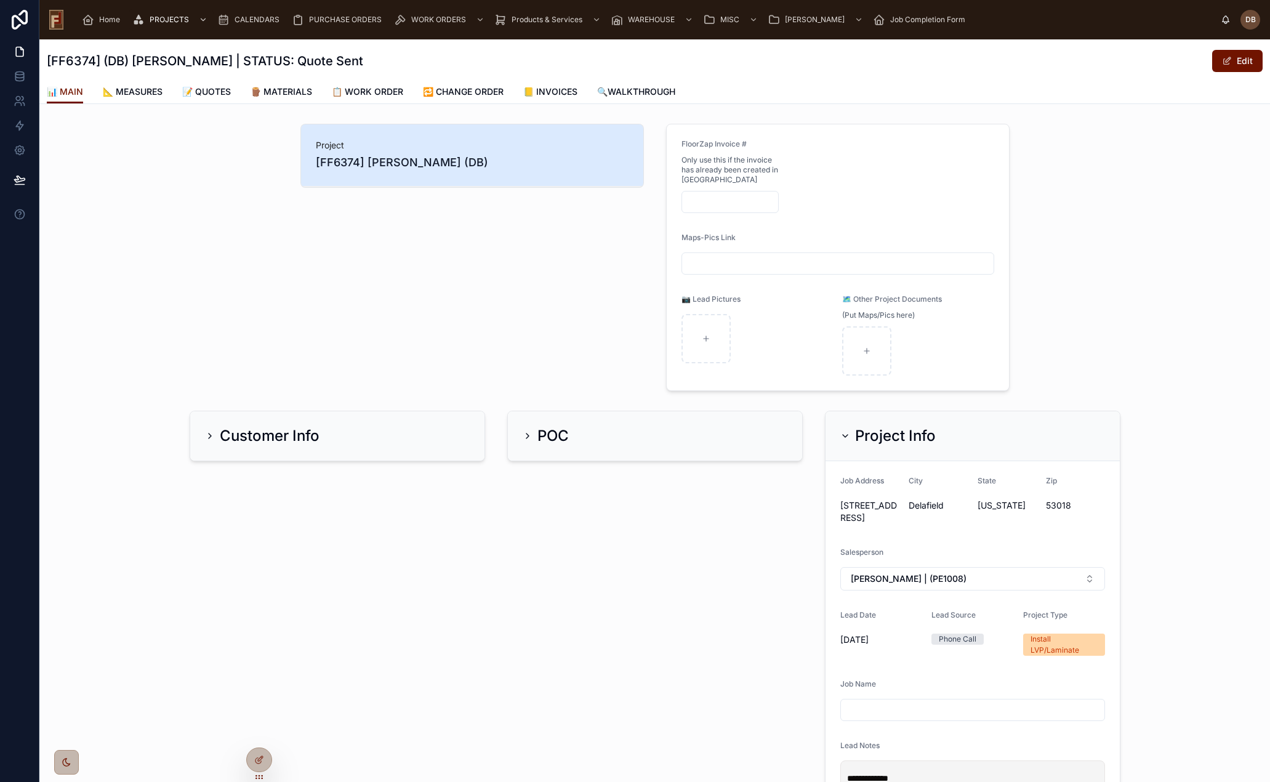
scroll to position [246, 0]
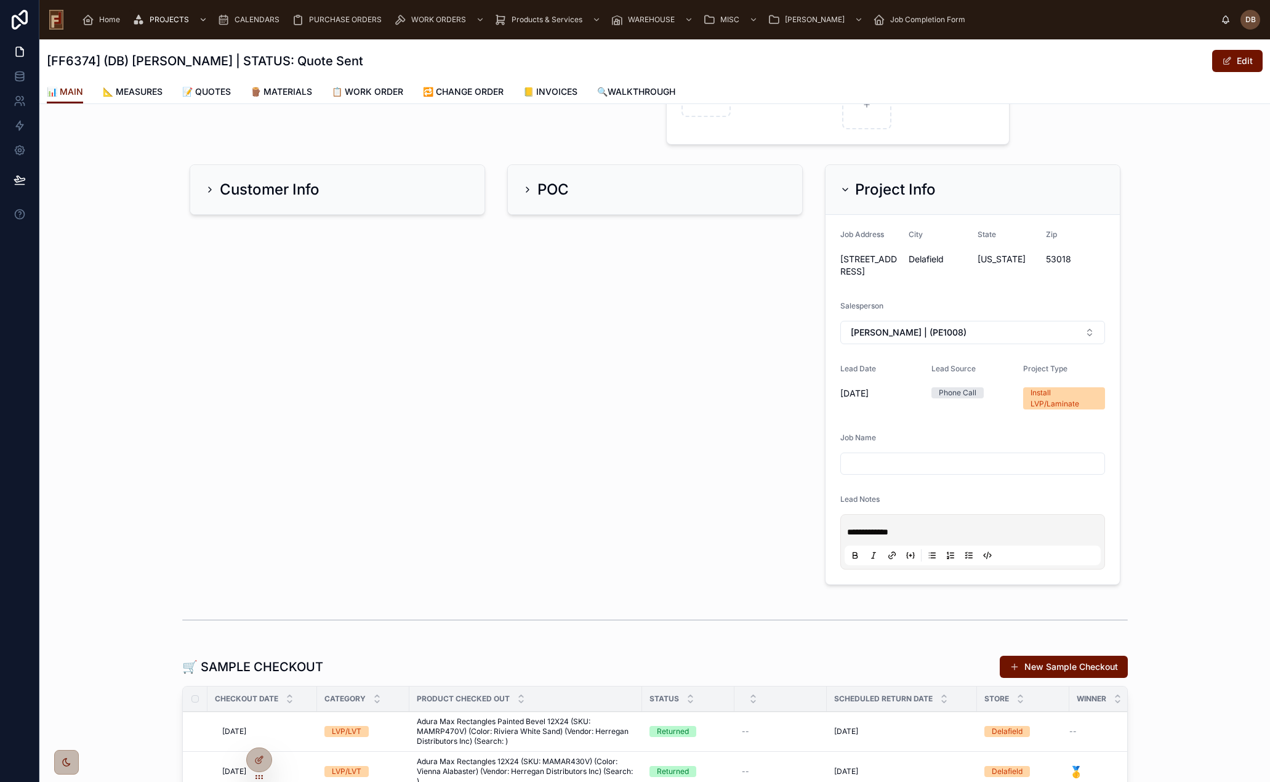
click at [855, 182] on h2 "Project Info" at bounding box center [895, 190] width 81 height 20
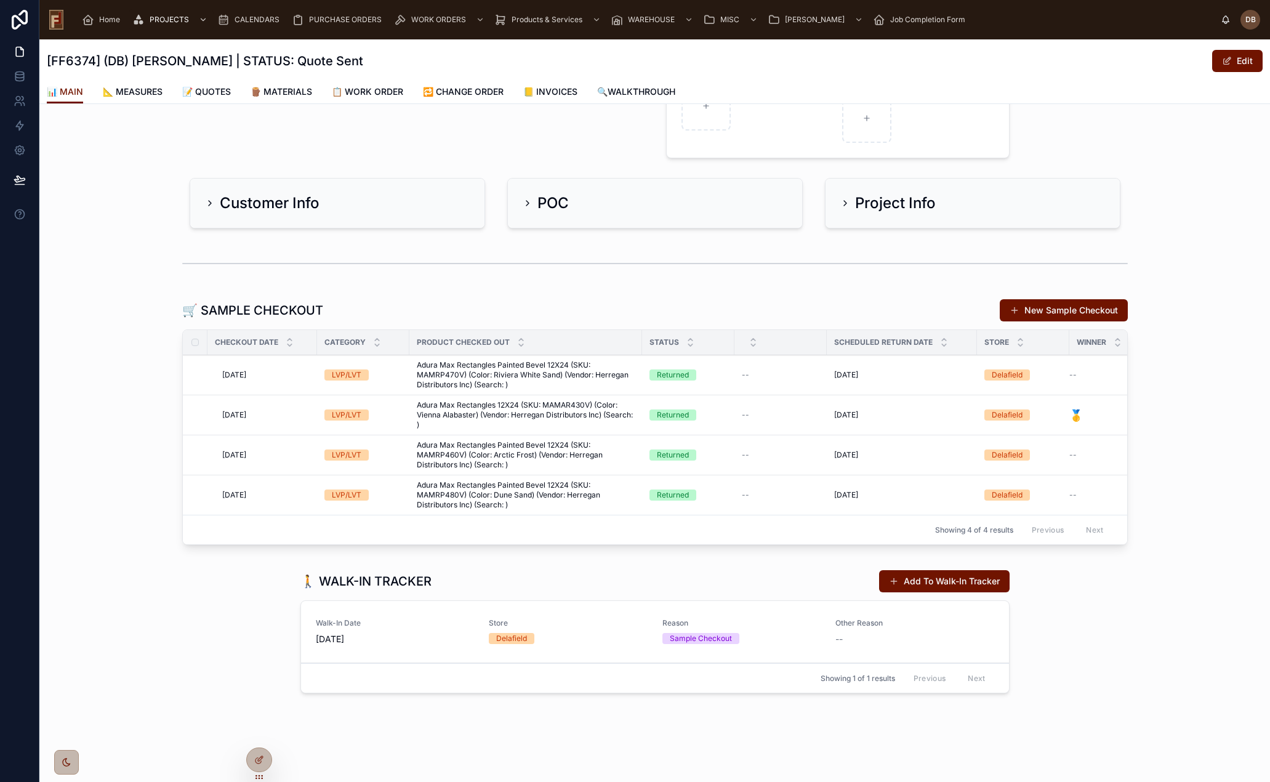
scroll to position [0, 0]
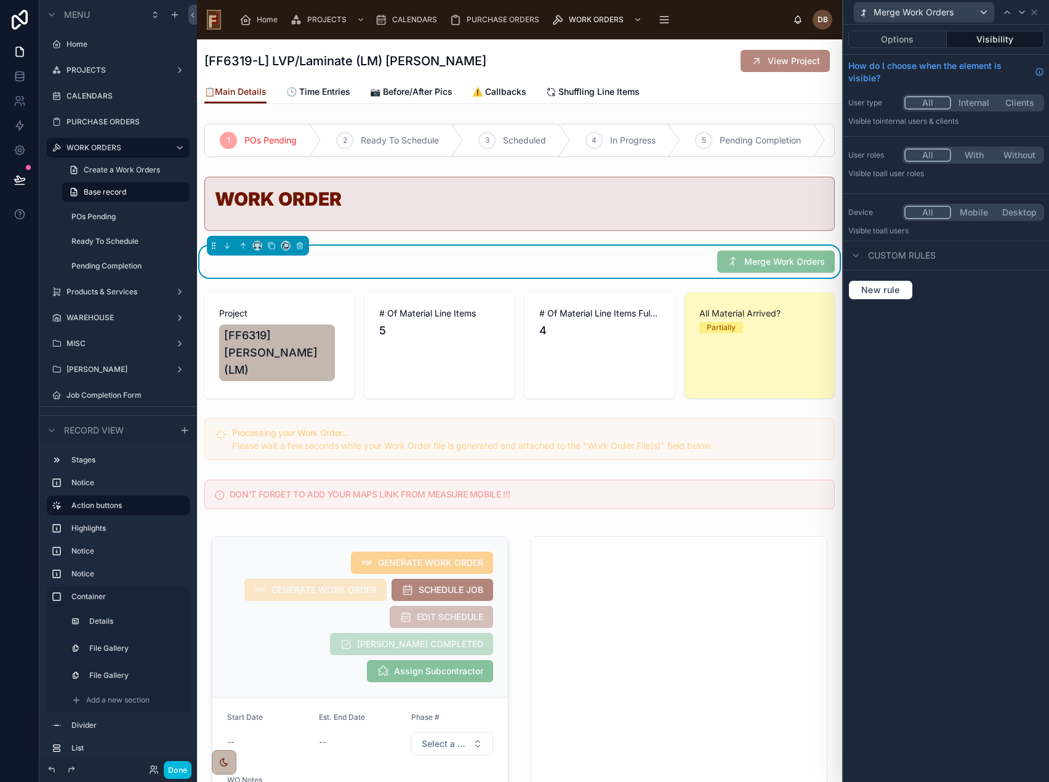
click at [242, 15] on icon "scrollable content" at bounding box center [245, 20] width 12 height 12
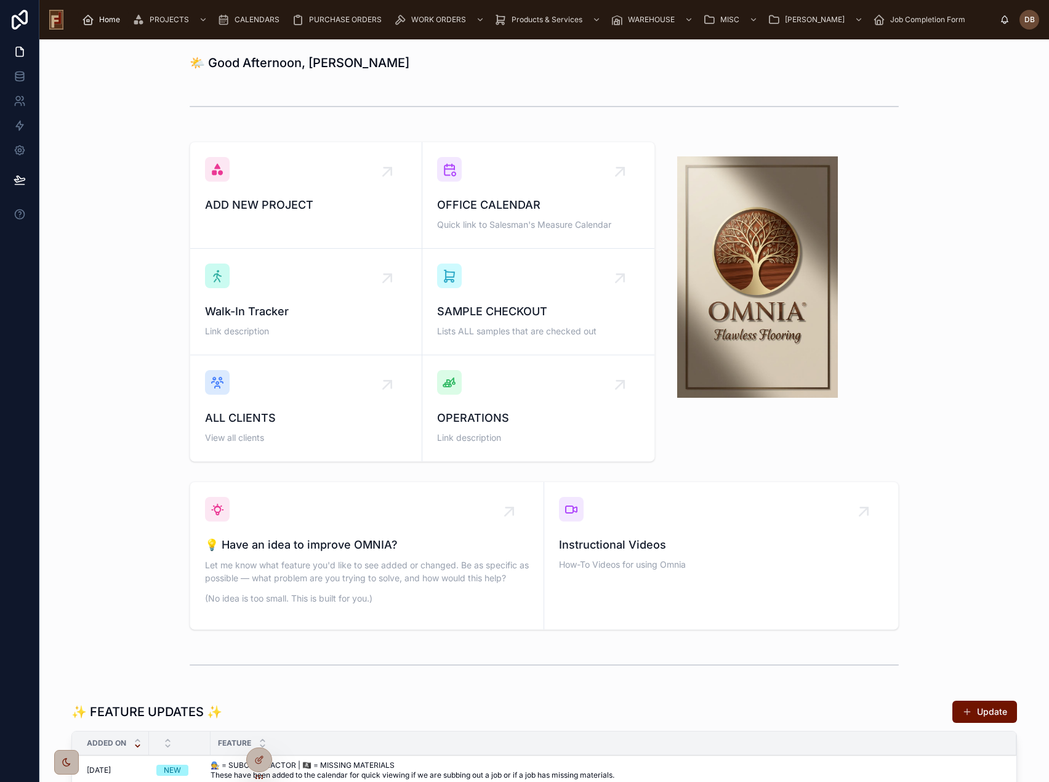
click at [252, 20] on span "CALENDARS" at bounding box center [257, 20] width 45 height 10
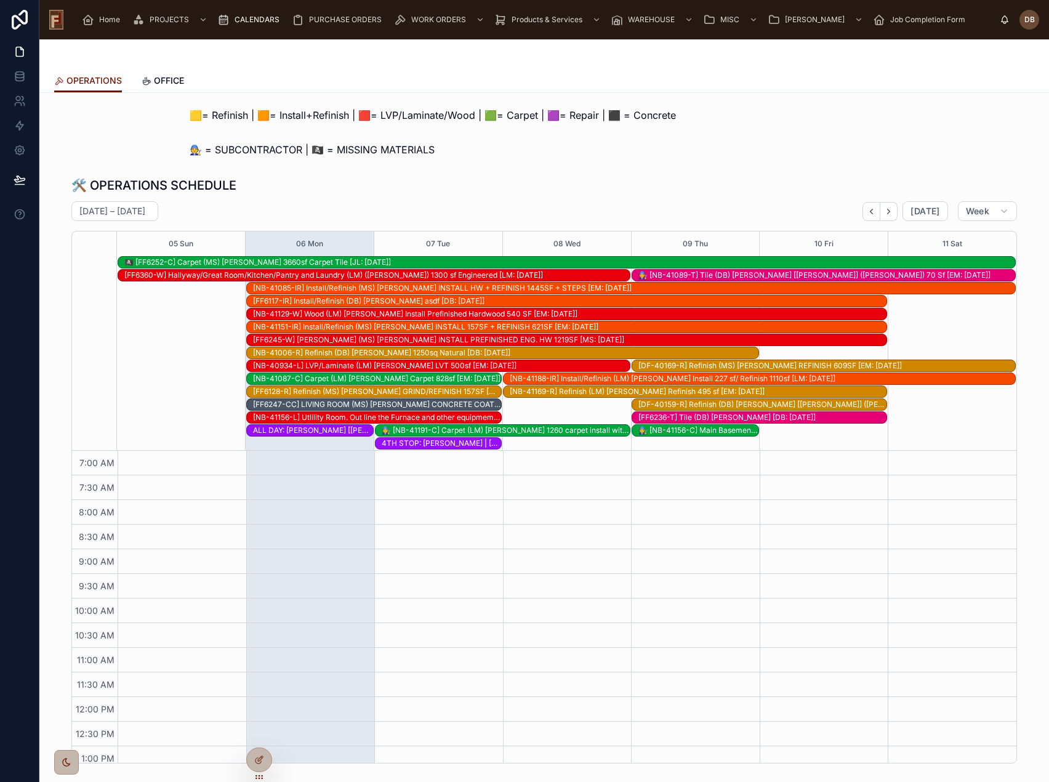
drag, startPoint x: 168, startPoint y: 80, endPoint x: 167, endPoint y: 88, distance: 8.0
click at [168, 81] on span "OFFICE" at bounding box center [169, 80] width 30 height 12
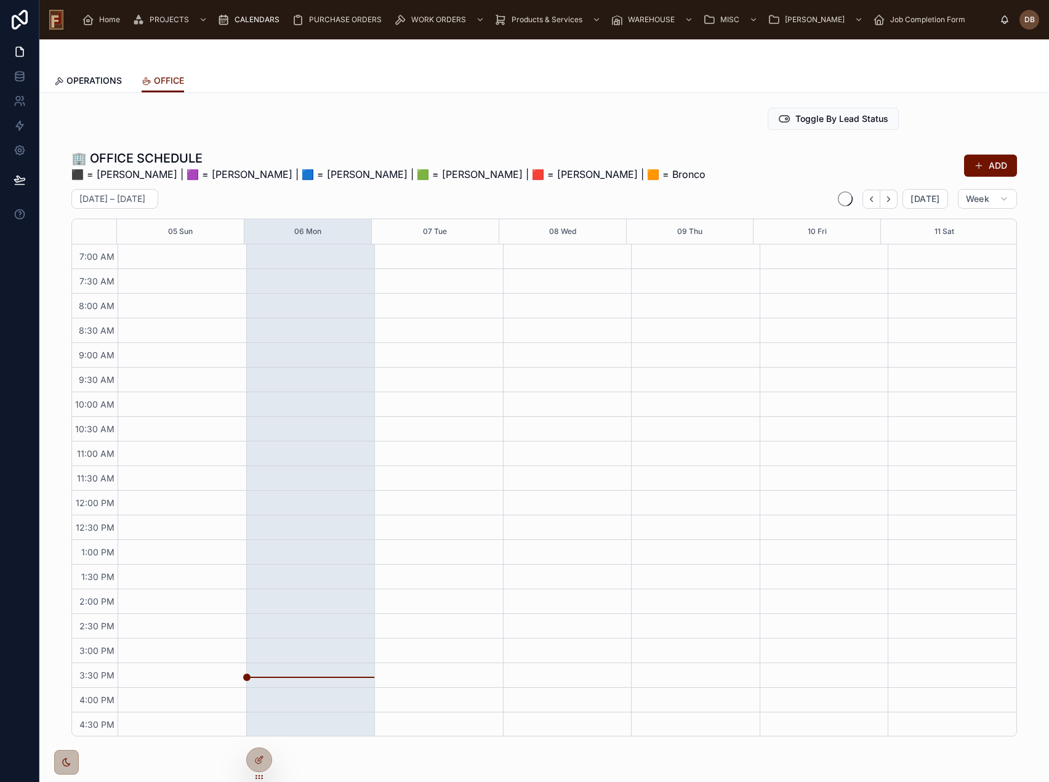
scroll to position [100, 0]
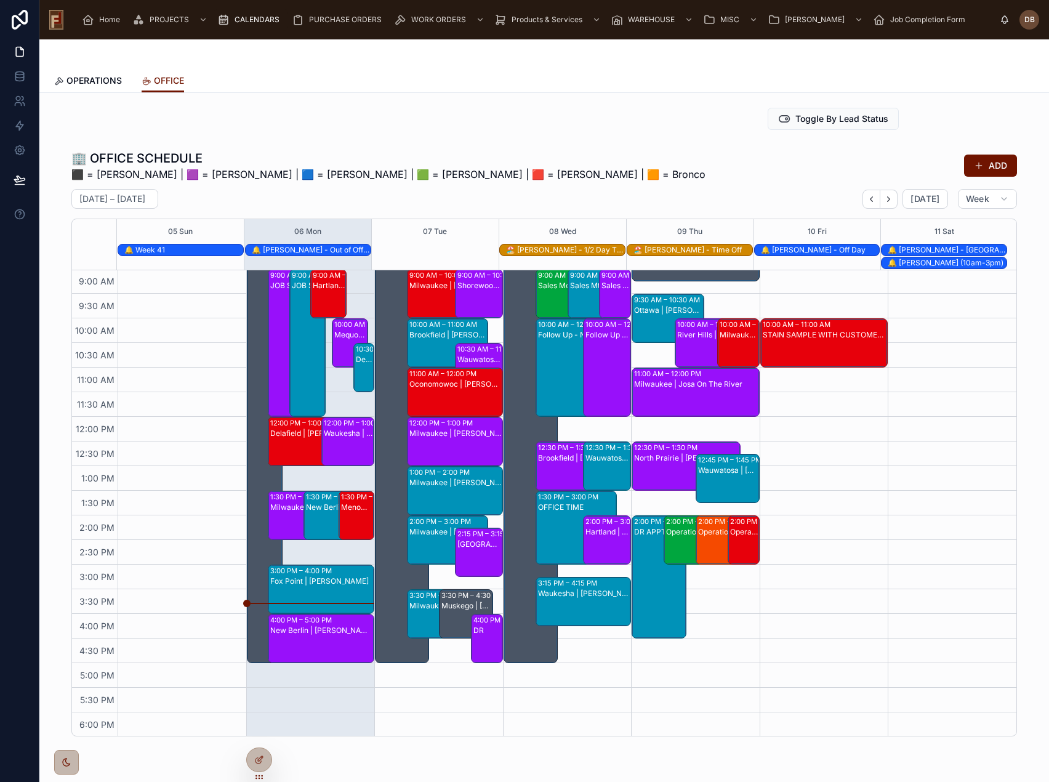
click at [323, 641] on div "New Berlin | [PERSON_NAME]" at bounding box center [321, 648] width 103 height 47
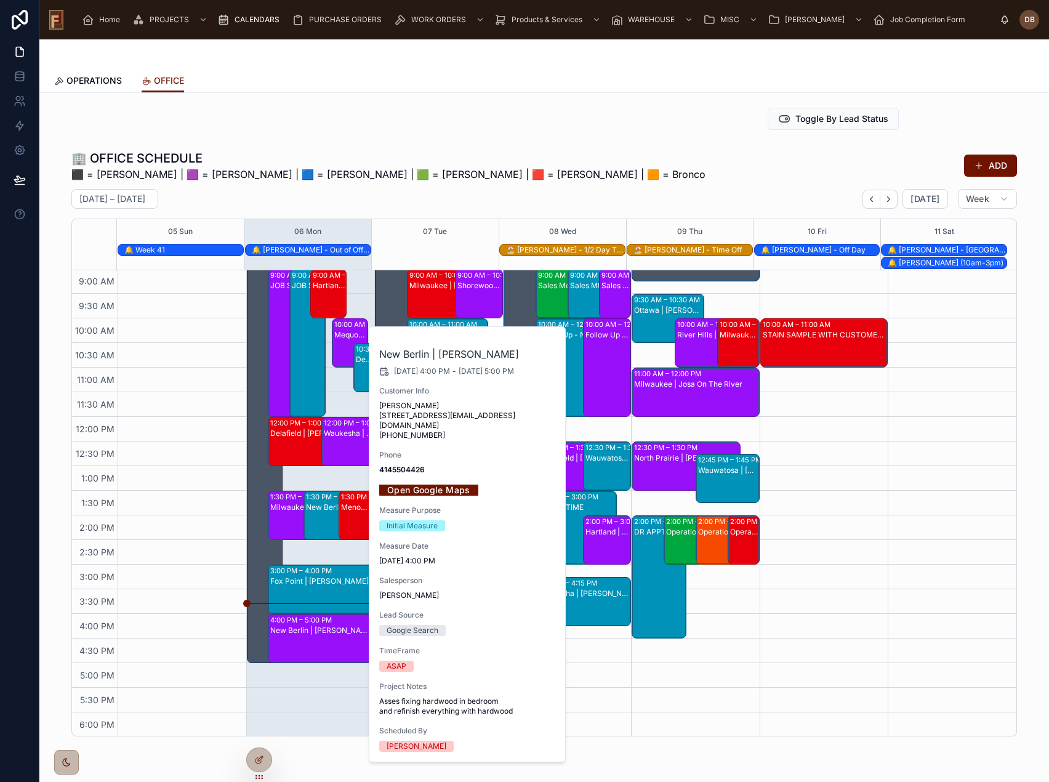
click at [318, 583] on div "Fox Point | [PERSON_NAME]" at bounding box center [321, 581] width 103 height 10
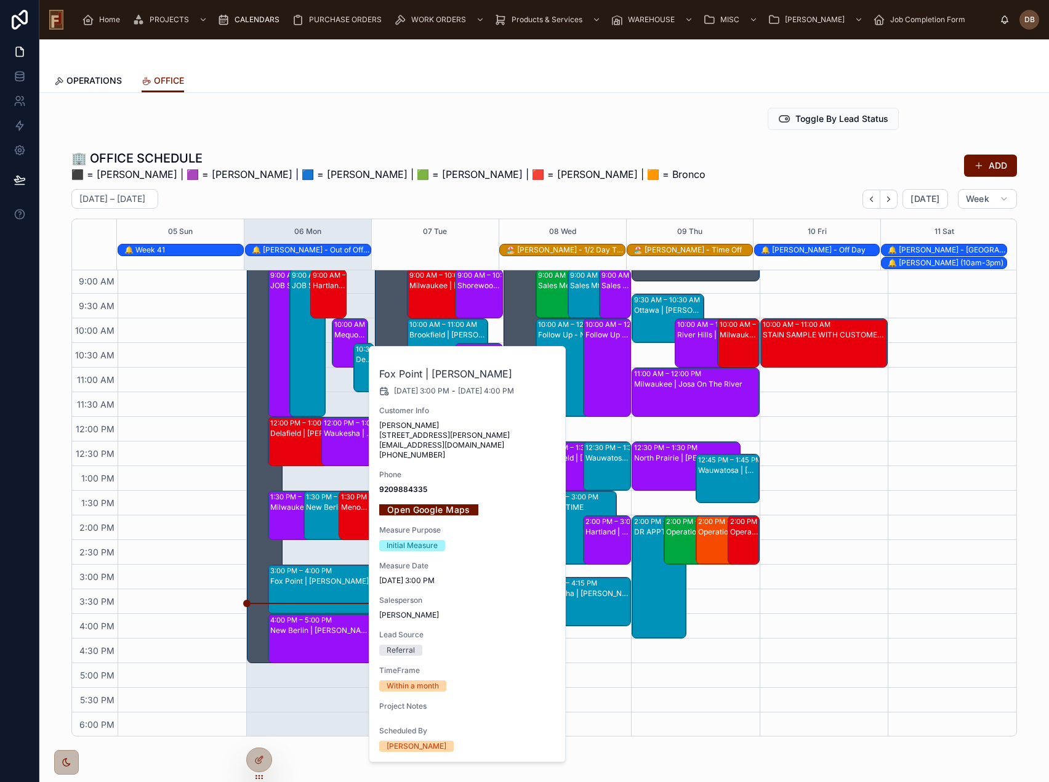
click at [319, 123] on div "Toggle By Lead Status" at bounding box center [544, 119] width 709 height 22
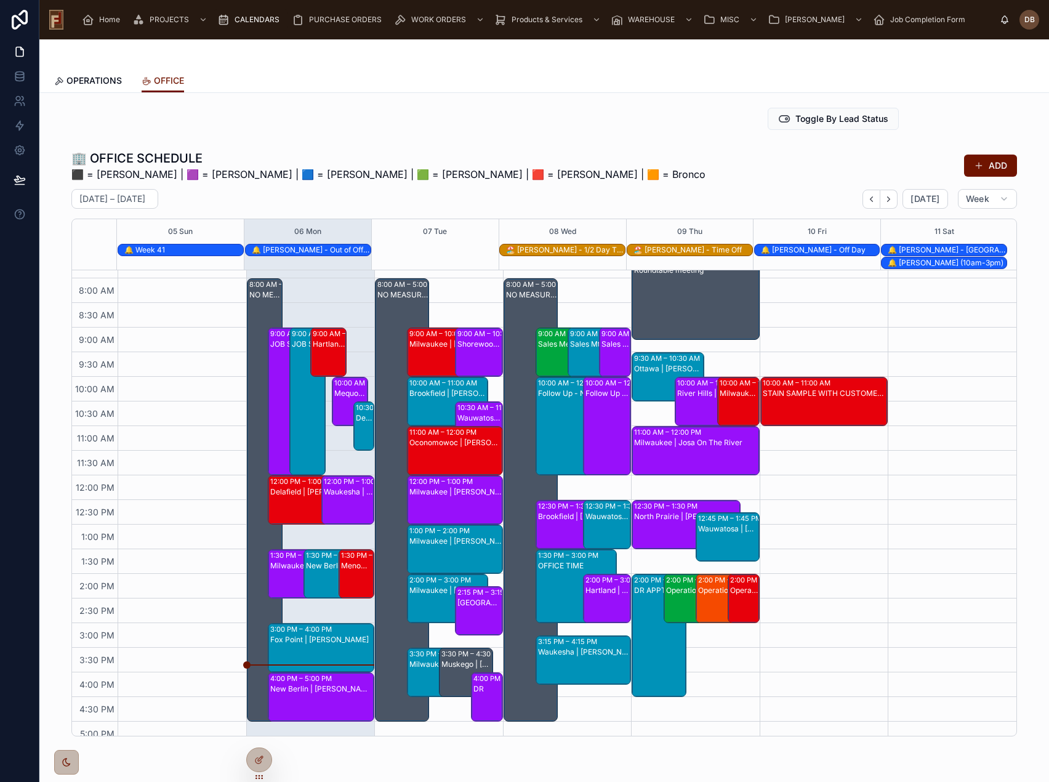
scroll to position [62, 0]
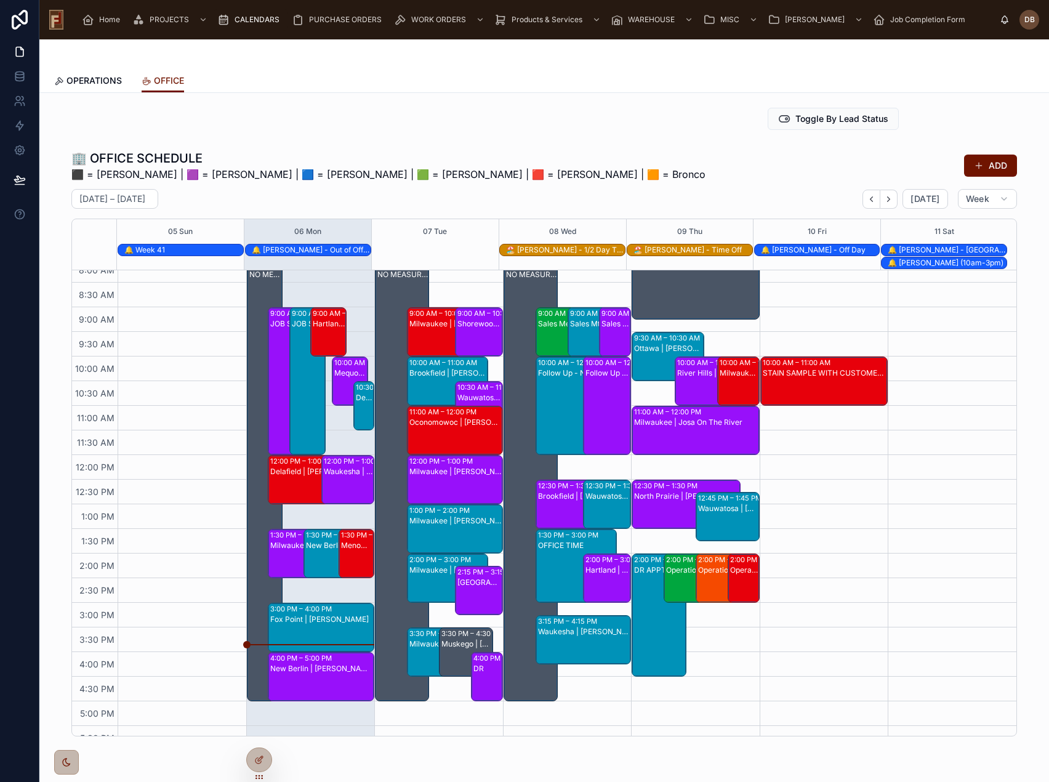
click at [449, 643] on div "Muskego | [PERSON_NAME] Construction" at bounding box center [466, 644] width 50 height 10
click at [527, 152] on div "🏢 OFFICE SCHEDULE ⬛ = [PERSON_NAME] | 🟪 = [PERSON_NAME] | 🟦 = [PERSON_NAME] | 🟩…" at bounding box center [543, 166] width 945 height 32
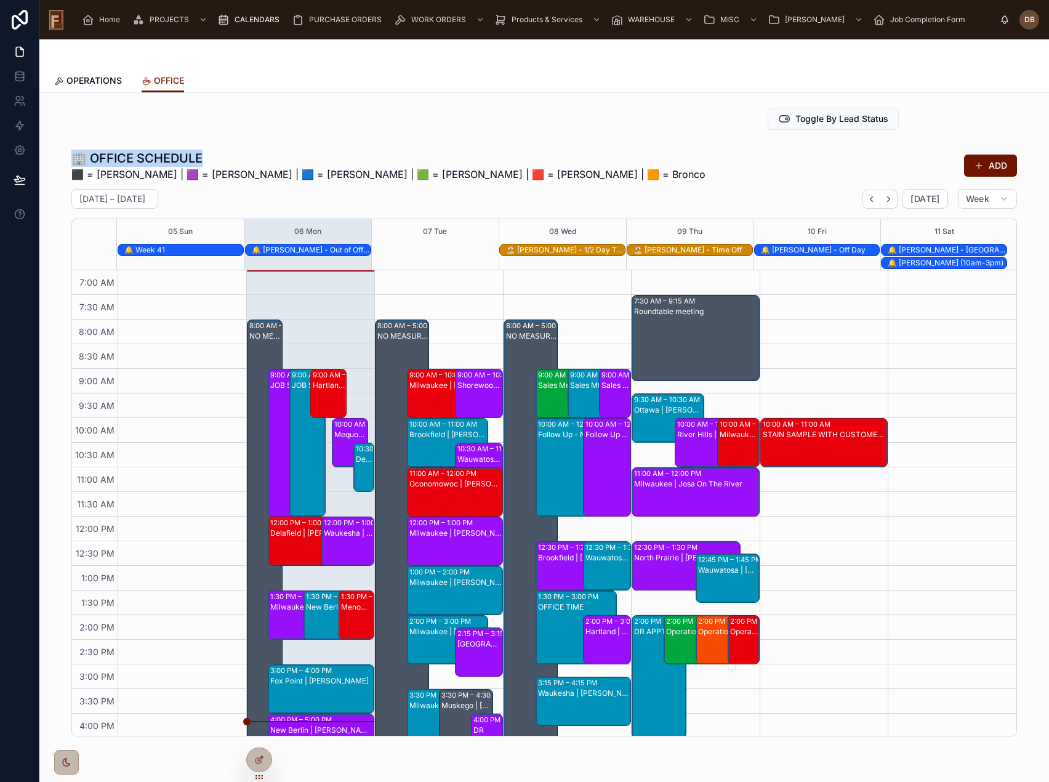
drag, startPoint x: 209, startPoint y: 157, endPoint x: 60, endPoint y: 158, distance: 149.0
click at [60, 158] on div "🏢 OFFICE SCHEDULE ⬛ = [PERSON_NAME] | 🟪 = [PERSON_NAME] | 🟦 = [PERSON_NAME] | 🟩…" at bounding box center [544, 443] width 990 height 596
drag, startPoint x: 667, startPoint y: 231, endPoint x: 950, endPoint y: 233, distance: 283.2
click at [950, 233] on div "05 Sun 06 Mon 07 Tue 08 Wed 09 Thu 10 Fri 11 Sat" at bounding box center [562, 231] width 891 height 25
click at [686, 199] on div "[DATE] – [DATE] [DATE] Week" at bounding box center [543, 199] width 945 height 20
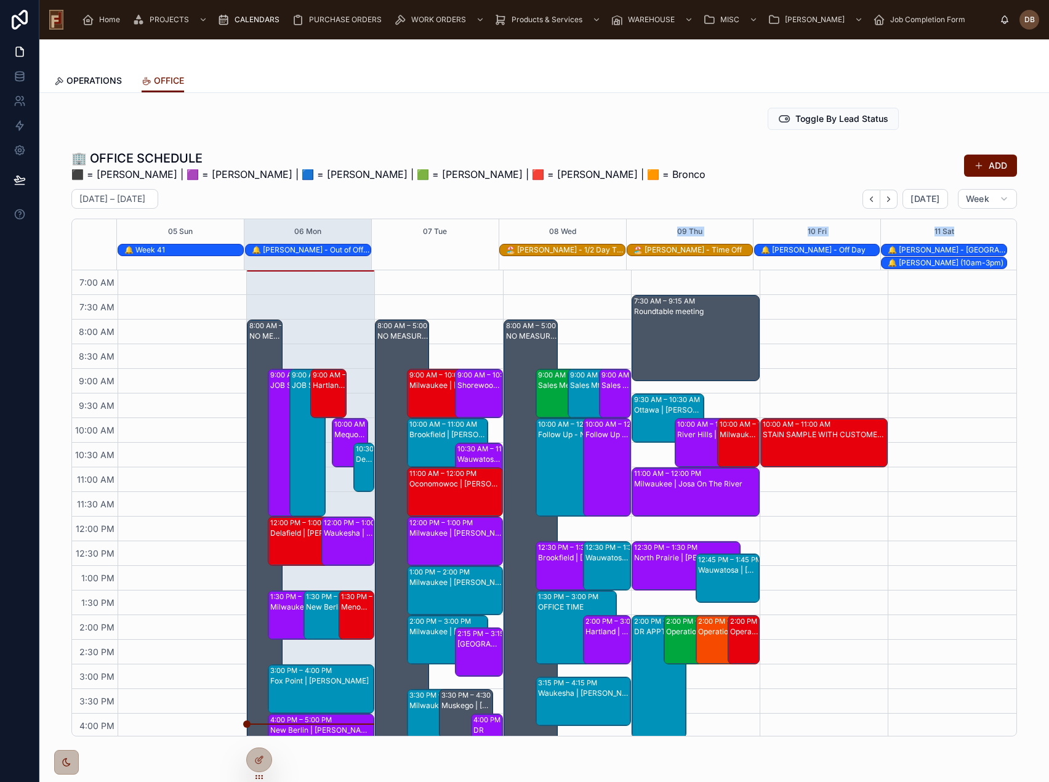
drag, startPoint x: 668, startPoint y: 233, endPoint x: 974, endPoint y: 232, distance: 305.3
click at [974, 232] on div "05 Sun 06 Mon 07 Tue 08 Wed 09 Thu 10 Fri 11 Sat" at bounding box center [562, 231] width 891 height 25
click at [626, 204] on div "[DATE] – [DATE] [DATE] Week" at bounding box center [543, 199] width 945 height 20
drag, startPoint x: 658, startPoint y: 231, endPoint x: 970, endPoint y: 235, distance: 312.1
click at [970, 235] on div "05 Sun 06 Mon 07 Tue 08 Wed 09 Thu 10 Fri 11 Sat" at bounding box center [562, 231] width 891 height 25
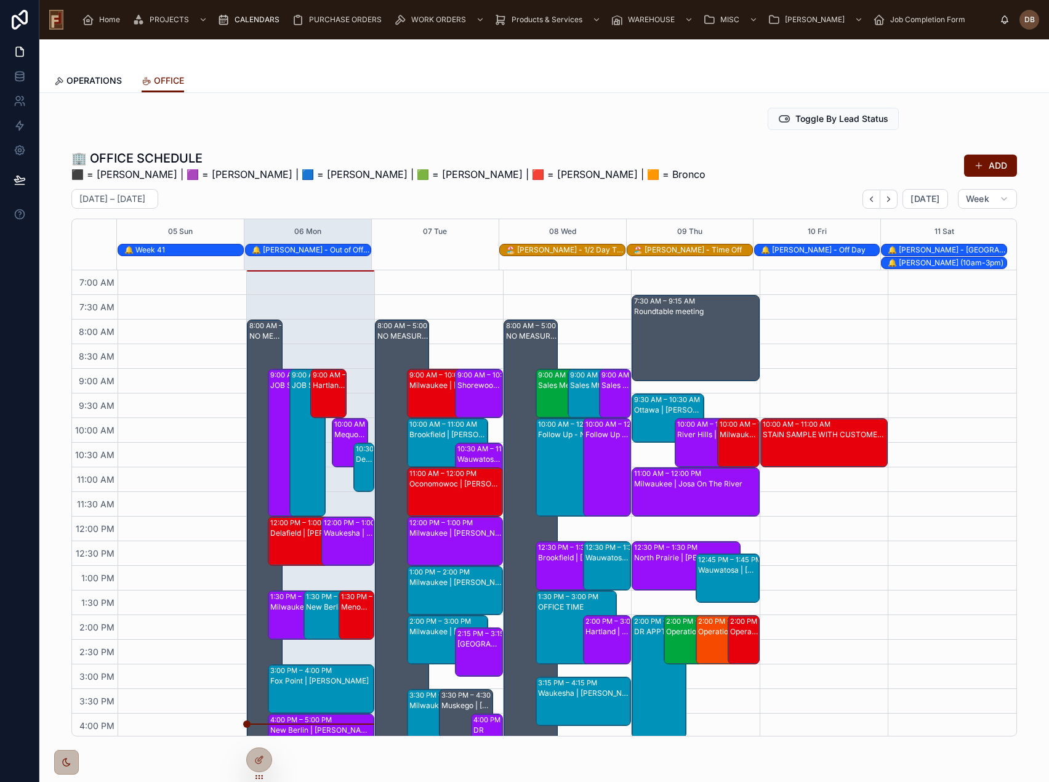
click at [639, 208] on div "[DATE] – [DATE] [DATE] Week" at bounding box center [543, 199] width 945 height 20
drag, startPoint x: 646, startPoint y: 227, endPoint x: 967, endPoint y: 234, distance: 320.8
click at [967, 234] on div "05 Sun 06 Mon 07 Tue 08 Wed 09 Thu 10 Fri 11 Sat" at bounding box center [562, 231] width 891 height 25
click at [650, 228] on div "09 Thu" at bounding box center [690, 231] width 127 height 25
